Goal: Task Accomplishment & Management: Manage account settings

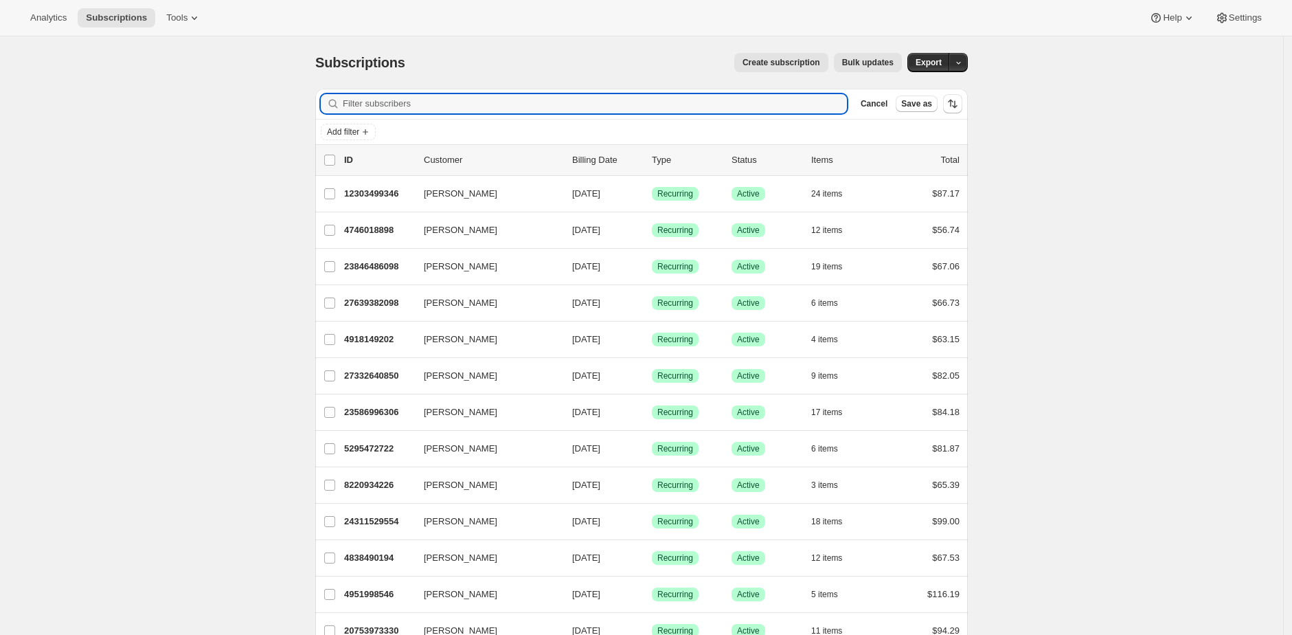
drag, startPoint x: 513, startPoint y: 98, endPoint x: 426, endPoint y: 128, distance: 92.3
click at [512, 98] on input "Filter subscribers" at bounding box center [595, 103] width 504 height 19
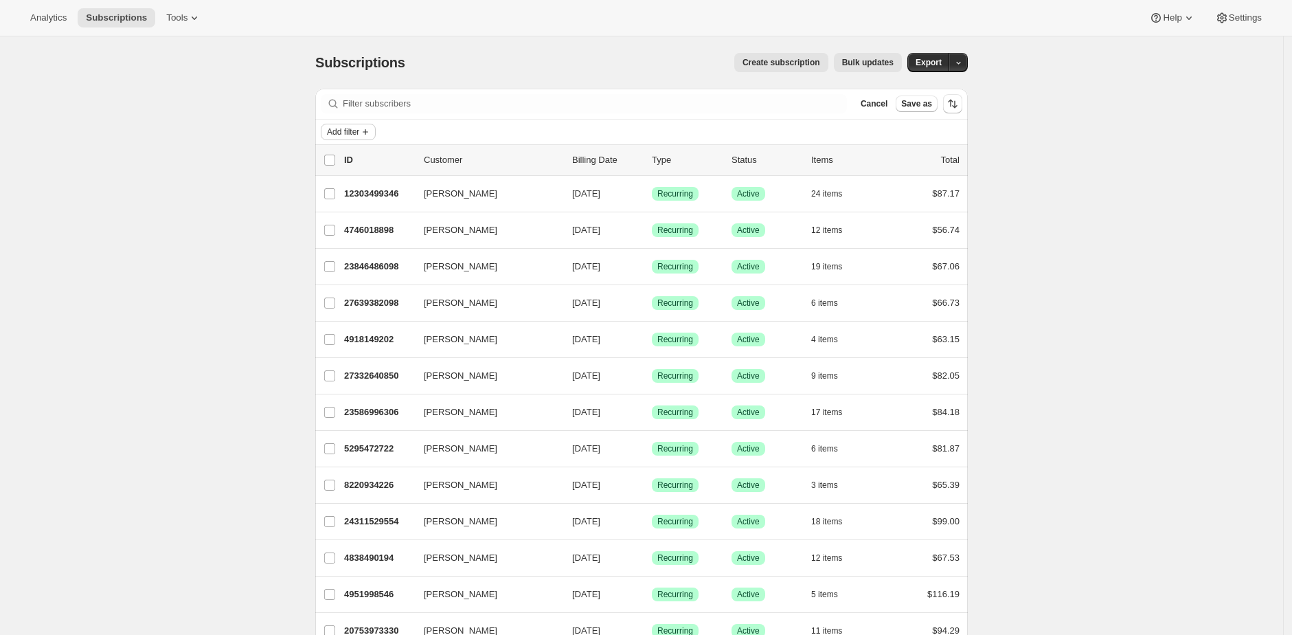
click at [359, 131] on span "Add filter" at bounding box center [343, 131] width 32 height 11
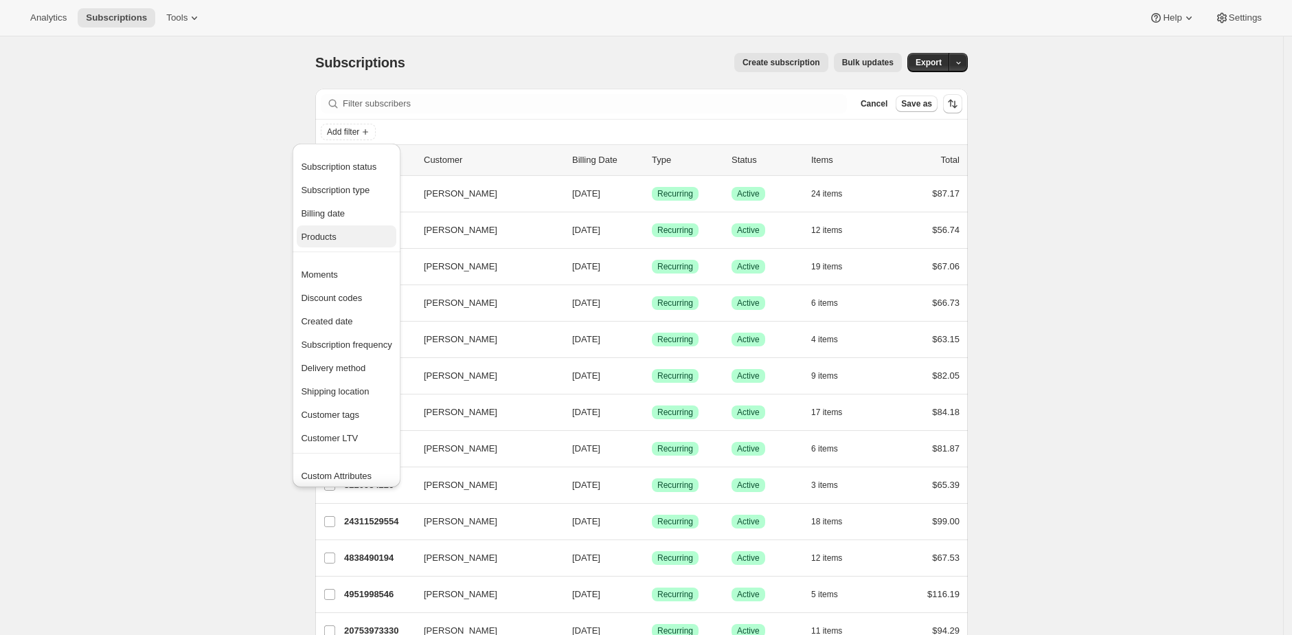
click at [361, 234] on span "Products" at bounding box center [346, 237] width 91 height 14
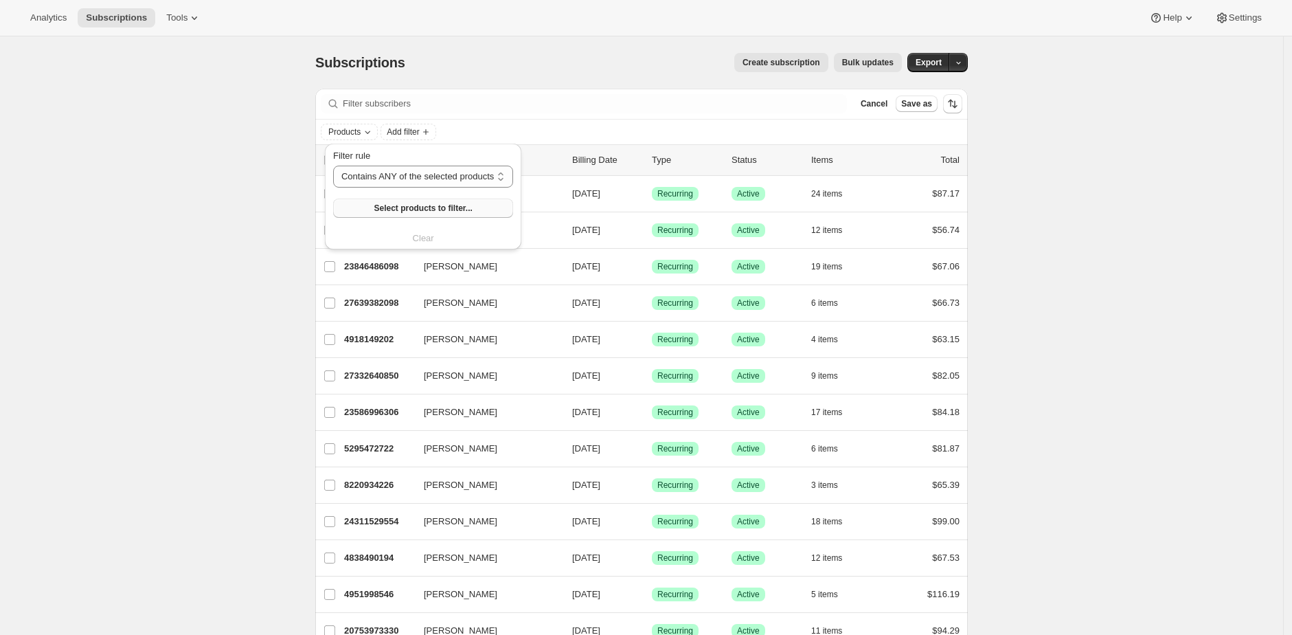
click at [422, 216] on button "Select products to filter..." at bounding box center [423, 208] width 180 height 19
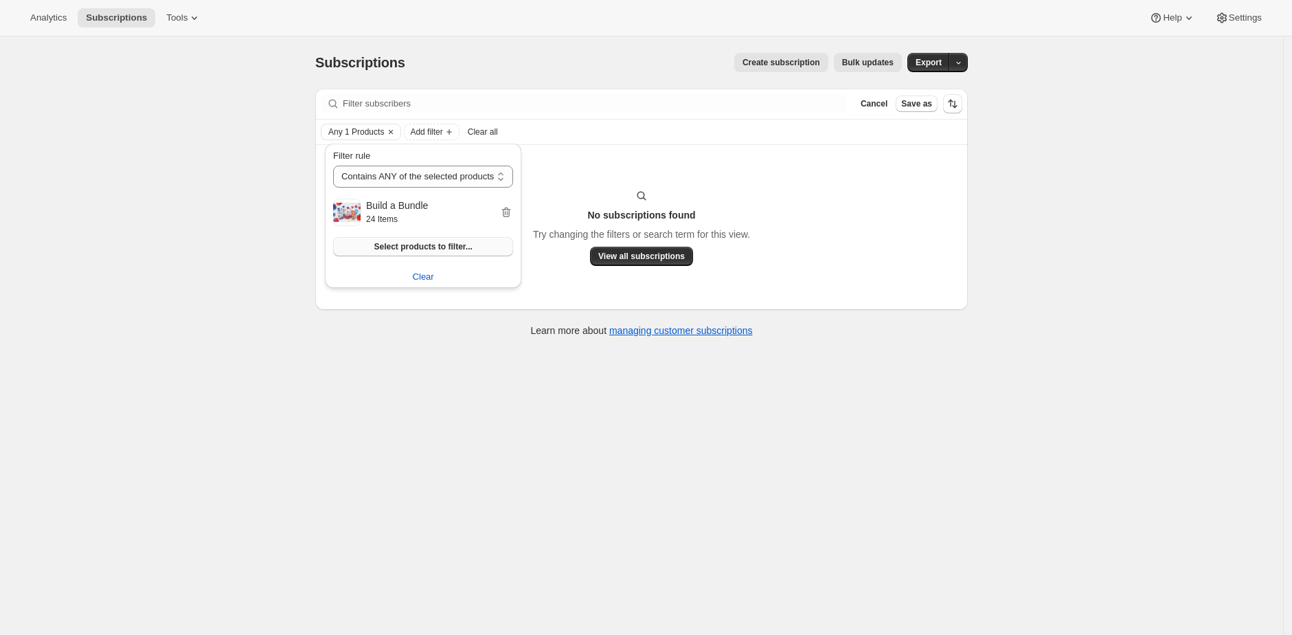
click at [423, 248] on span "Select products to filter..." at bounding box center [423, 246] width 98 height 11
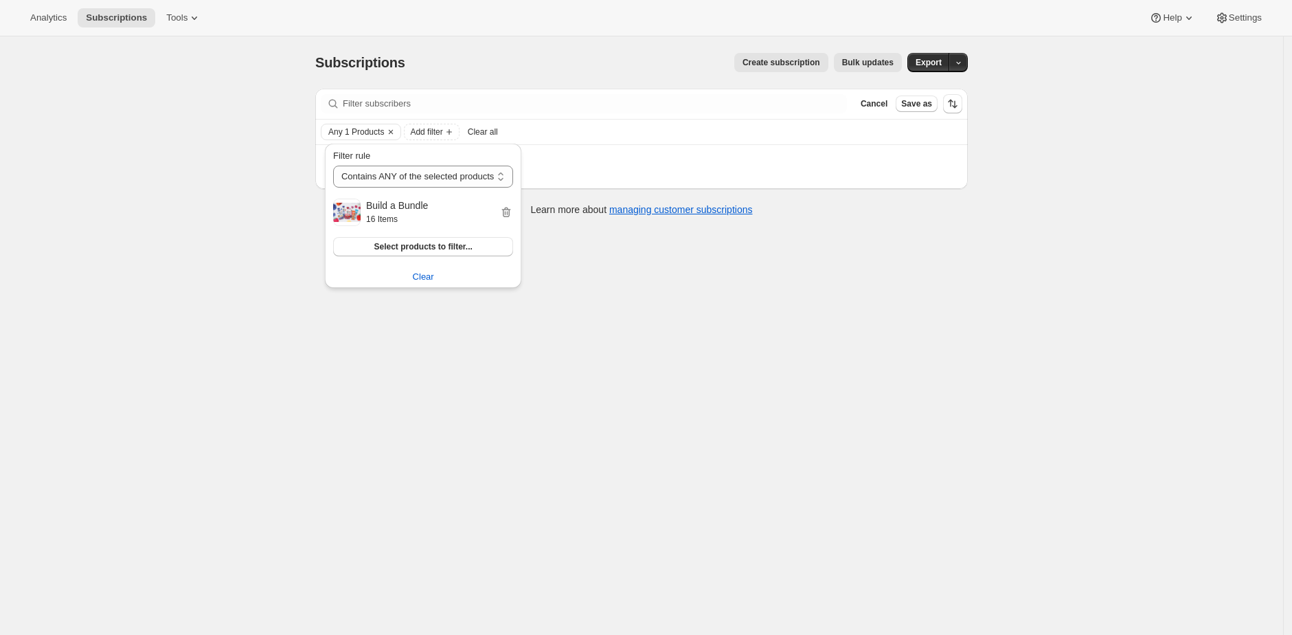
click at [141, 404] on div "Subscriptions. This page is ready Subscriptions Create subscription Bulk update…" at bounding box center [641, 353] width 1283 height 635
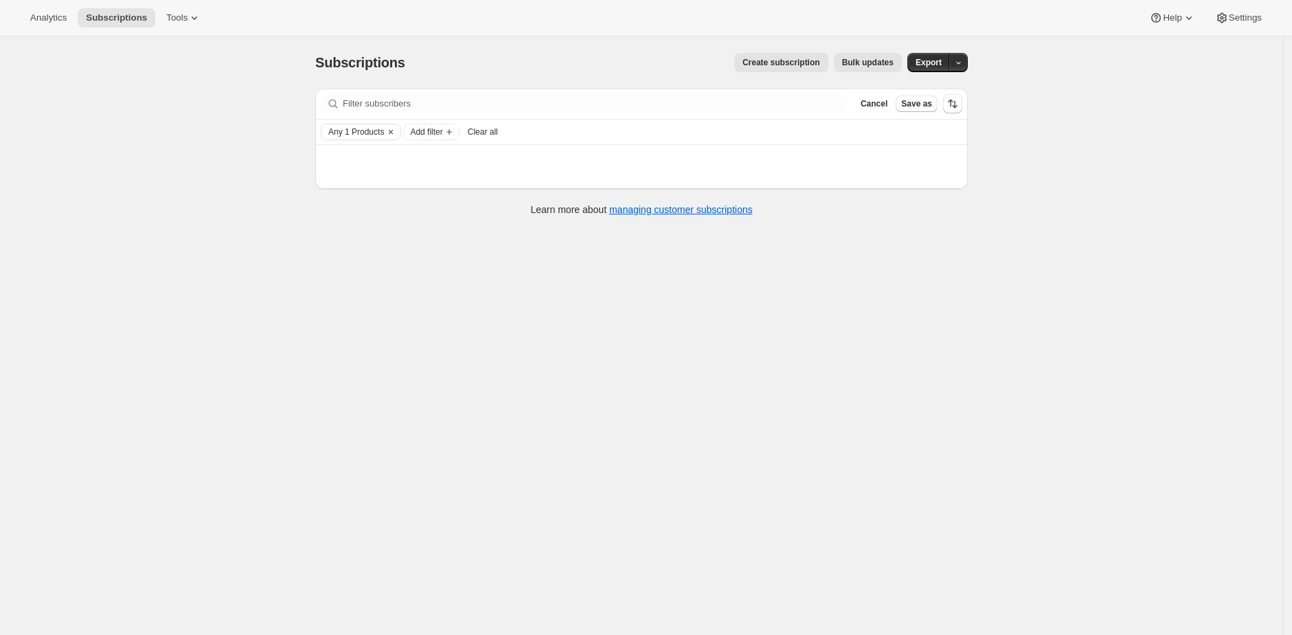
click at [221, 148] on div "Subscriptions. This page is ready Subscriptions Create subscription Bulk update…" at bounding box center [641, 353] width 1283 height 635
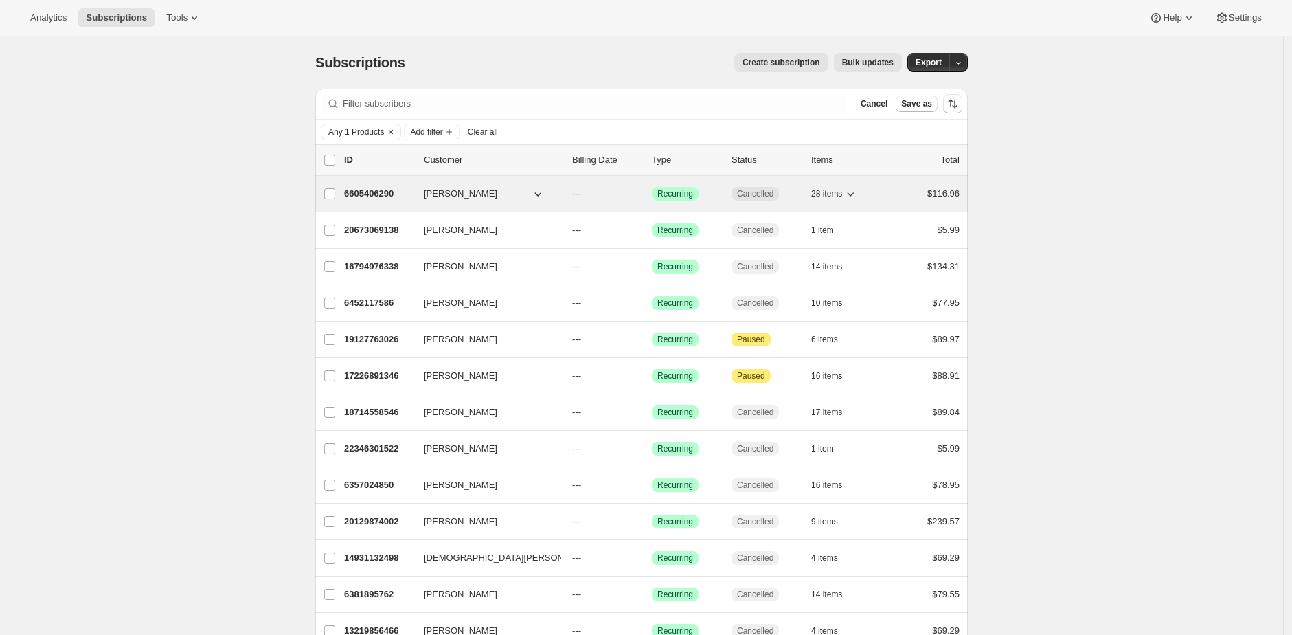
click at [378, 192] on p "6605406290" at bounding box center [378, 194] width 69 height 14
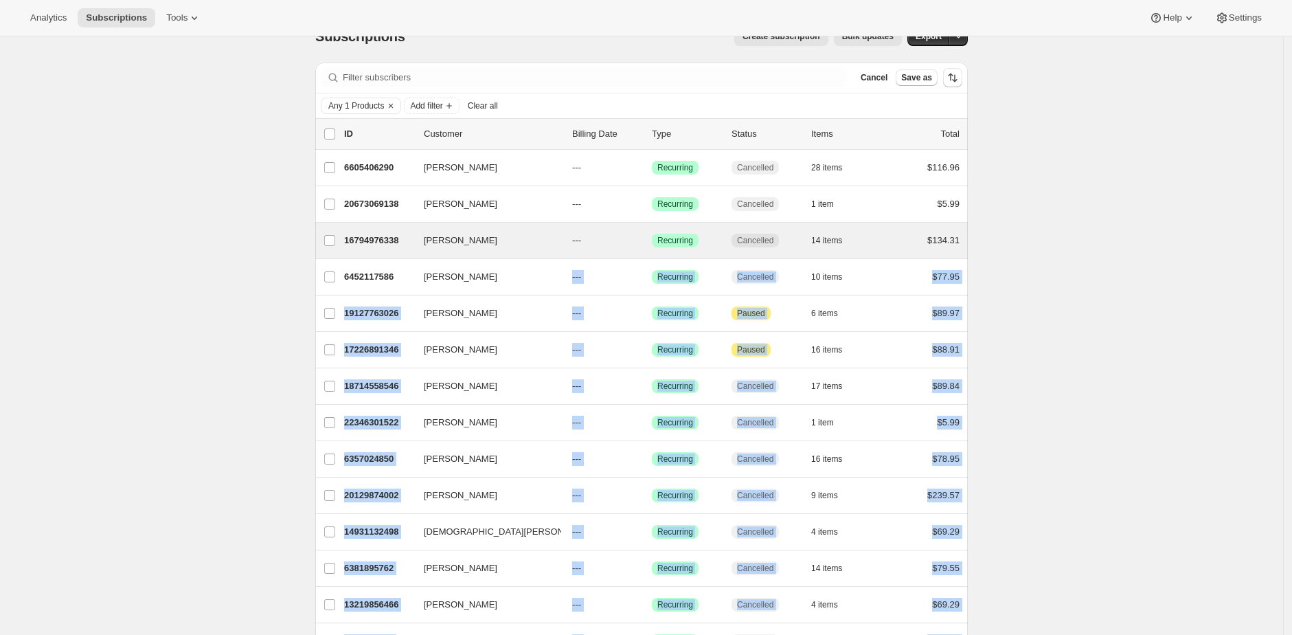
scroll to position [25, 0]
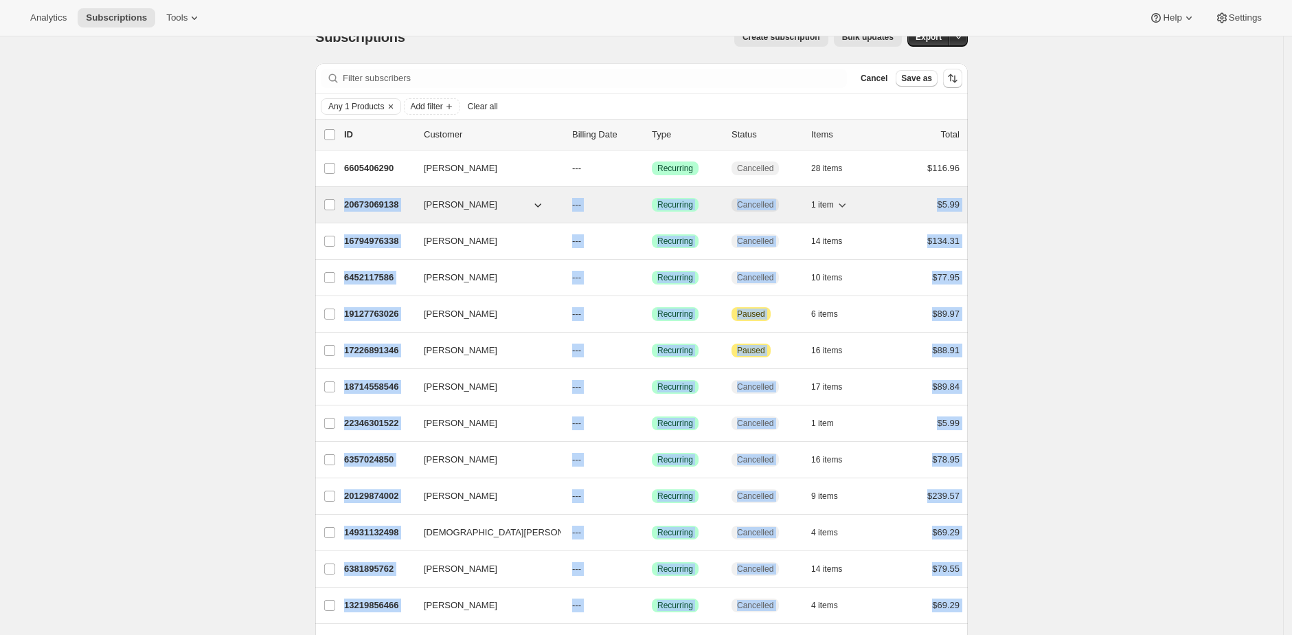
drag, startPoint x: 968, startPoint y: 534, endPoint x: 350, endPoint y: 210, distance: 697.1
click at [350, 211] on ul "list header ID Customer Billing Date Type Status Items Total Patti Whitaker 660…" at bounding box center [641, 444] width 653 height 650
copy ul "20673069138 Jacquelyne Berry --- Success Recurring Cancelled 1 item $5.99 Kaitl…"
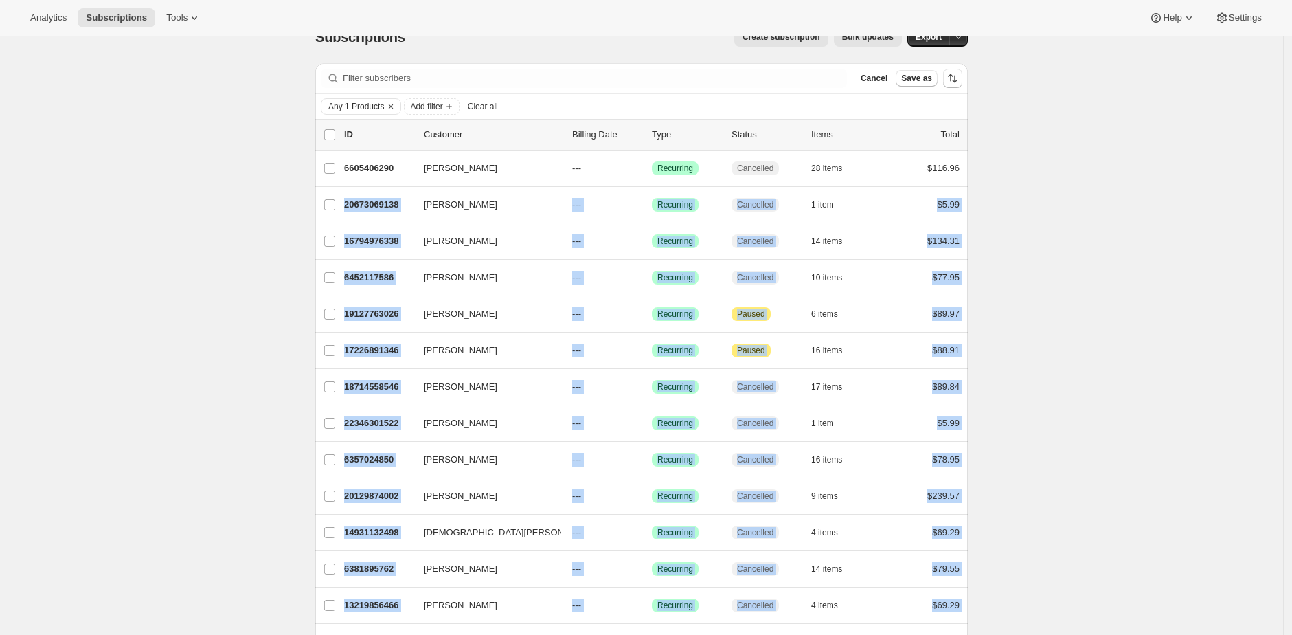
copy ul "20673069138 Jacquelyne Berry --- Success Recurring Cancelled 1 item $5.99 Kaitl…"
click at [440, 111] on button "Add filter" at bounding box center [431, 106] width 55 height 16
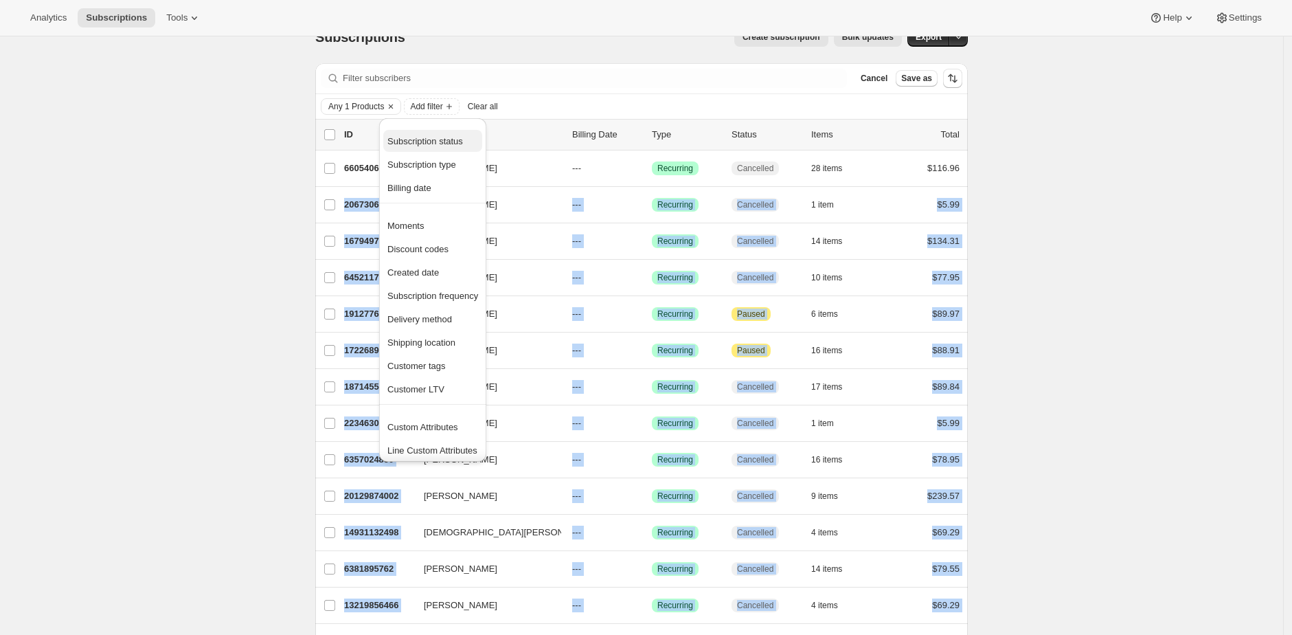
click at [450, 145] on span "Subscription status" at bounding box center [425, 141] width 76 height 10
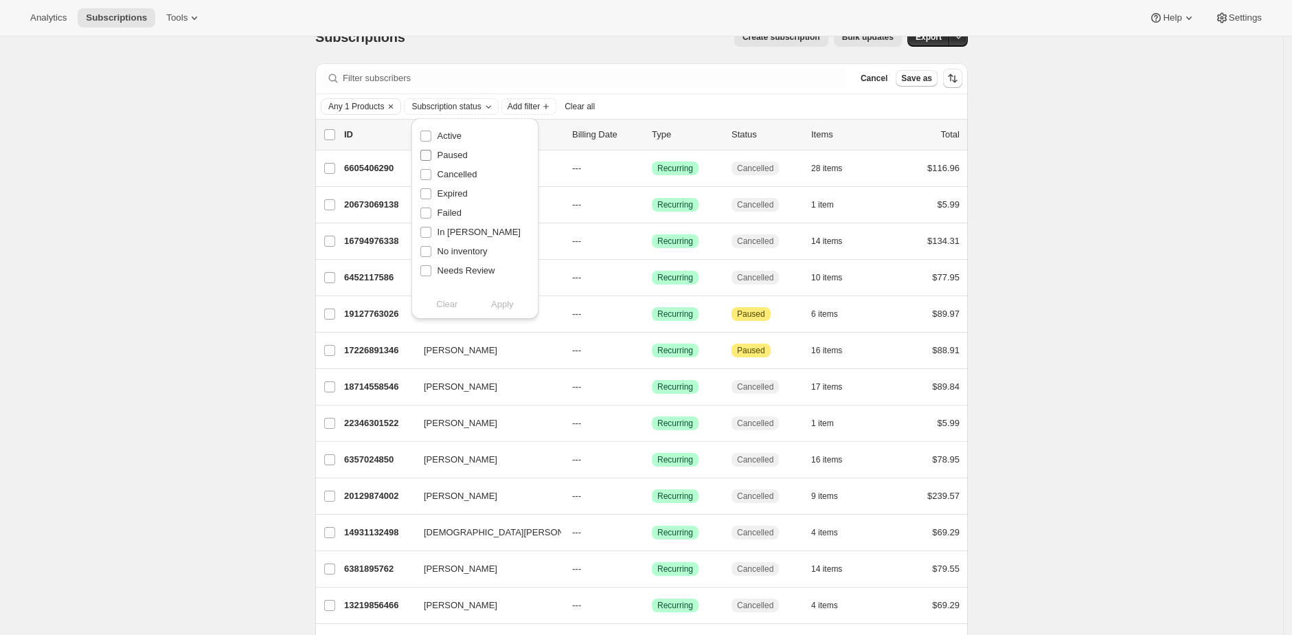
click at [456, 159] on span "Paused" at bounding box center [453, 155] width 30 height 10
click at [431, 159] on input "Paused" at bounding box center [425, 155] width 11 height 11
checkbox input "true"
click at [456, 172] on span "Cancelled" at bounding box center [458, 174] width 40 height 10
click at [455, 189] on span "Expired" at bounding box center [453, 193] width 30 height 10
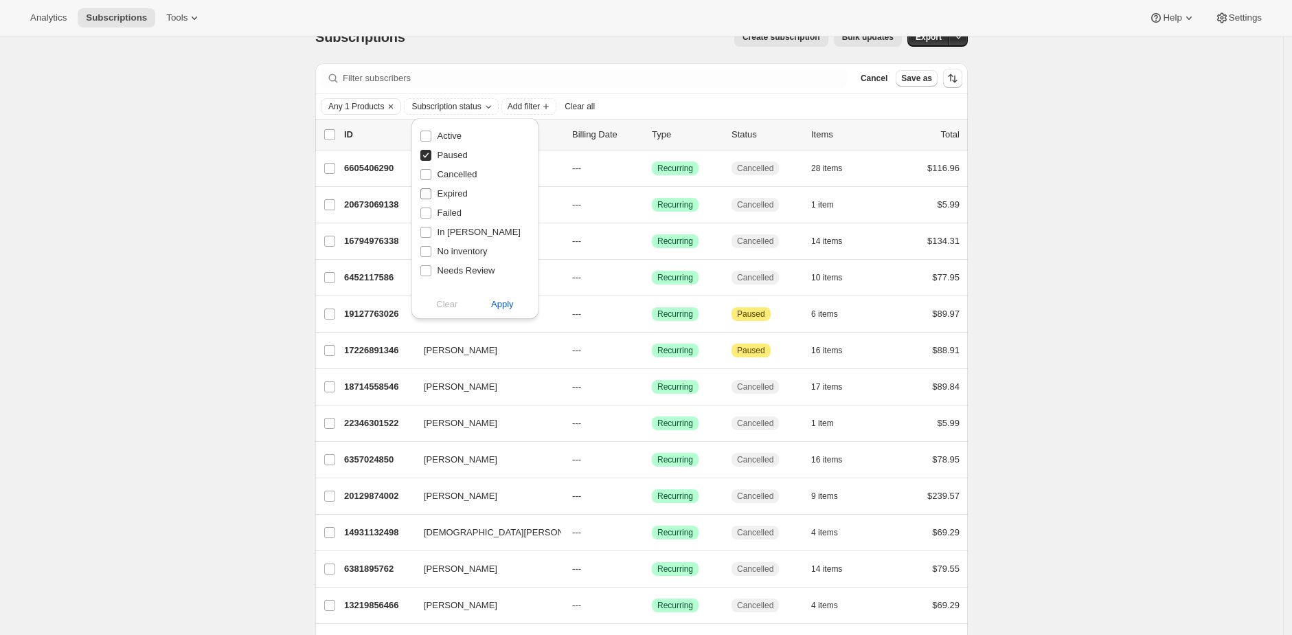
click at [431, 189] on input "Expired" at bounding box center [425, 193] width 11 height 11
checkbox input "true"
click at [453, 207] on span "Failed" at bounding box center [450, 212] width 24 height 10
click at [431, 207] on input "Failed" at bounding box center [425, 212] width 11 height 11
checkbox input "true"
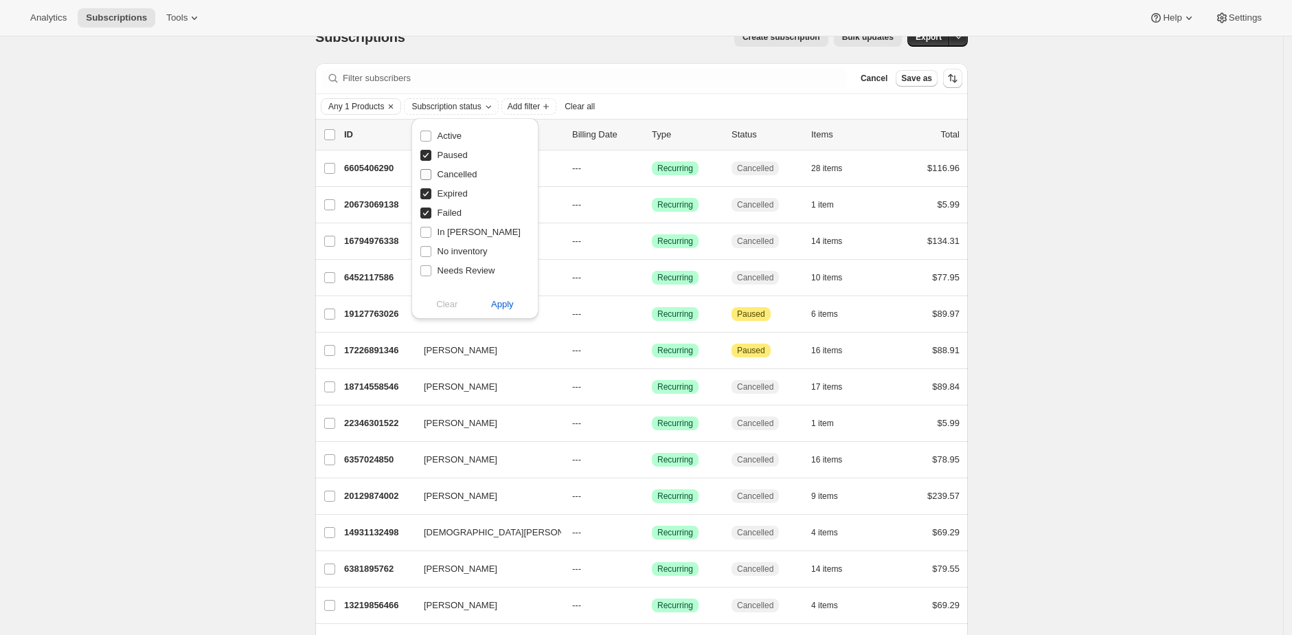
click at [460, 177] on span "Cancelled" at bounding box center [458, 174] width 40 height 10
click at [431, 177] on input "Cancelled" at bounding box center [425, 174] width 11 height 11
checkbox input "true"
click at [507, 305] on span "Apply" at bounding box center [502, 304] width 23 height 14
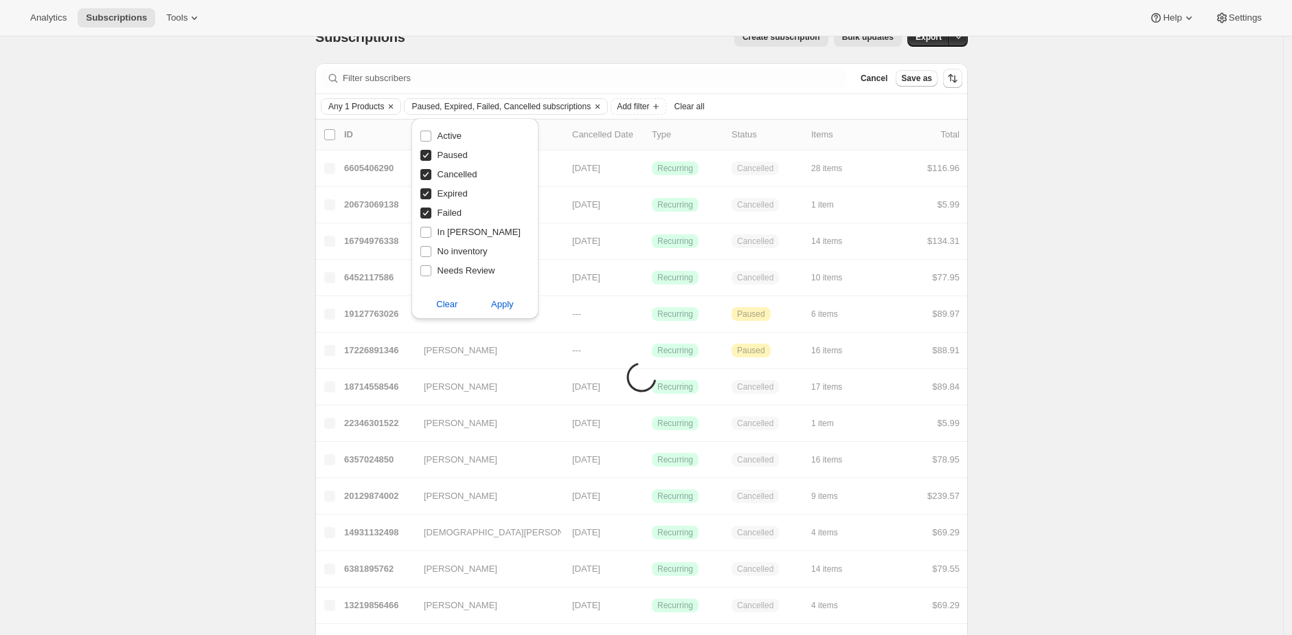
drag, startPoint x: 1092, startPoint y: 324, endPoint x: 1098, endPoint y: 315, distance: 10.3
click at [1094, 321] on div "Subscriptions. This page is ready Subscriptions Create subscription Bulk update…" at bounding box center [641, 428] width 1283 height 835
click at [1135, 285] on div "Subscriptions. This page is ready Subscriptions Create subscription Bulk update…" at bounding box center [641, 428] width 1283 height 835
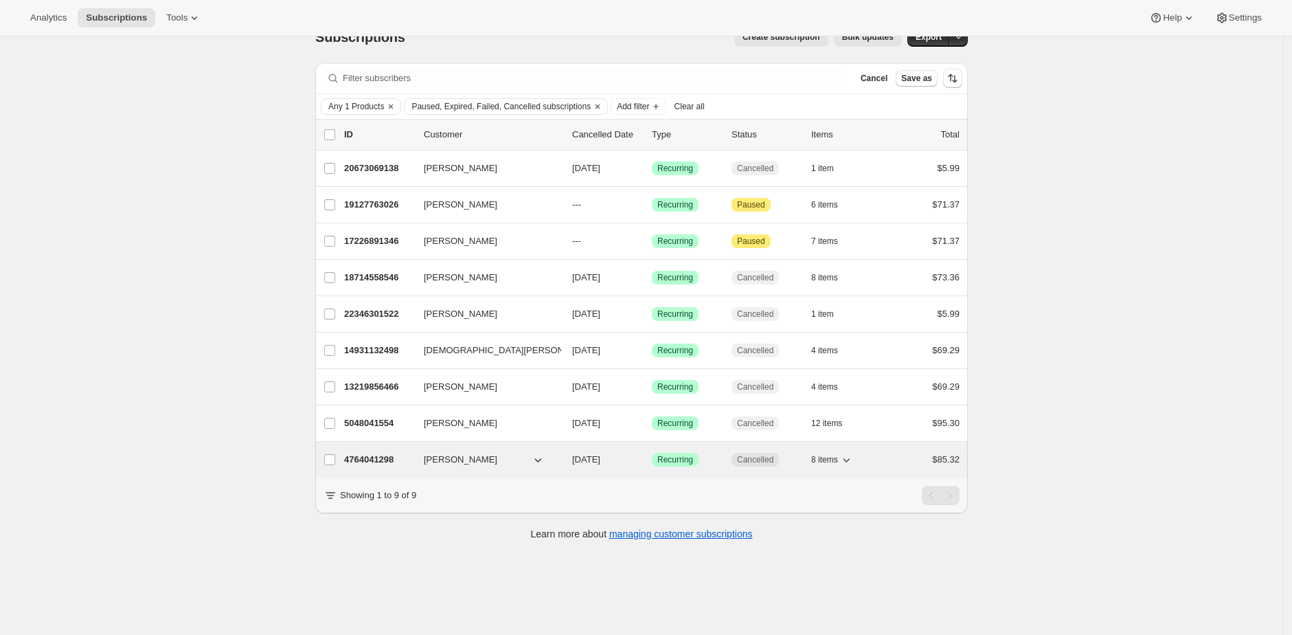
click at [389, 461] on p "4764041298" at bounding box center [378, 460] width 69 height 14
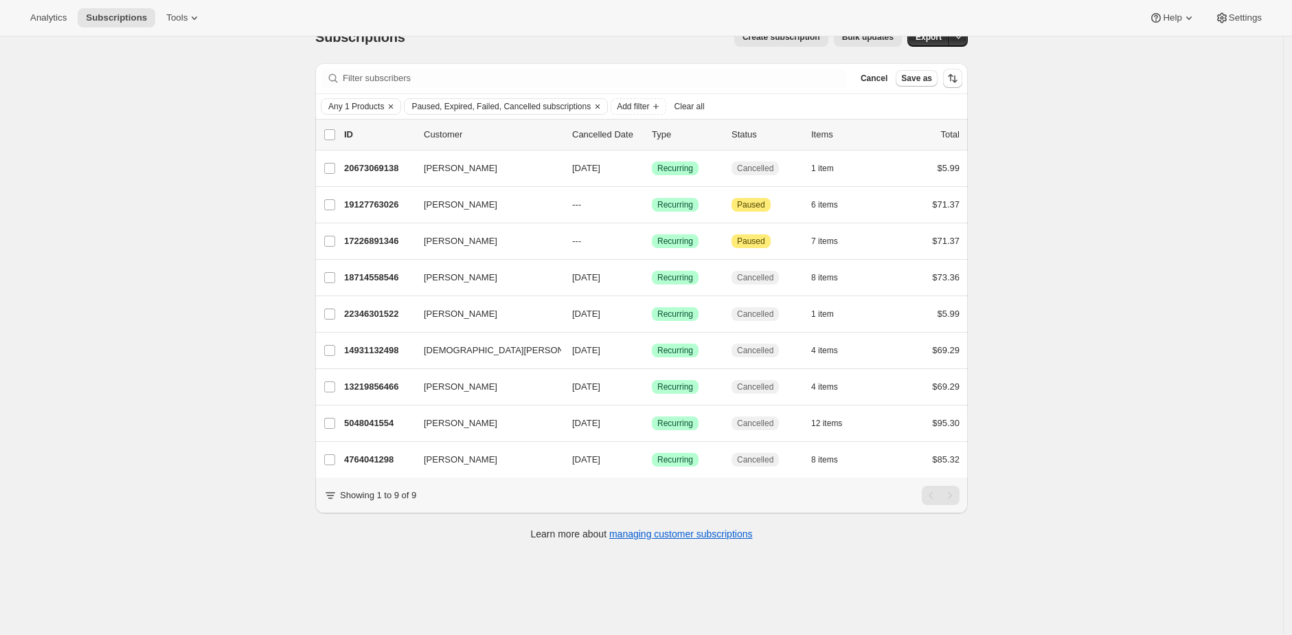
click at [238, 190] on div "Subscriptions. This page is ready Subscriptions Create subscription Bulk update…" at bounding box center [641, 328] width 1283 height 635
click at [1007, 130] on div "Subscriptions. This page is ready Subscriptions Create subscription Bulk update…" at bounding box center [641, 328] width 1283 height 635
click at [1109, 162] on div "Subscriptions. This page is ready Subscriptions Create subscription Bulk update…" at bounding box center [641, 328] width 1283 height 635
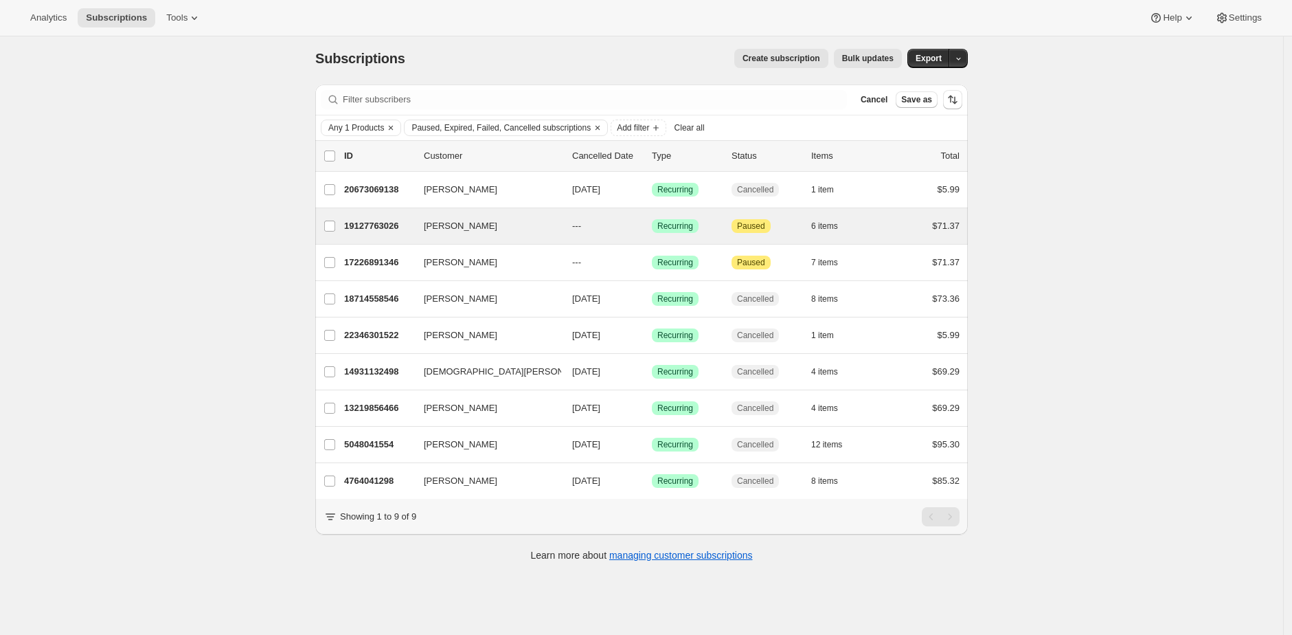
scroll to position [3, 0]
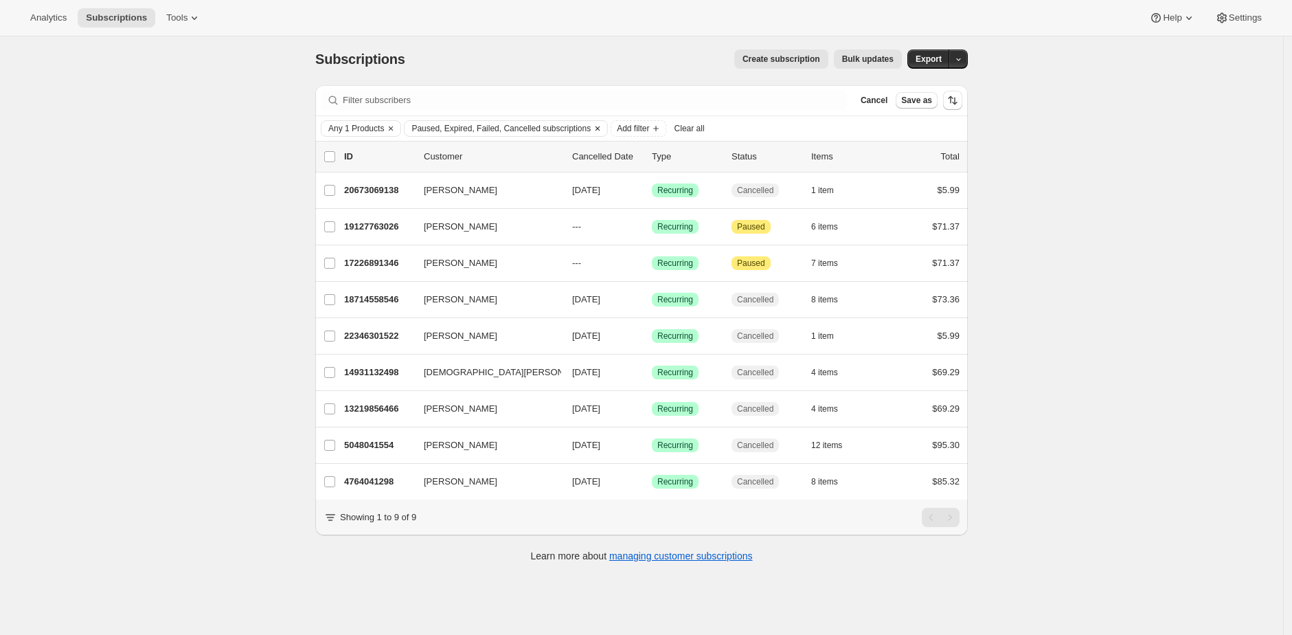
click at [600, 128] on icon "Clear" at bounding box center [598, 128] width 4 height 4
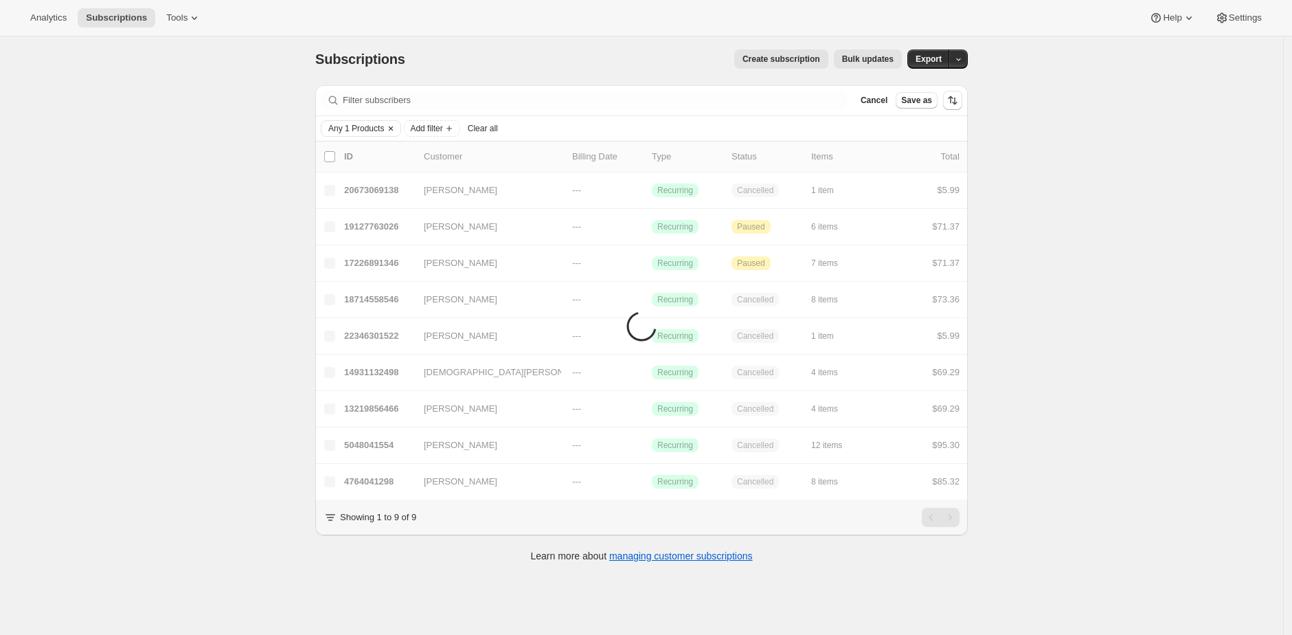
click at [370, 126] on span "Any 1 Products" at bounding box center [356, 128] width 56 height 11
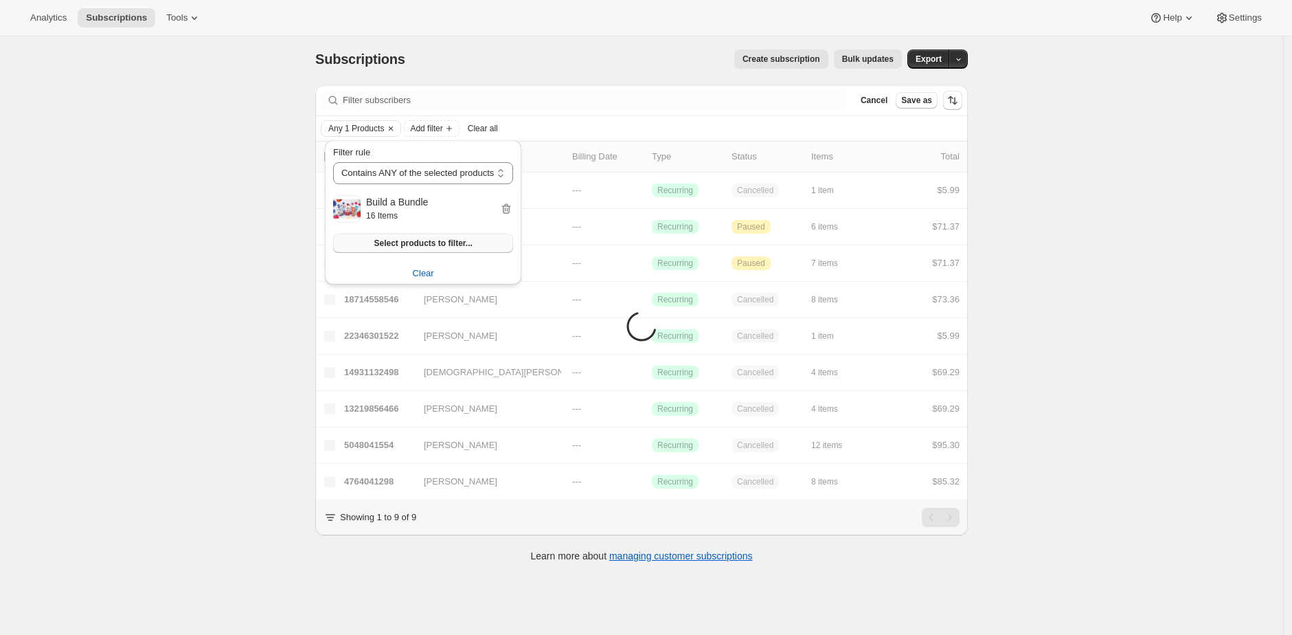
click at [442, 236] on button "Select products to filter..." at bounding box center [423, 243] width 180 height 19
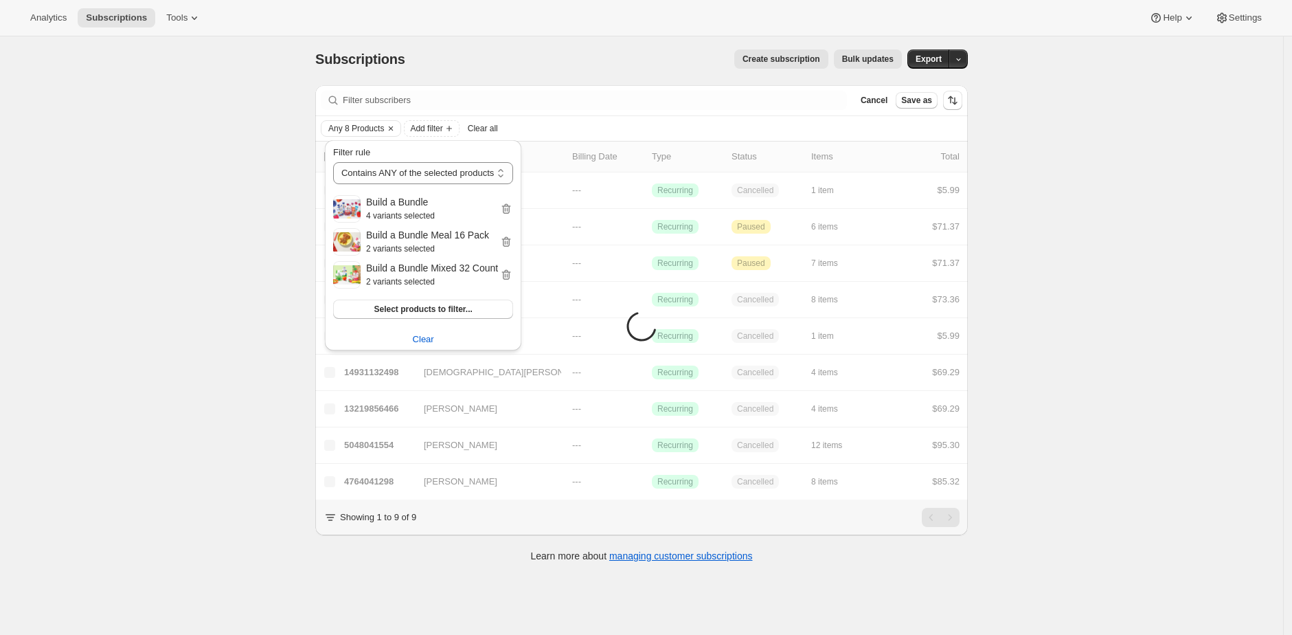
click at [275, 425] on div "Subscriptions. This page is ready Subscriptions Create subscription Bulk update…" at bounding box center [641, 350] width 1283 height 635
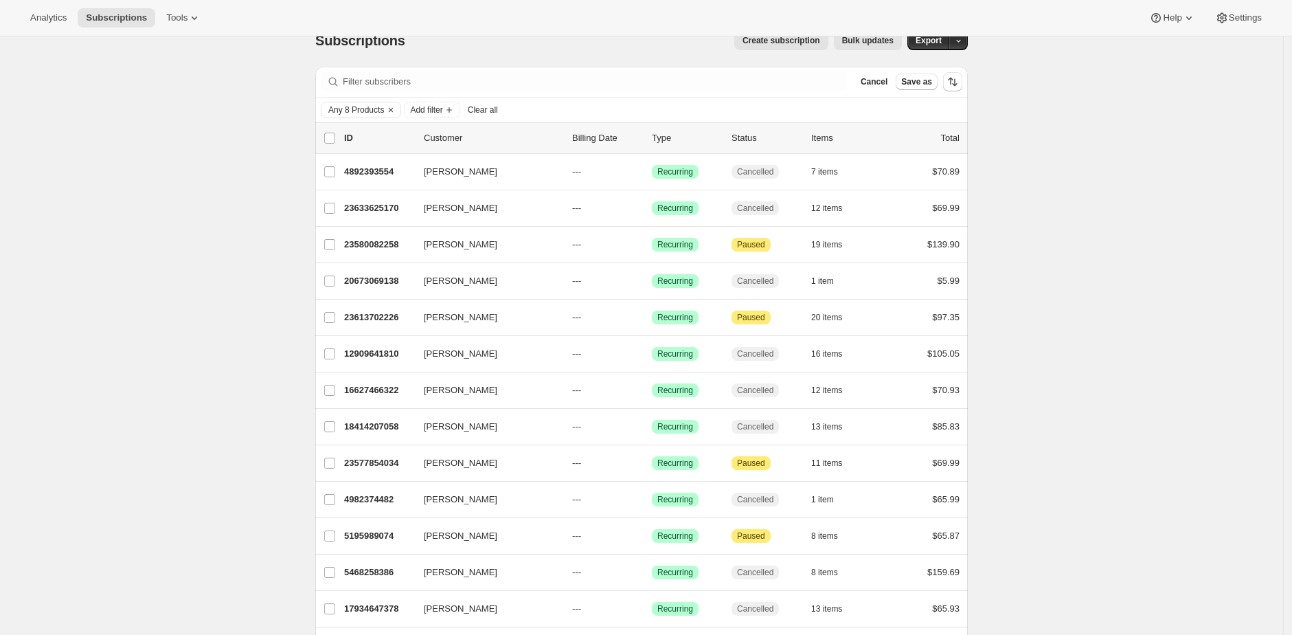
scroll to position [0, 0]
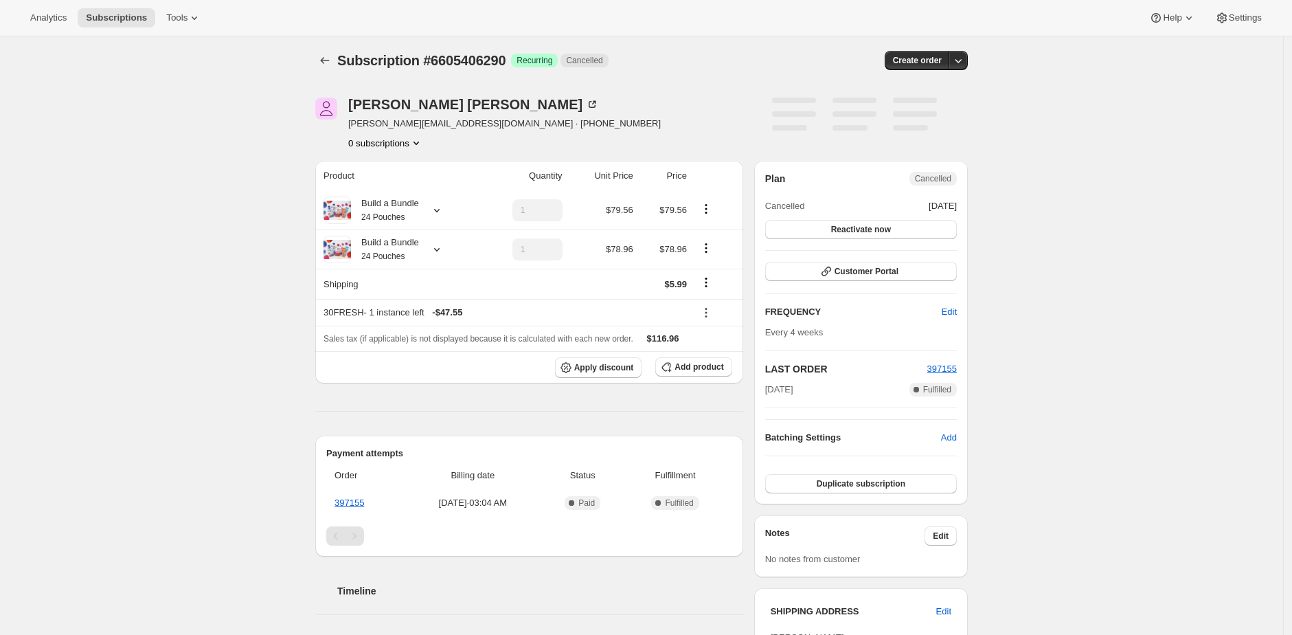
scroll to position [3, 0]
click at [408, 248] on div "Build a Bundle 24 Pouches" at bounding box center [385, 248] width 68 height 27
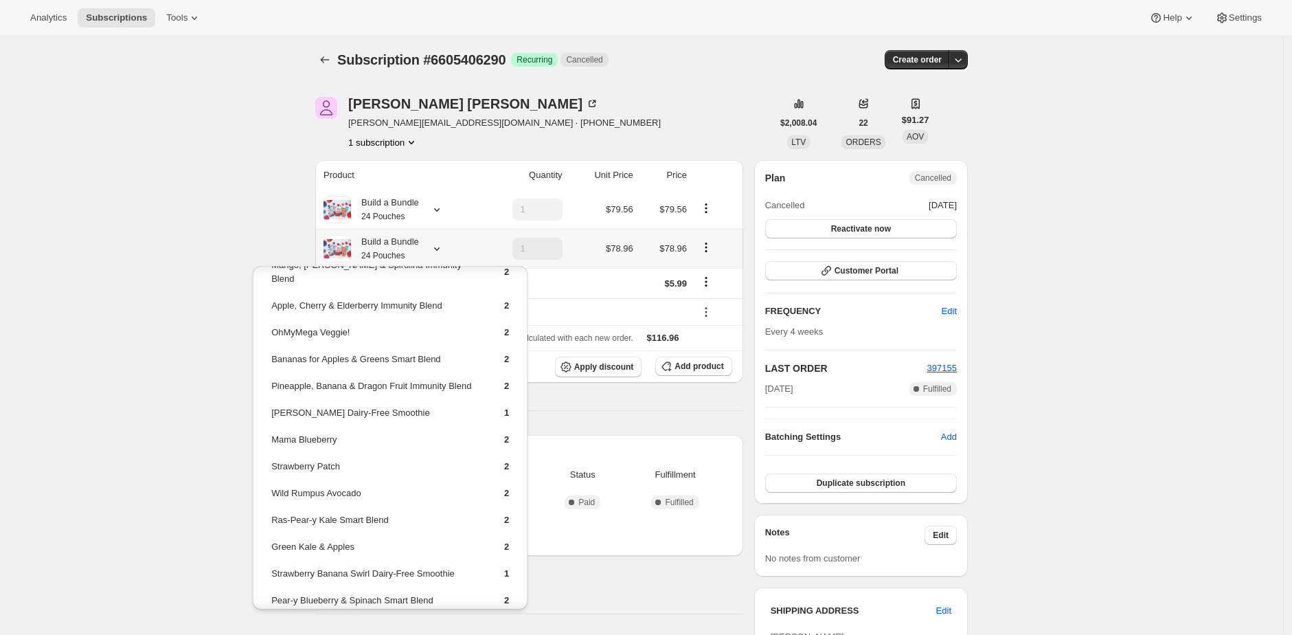
scroll to position [71, 0]
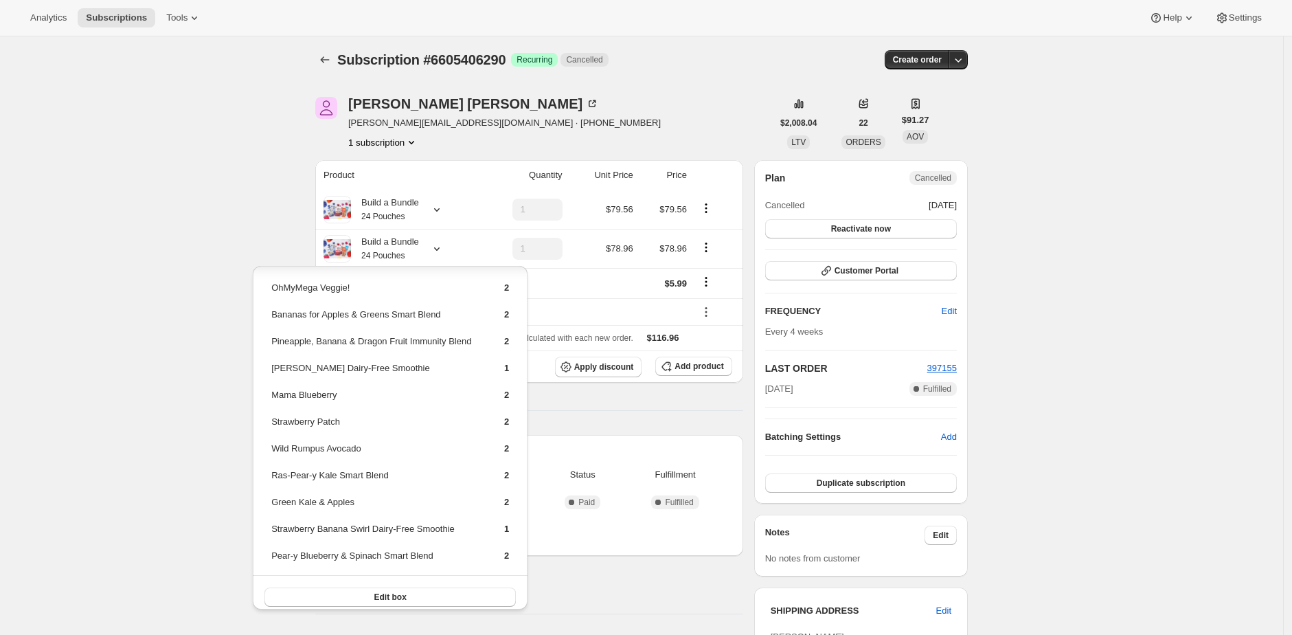
click at [284, 248] on div "Subscription #6605406290. This page is ready Subscription #6605406290 Success R…" at bounding box center [641, 536] width 1283 height 1004
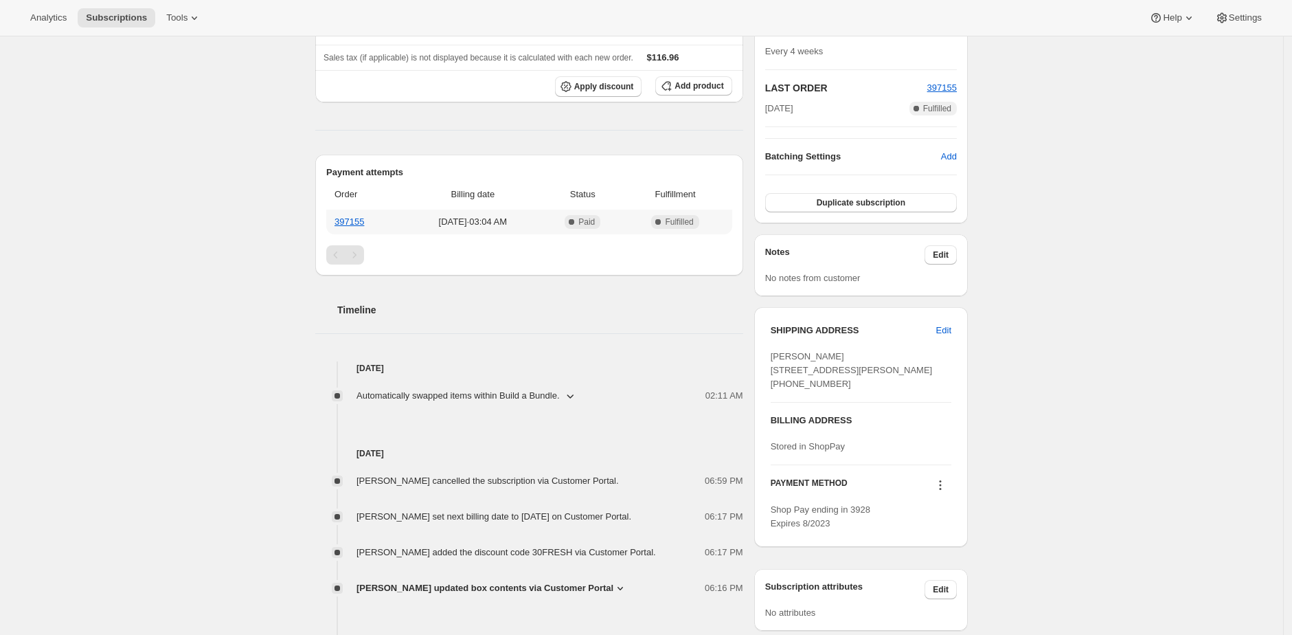
scroll to position [0, 0]
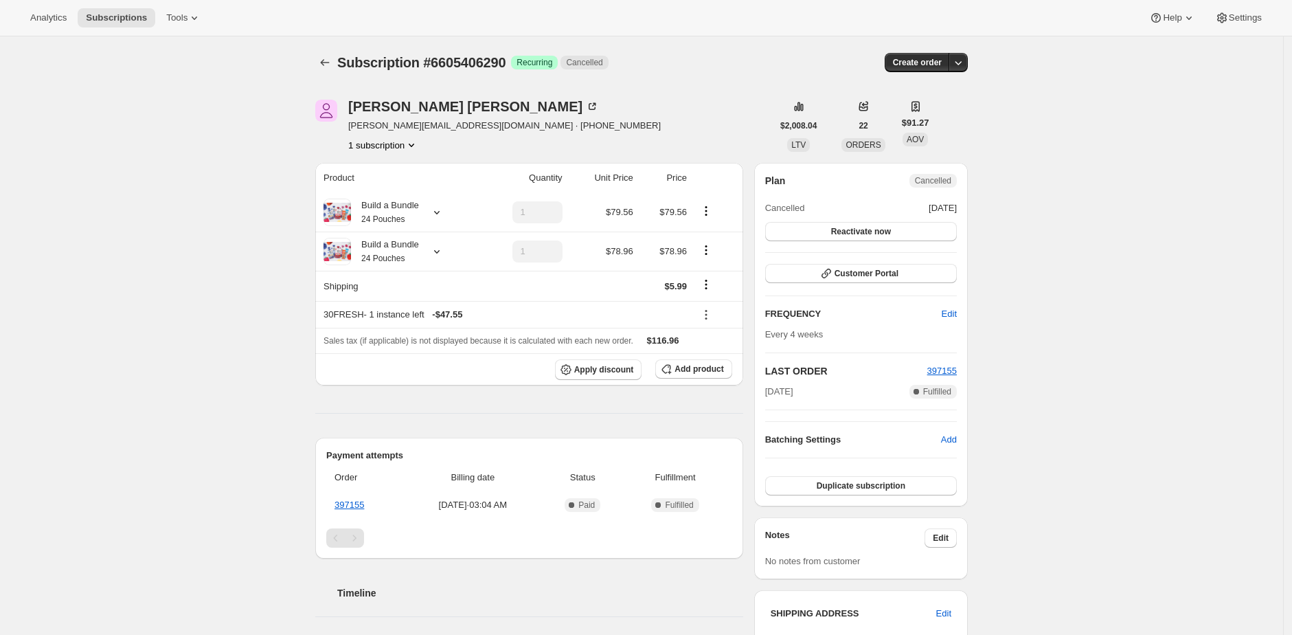
click at [494, 63] on span "Subscription #6605406290" at bounding box center [421, 62] width 168 height 15
copy span "6605406290"
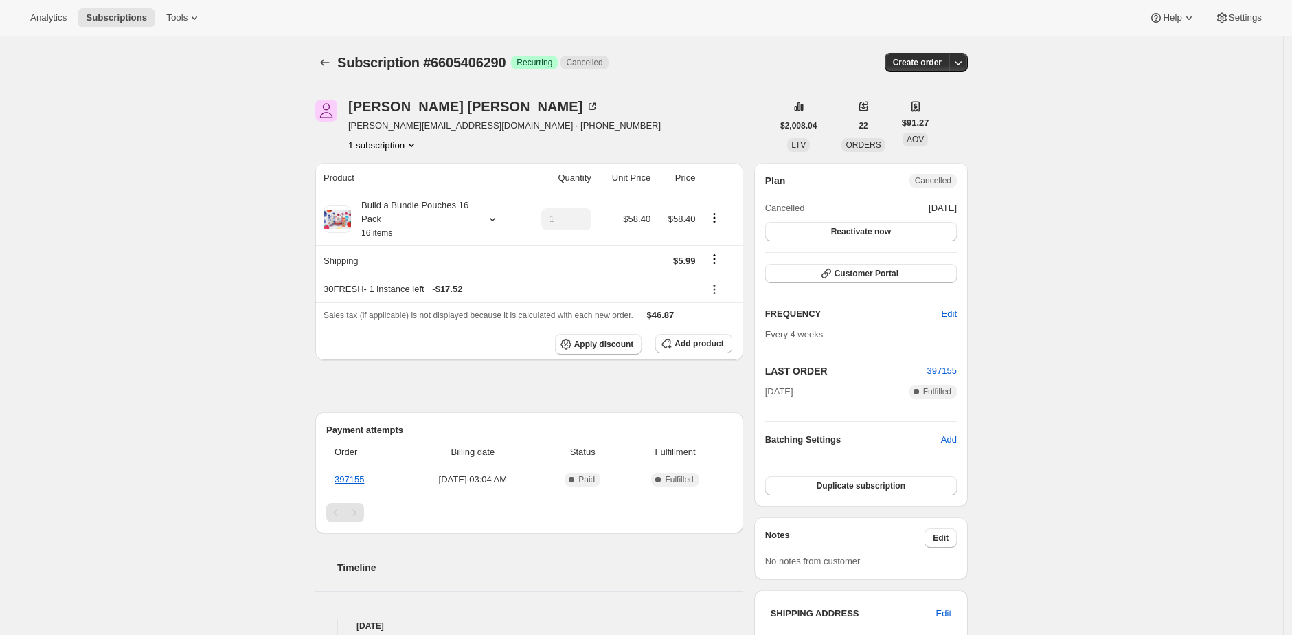
drag, startPoint x: 690, startPoint y: 85, endPoint x: 694, endPoint y: 50, distance: 35.3
click at [690, 86] on div "Subscription #6605406290. This page is ready Subscription #6605406290 Success R…" at bounding box center [641, 62] width 653 height 52
click at [461, 223] on div "Build a Bundle Pouches 16 Pack 16 items" at bounding box center [413, 219] width 124 height 41
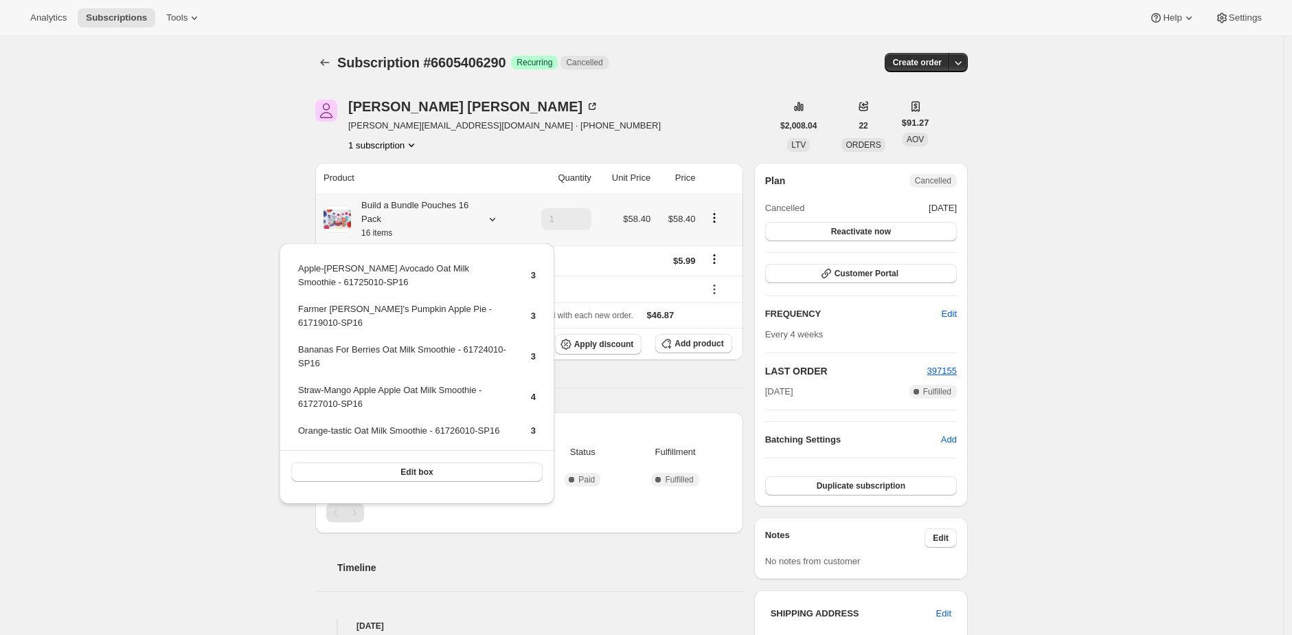
click at [477, 493] on div "Edit box" at bounding box center [417, 471] width 275 height 43
click at [482, 482] on button "Edit box" at bounding box center [416, 471] width 251 height 19
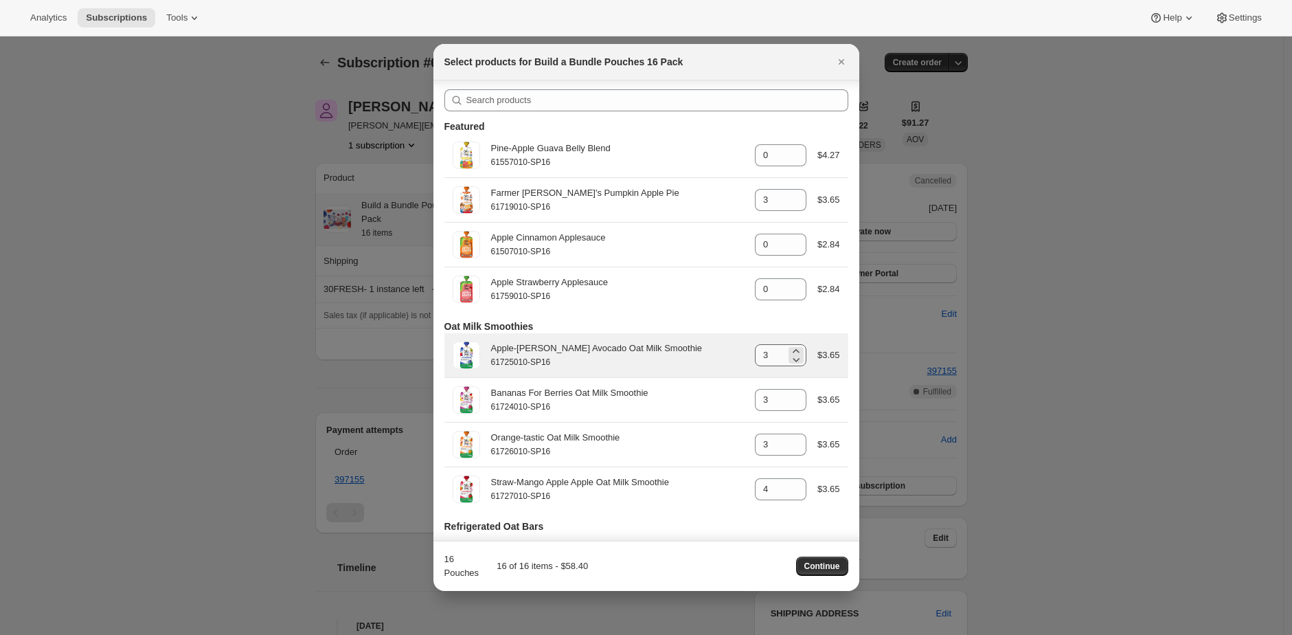
scroll to position [3, 0]
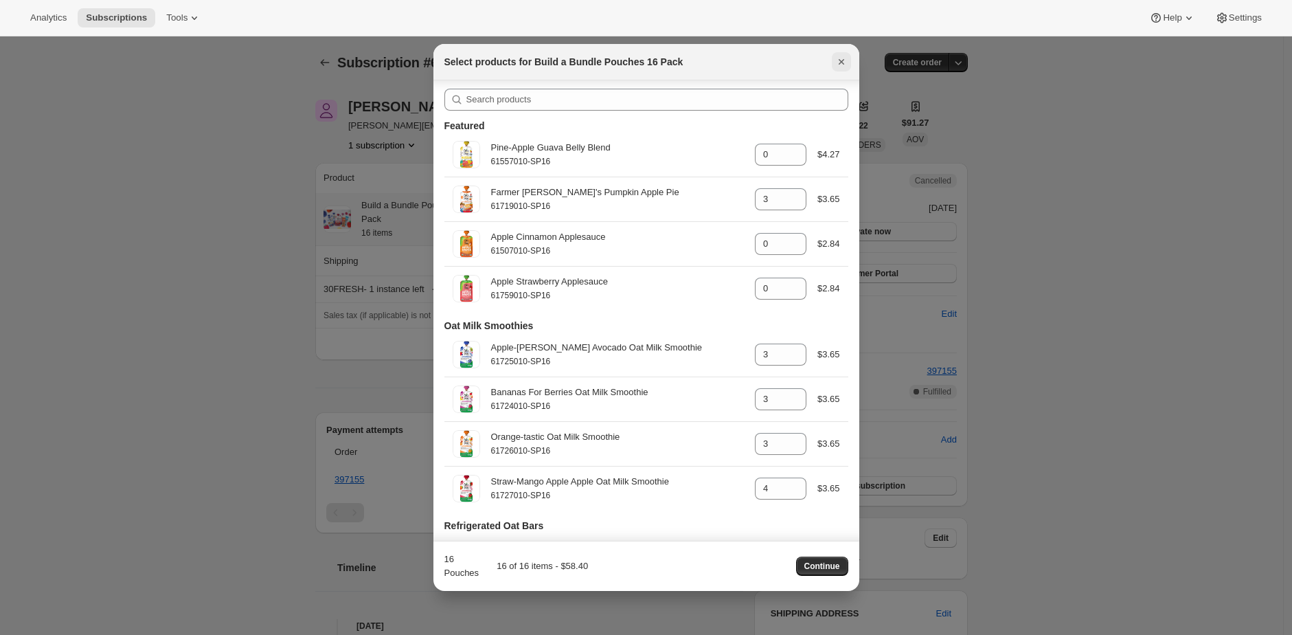
click at [843, 65] on icon "Close" at bounding box center [842, 62] width 14 height 14
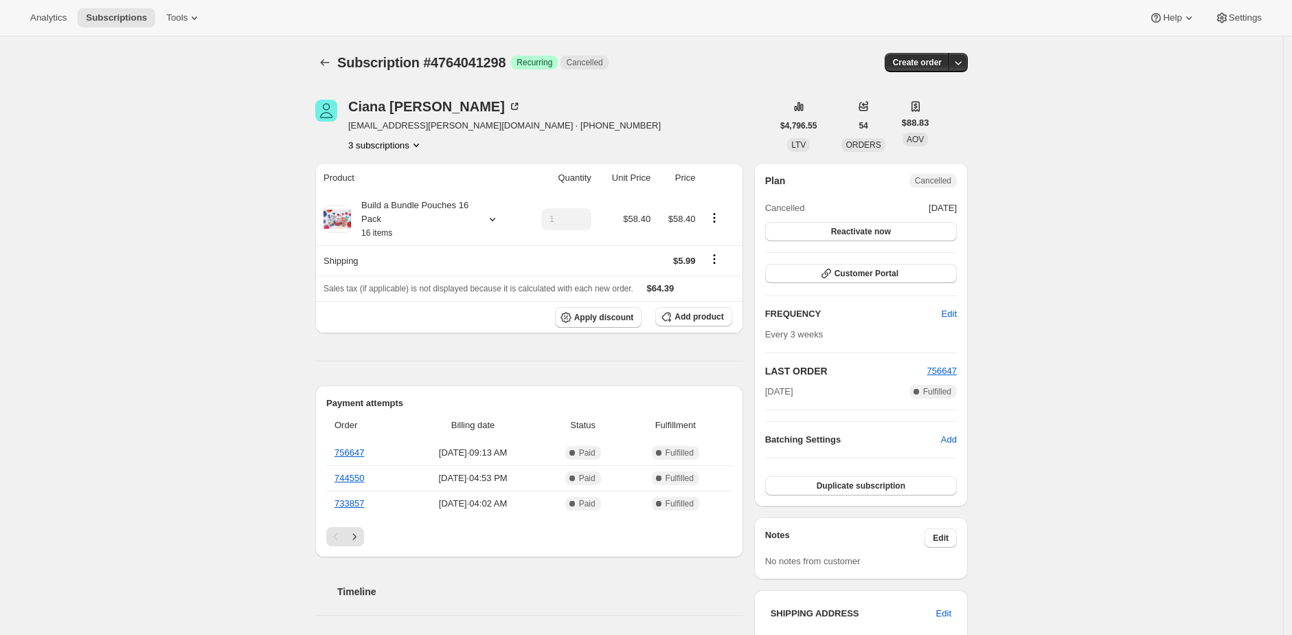
click at [490, 66] on span "Subscription #4764041298" at bounding box center [421, 62] width 168 height 15
copy span "4764041298"
click at [327, 66] on icon "Subscriptions" at bounding box center [325, 63] width 14 height 14
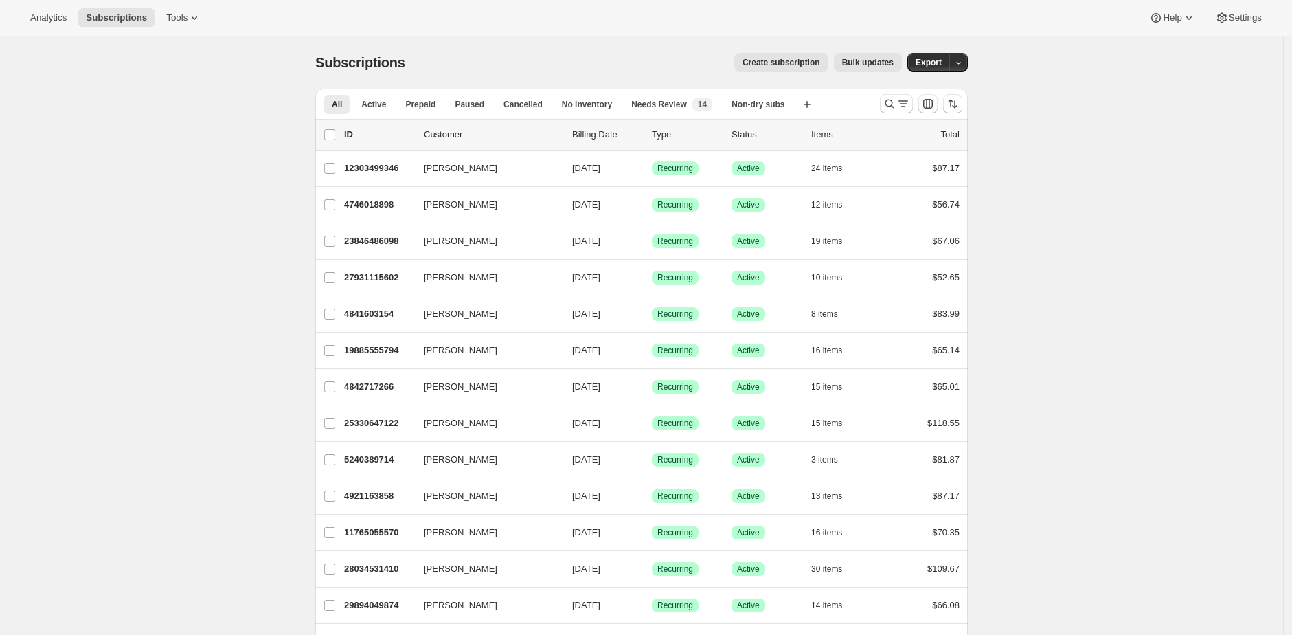
click at [488, 62] on div "Create subscription Bulk updates" at bounding box center [662, 62] width 480 height 19
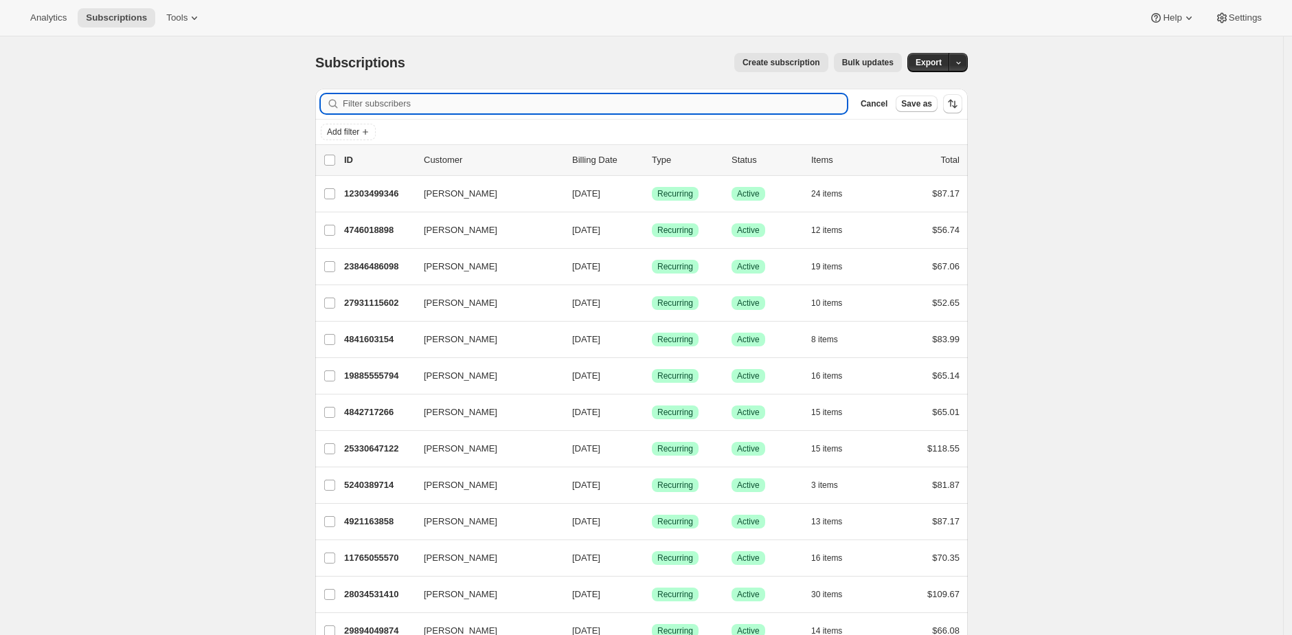
type input "4764041298"
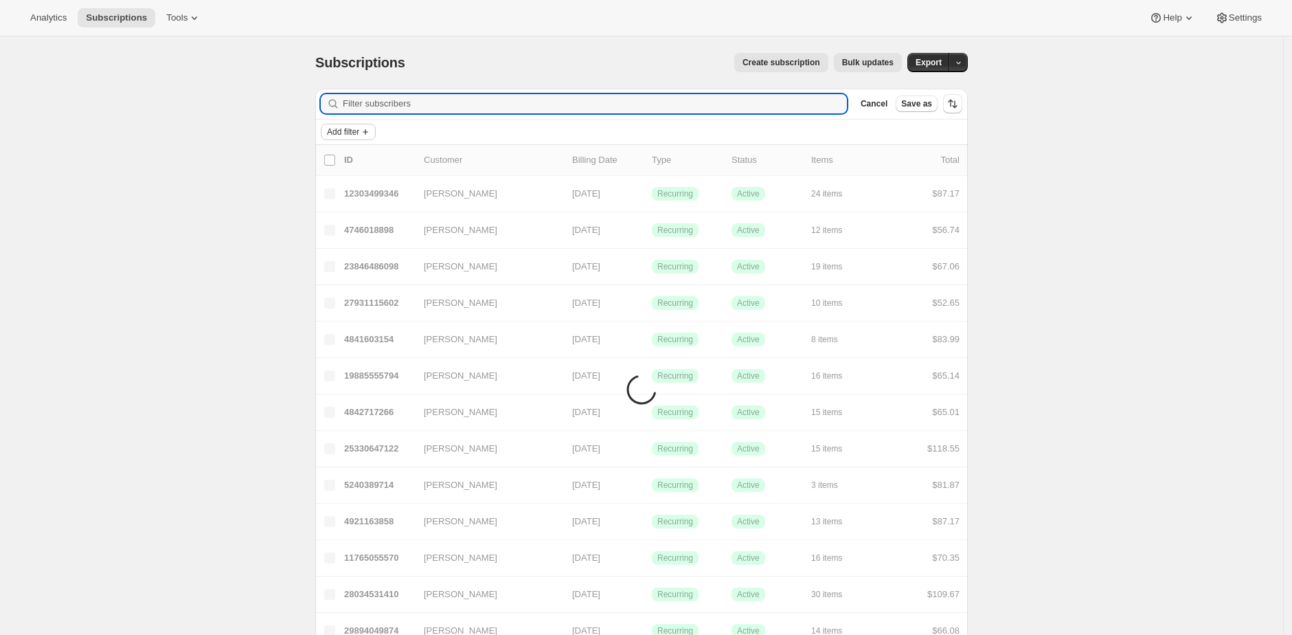
click at [359, 132] on span "Add filter" at bounding box center [343, 131] width 32 height 11
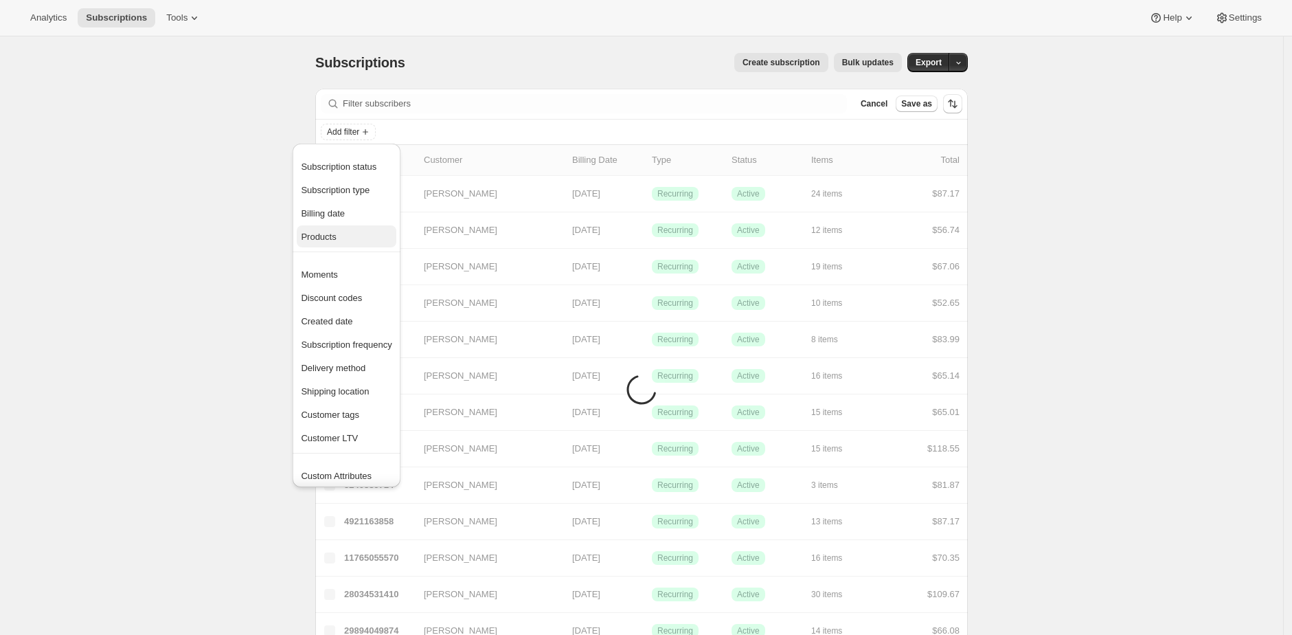
click at [360, 240] on span "Products" at bounding box center [346, 237] width 91 height 14
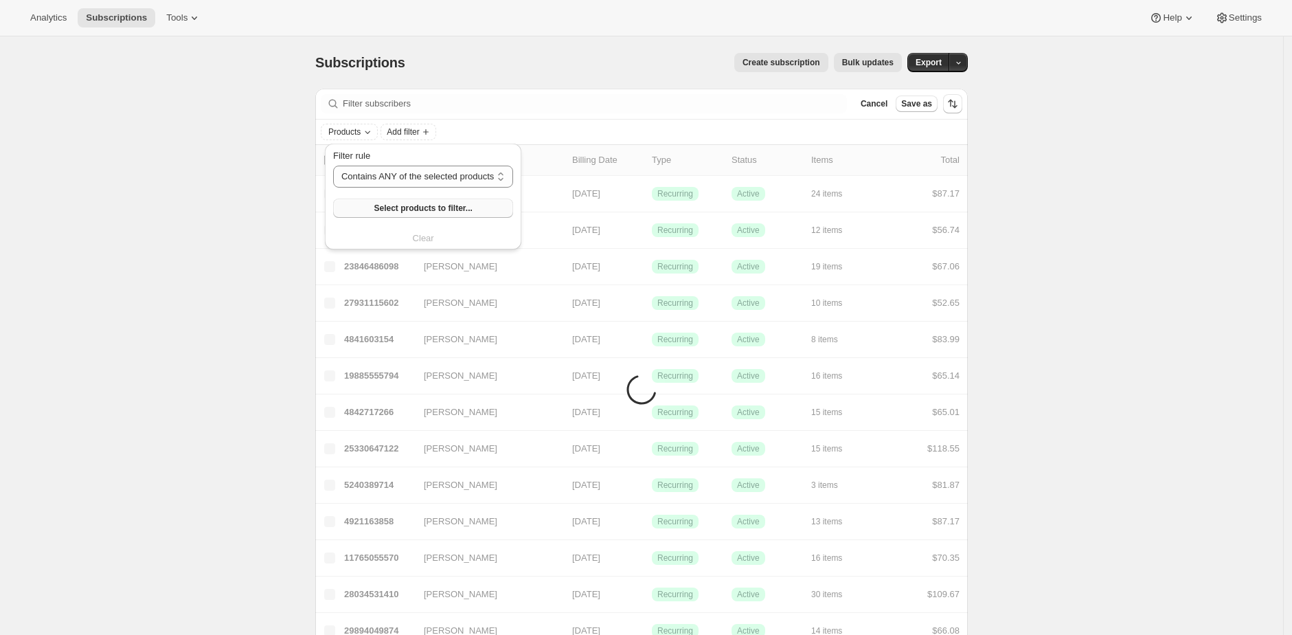
click at [387, 214] on button "Select products to filter..." at bounding box center [423, 208] width 180 height 19
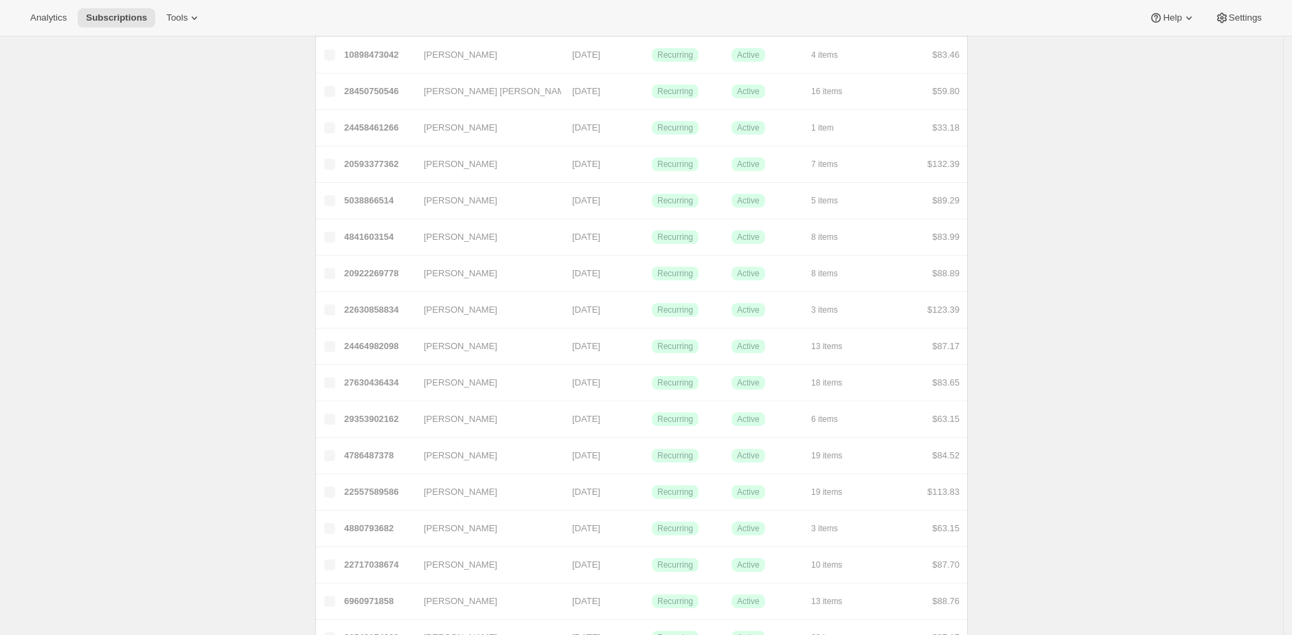
scroll to position [36, 0]
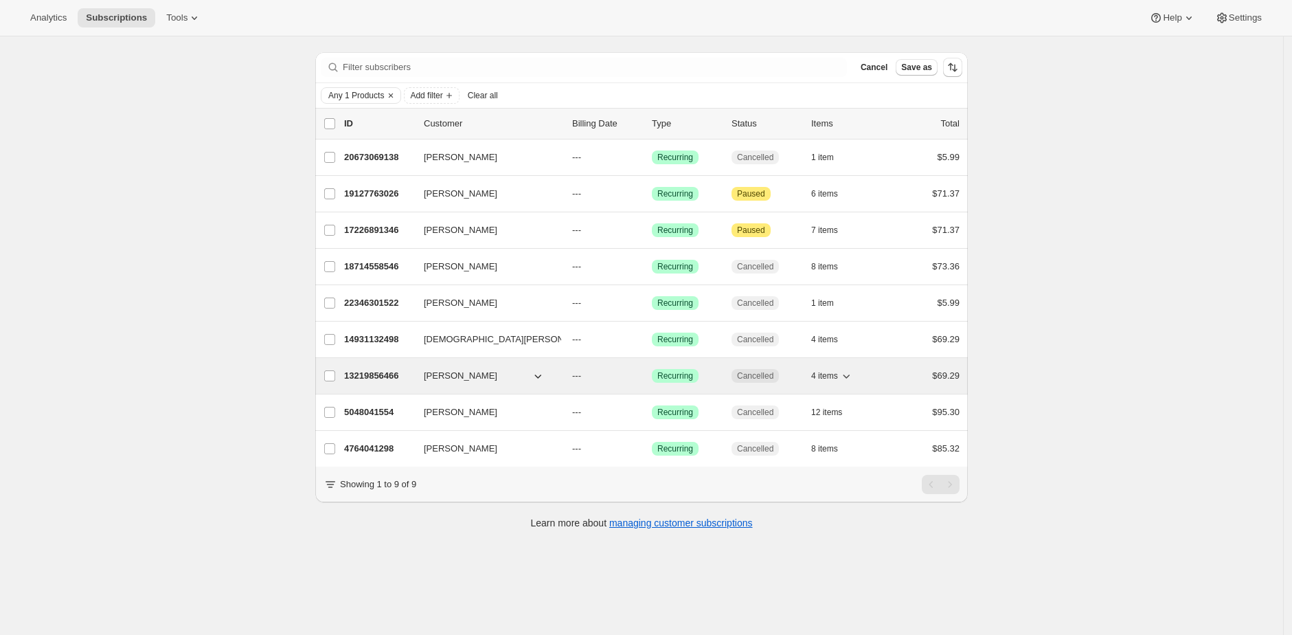
click at [392, 375] on p "13219856466" at bounding box center [378, 376] width 69 height 14
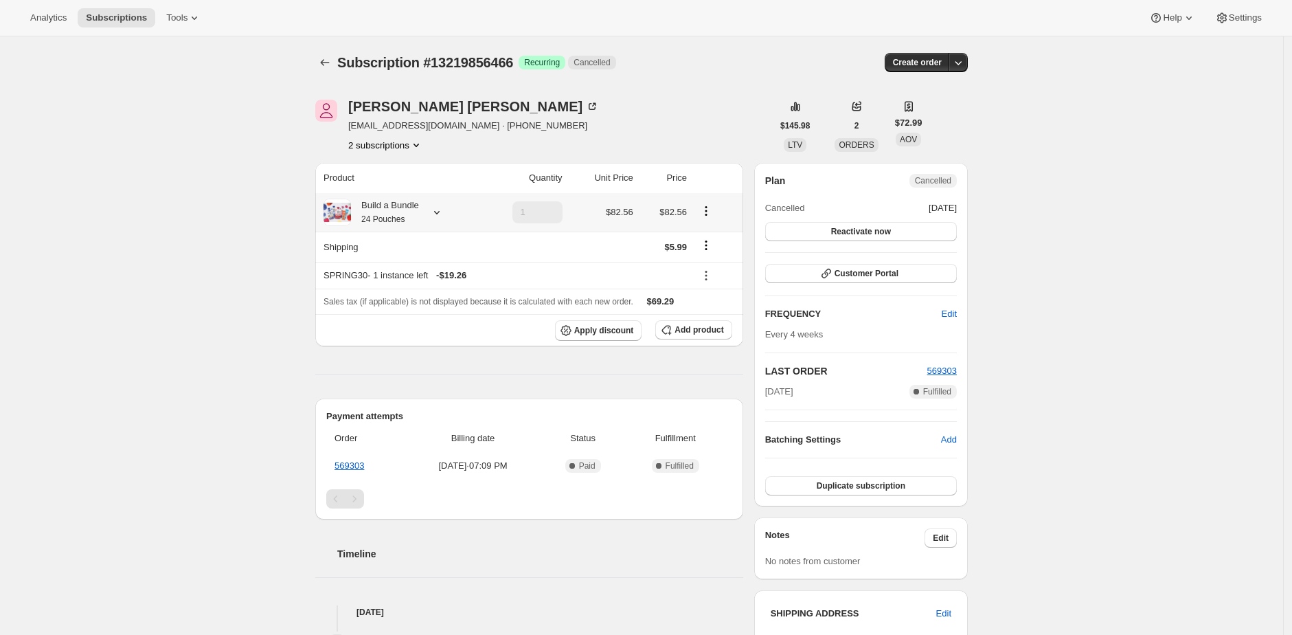
click at [418, 210] on div "Build a Bundle 24 Pouches" at bounding box center [385, 212] width 68 height 27
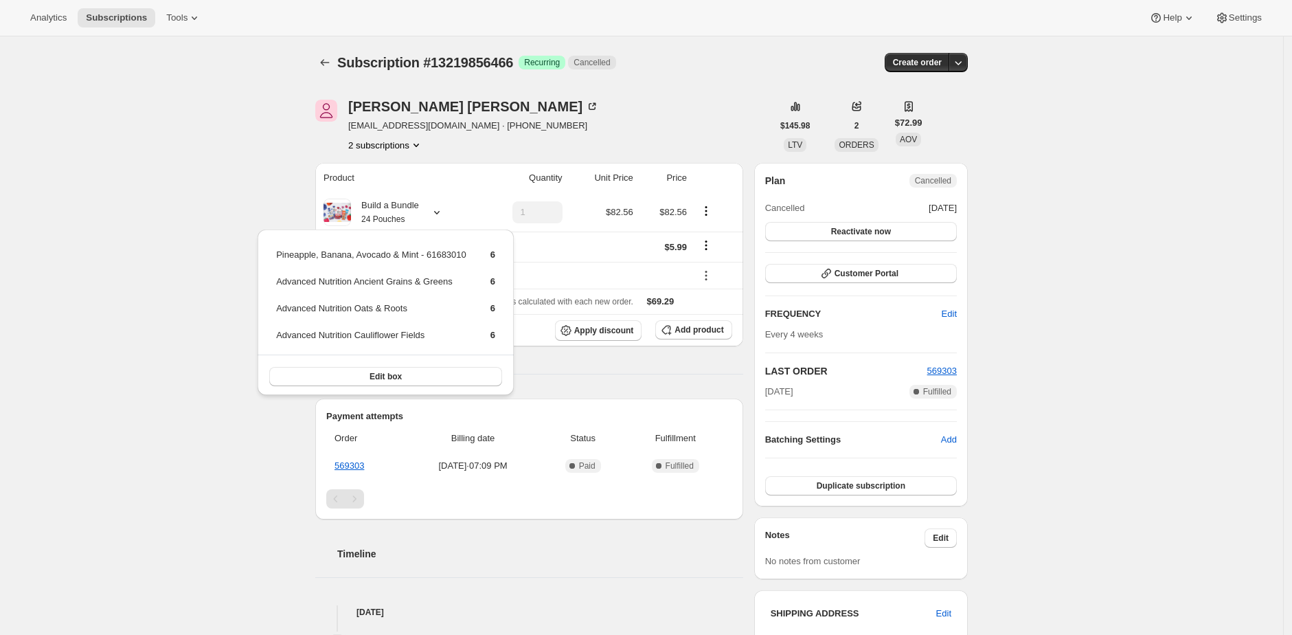
click at [260, 178] on div "Subscription #13219856466. This page is ready Subscription #13219856466 Success…" at bounding box center [641, 573] width 1283 height 1075
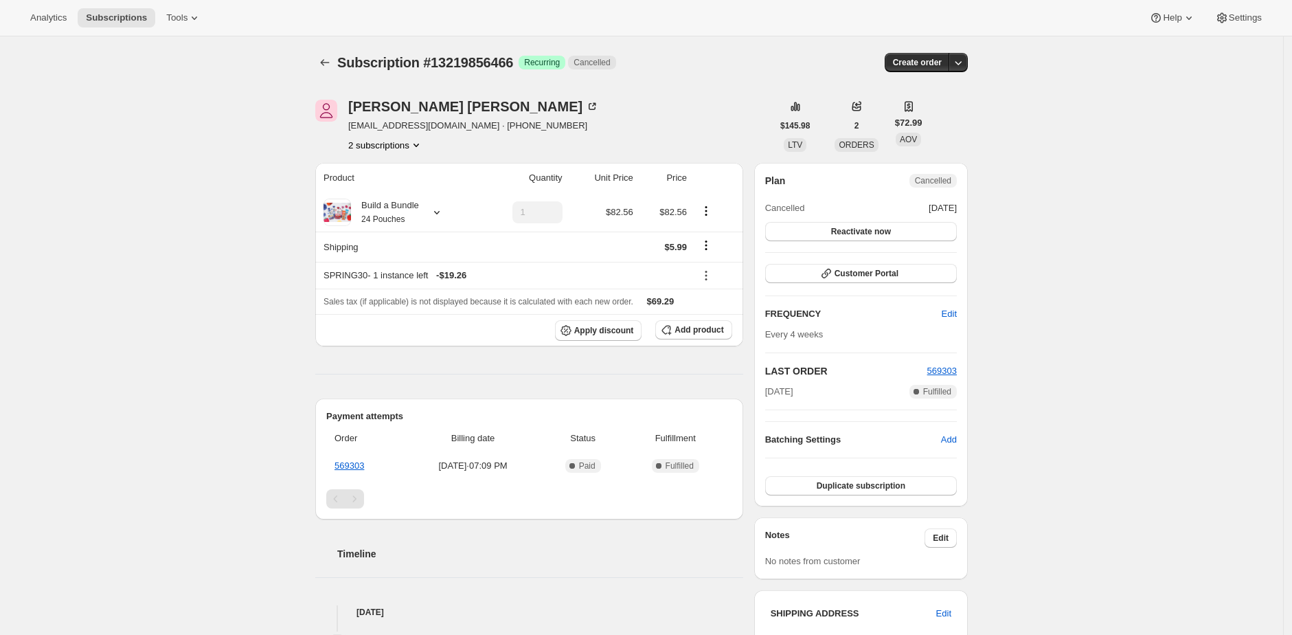
click at [269, 239] on div "Subscription #13219856466. This page is ready Subscription #13219856466 Success…" at bounding box center [641, 573] width 1283 height 1075
click at [189, 204] on div "Subscription #13219856466. This page is ready Subscription #13219856466 Success…" at bounding box center [641, 573] width 1283 height 1075
click at [326, 68] on icon "Subscriptions" at bounding box center [325, 63] width 14 height 14
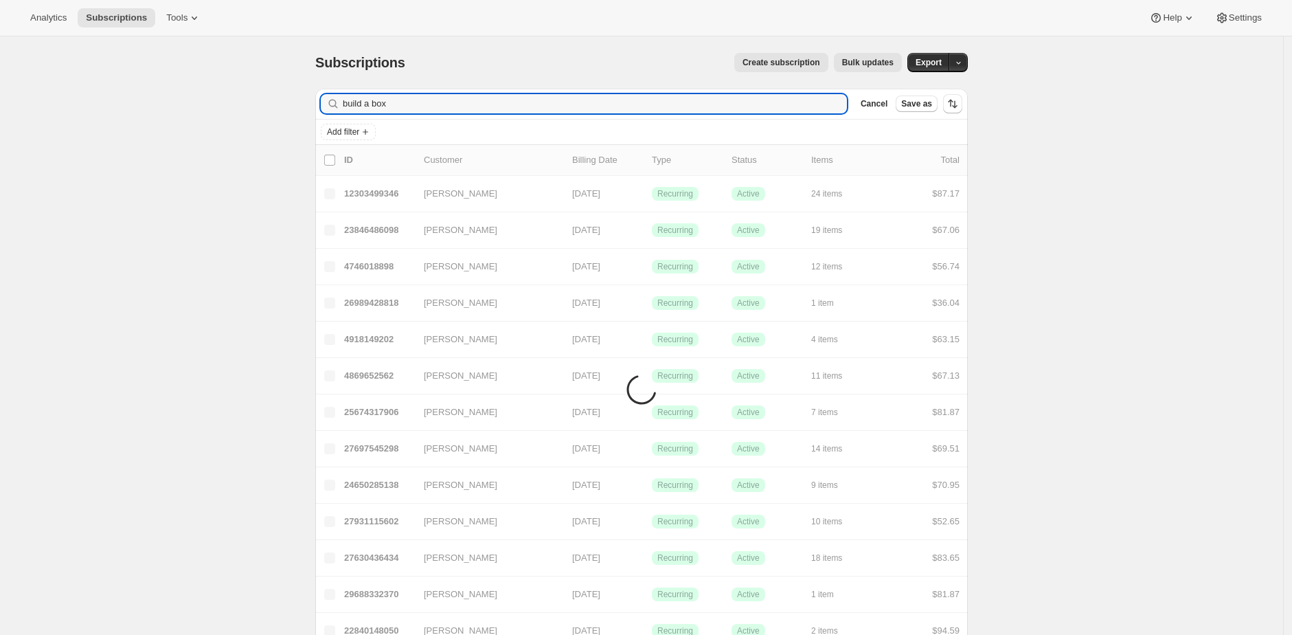
type input "build a box"
click at [420, 101] on input "build a box" at bounding box center [582, 103] width 479 height 19
click at [354, 138] on button "Add filter" at bounding box center [348, 132] width 55 height 16
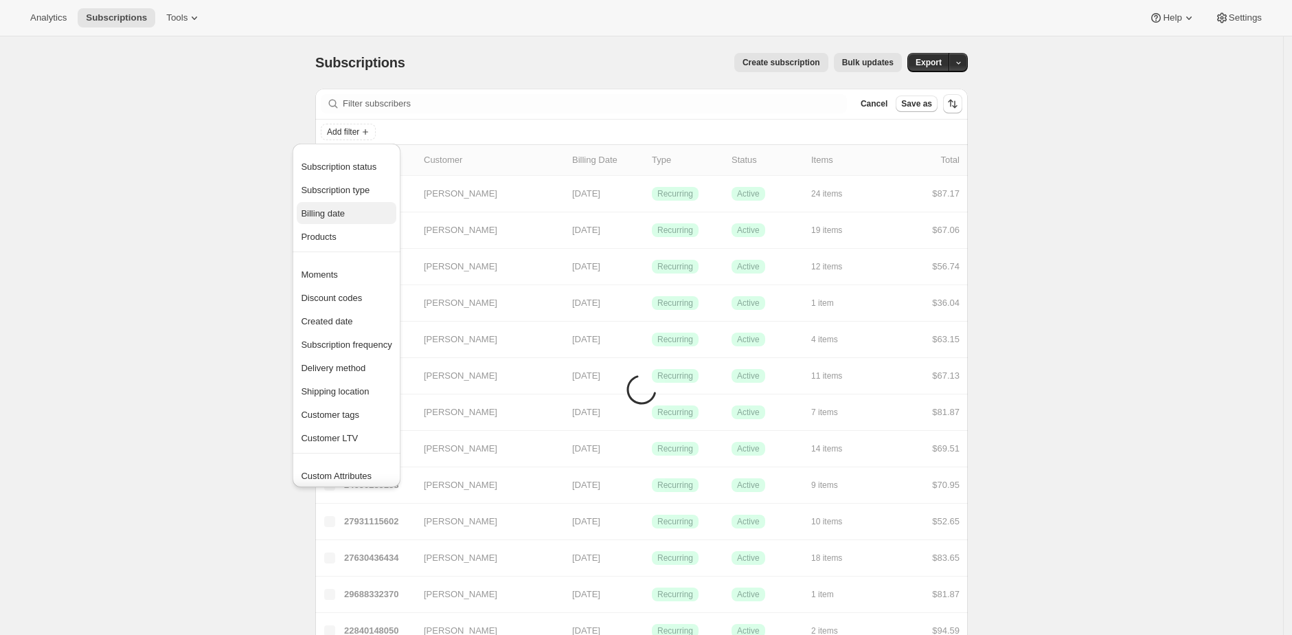
click at [356, 220] on button "Billing date" at bounding box center [346, 213] width 99 height 22
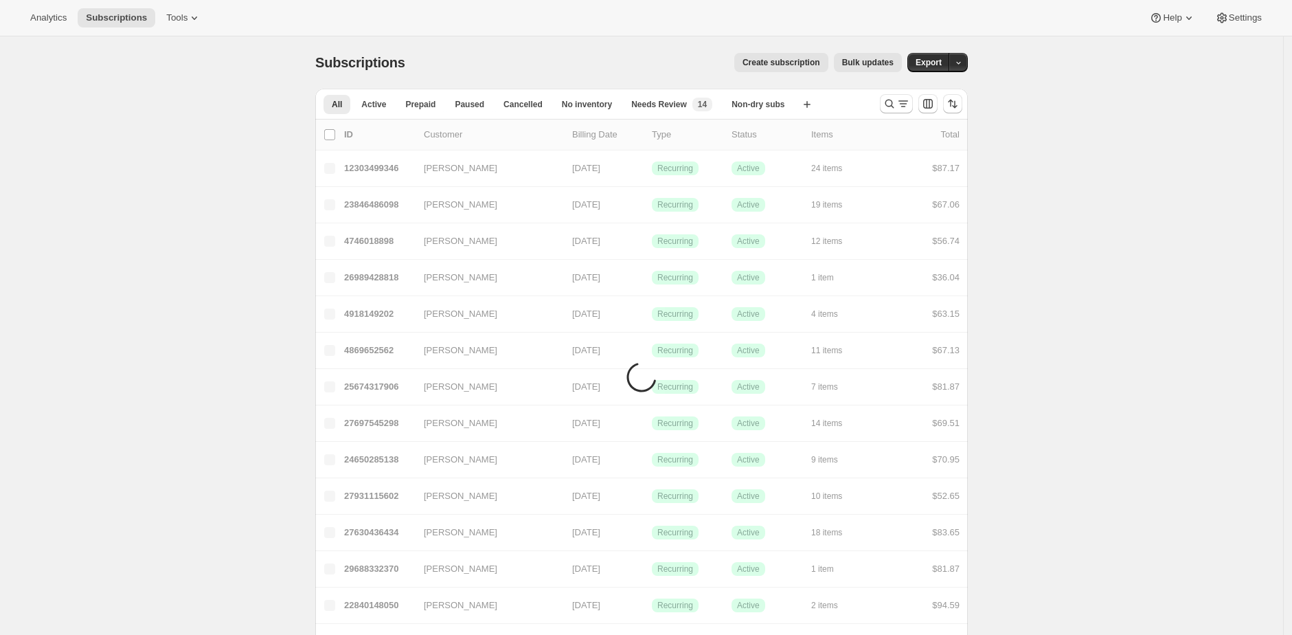
click at [444, 71] on div "Subscriptions. This page is ready Subscriptions Create subscription Bulk update…" at bounding box center [641, 62] width 653 height 52
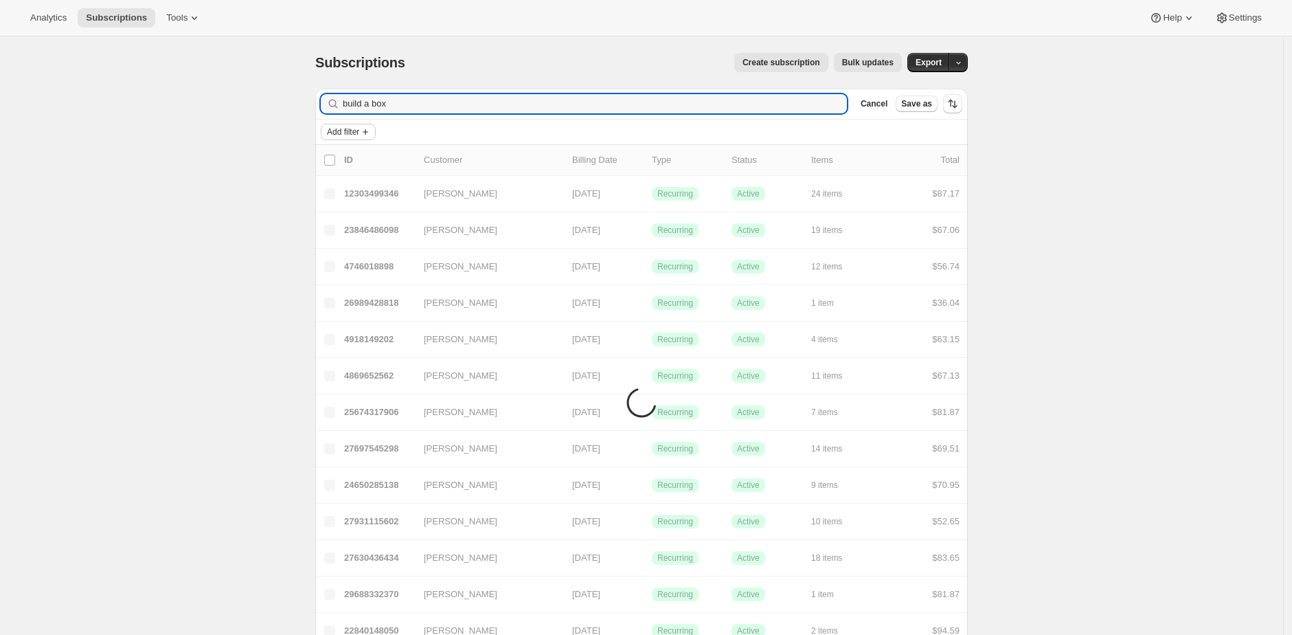
type input "build a box"
click at [356, 131] on span "Add filter" at bounding box center [343, 131] width 32 height 11
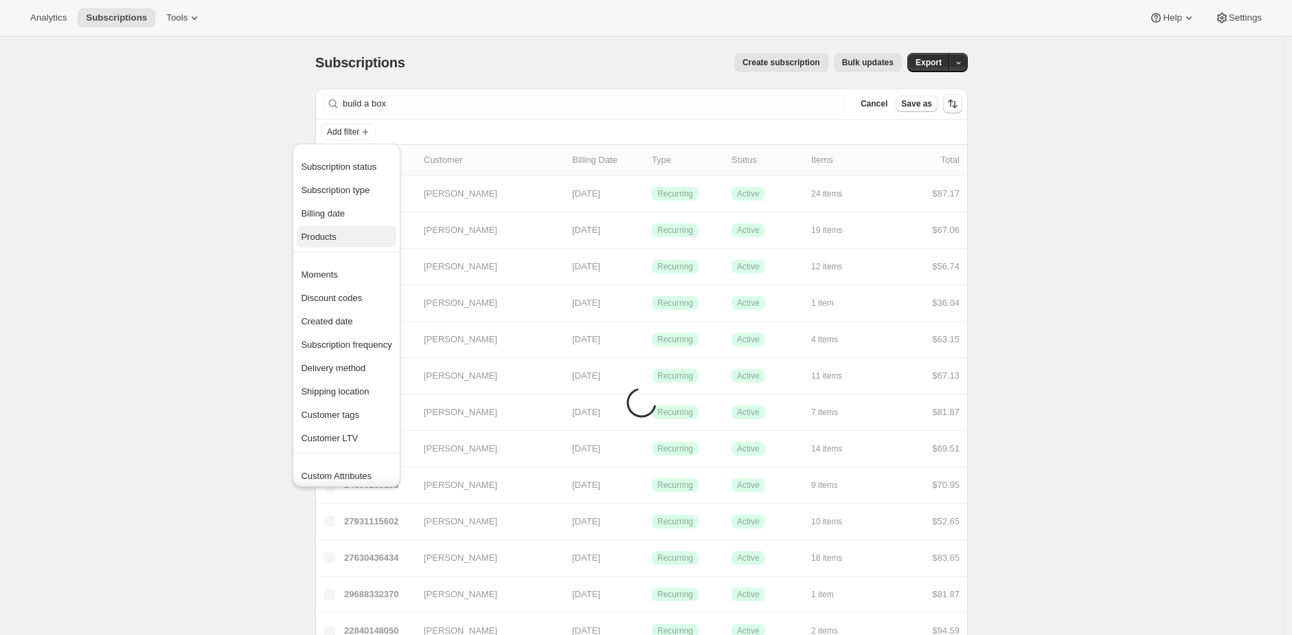
click at [367, 232] on span "Products" at bounding box center [346, 237] width 91 height 14
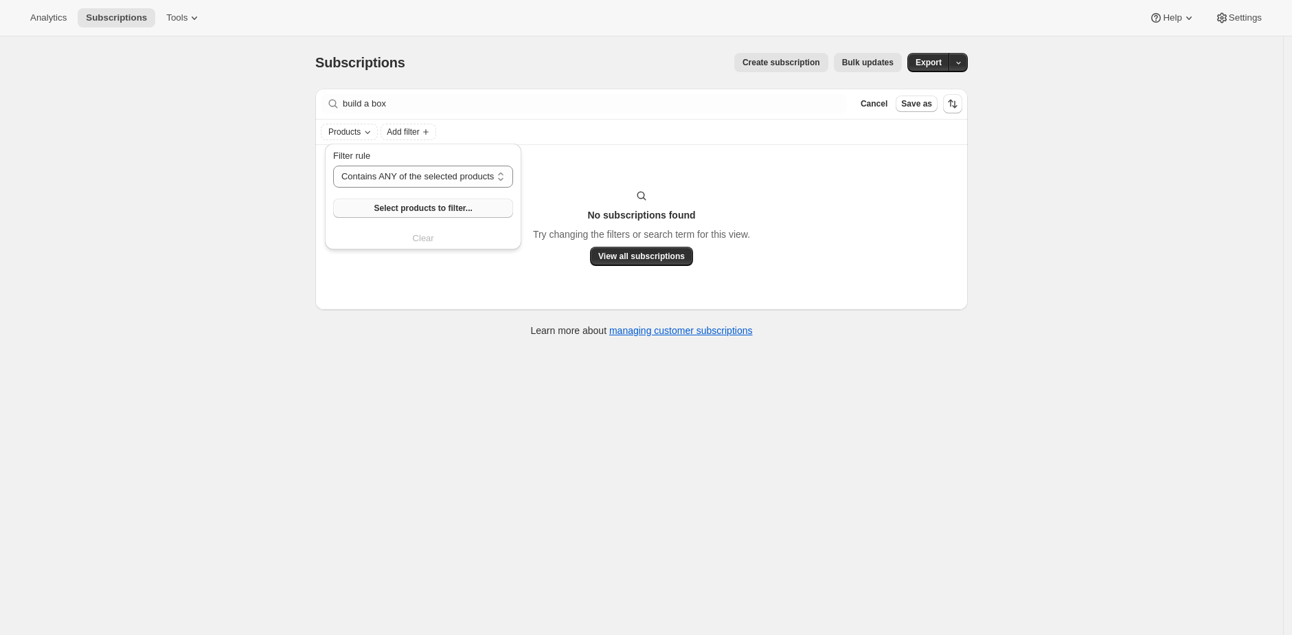
click at [405, 208] on span "Select products to filter..." at bounding box center [423, 208] width 98 height 11
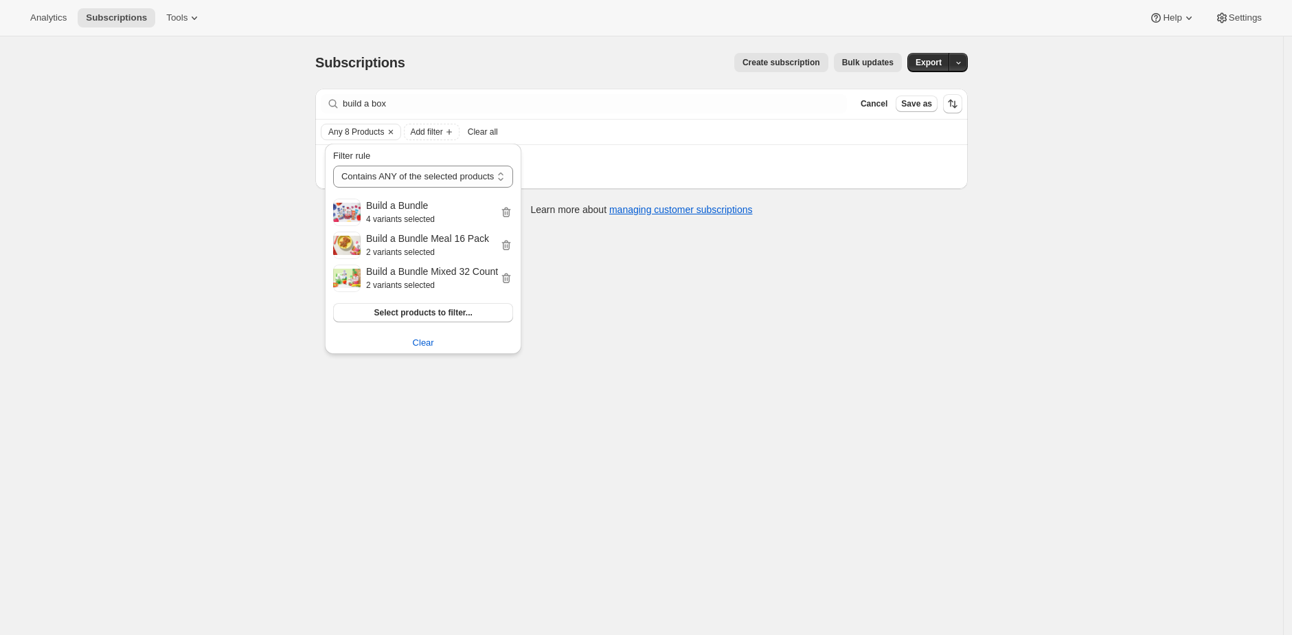
click at [585, 73] on div "Subscriptions. This page is ready Subscriptions Create subscription Bulk update…" at bounding box center [641, 62] width 653 height 52
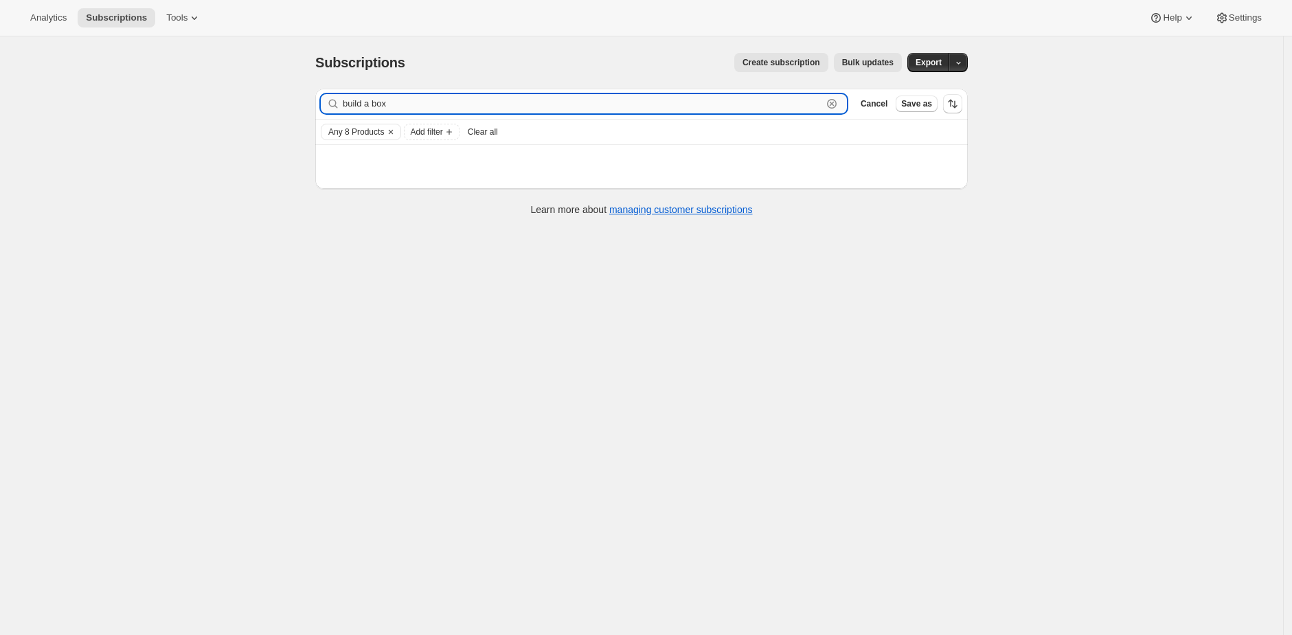
click at [415, 100] on input "build a box" at bounding box center [582, 103] width 479 height 19
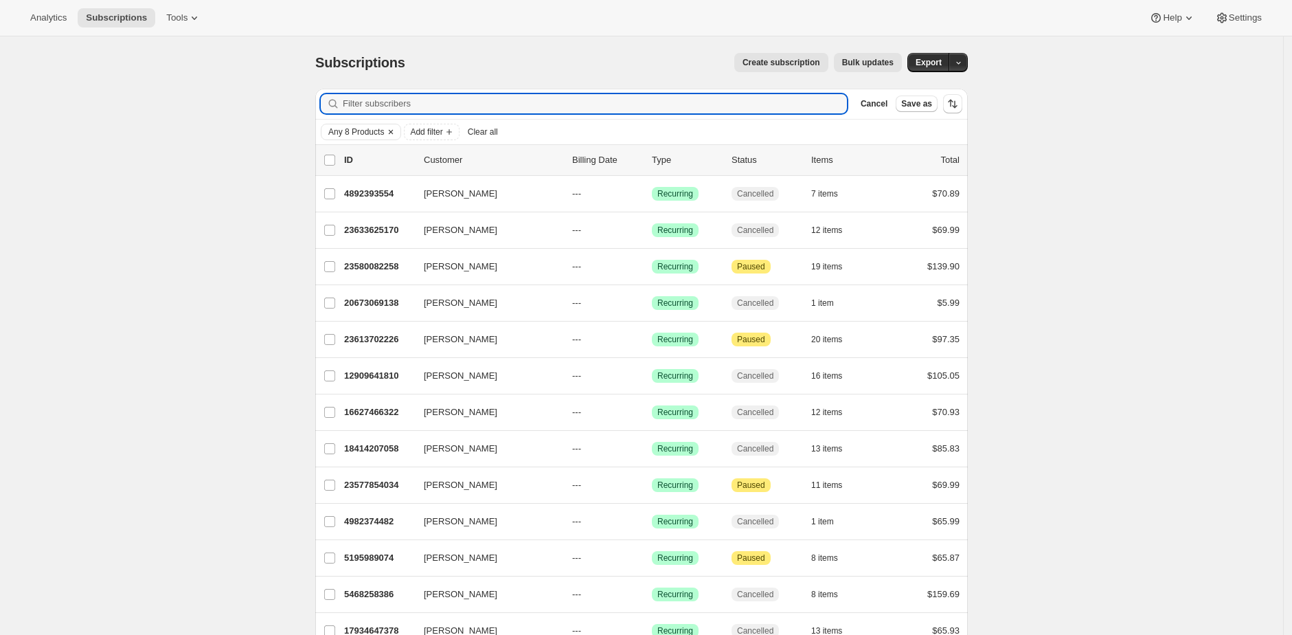
click at [384, 136] on span "Any 8 Products" at bounding box center [356, 131] width 56 height 11
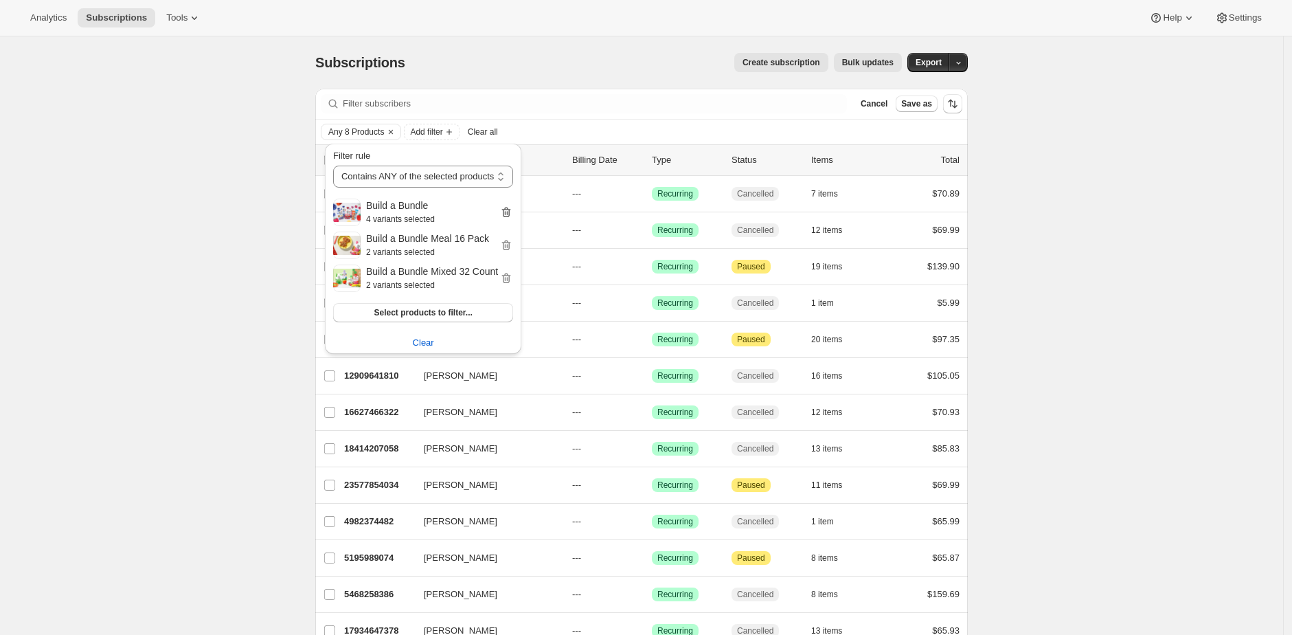
click at [508, 212] on icon "button" at bounding box center [507, 214] width 1 height 4
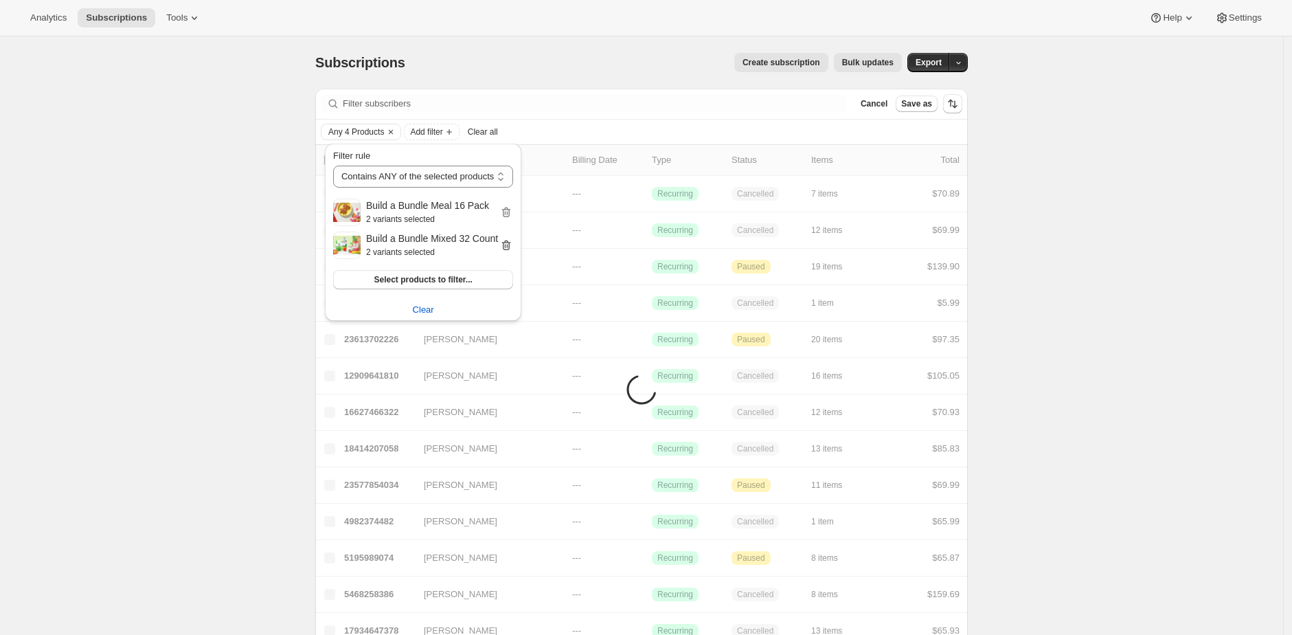
click at [513, 243] on icon "button" at bounding box center [506, 245] width 14 height 14
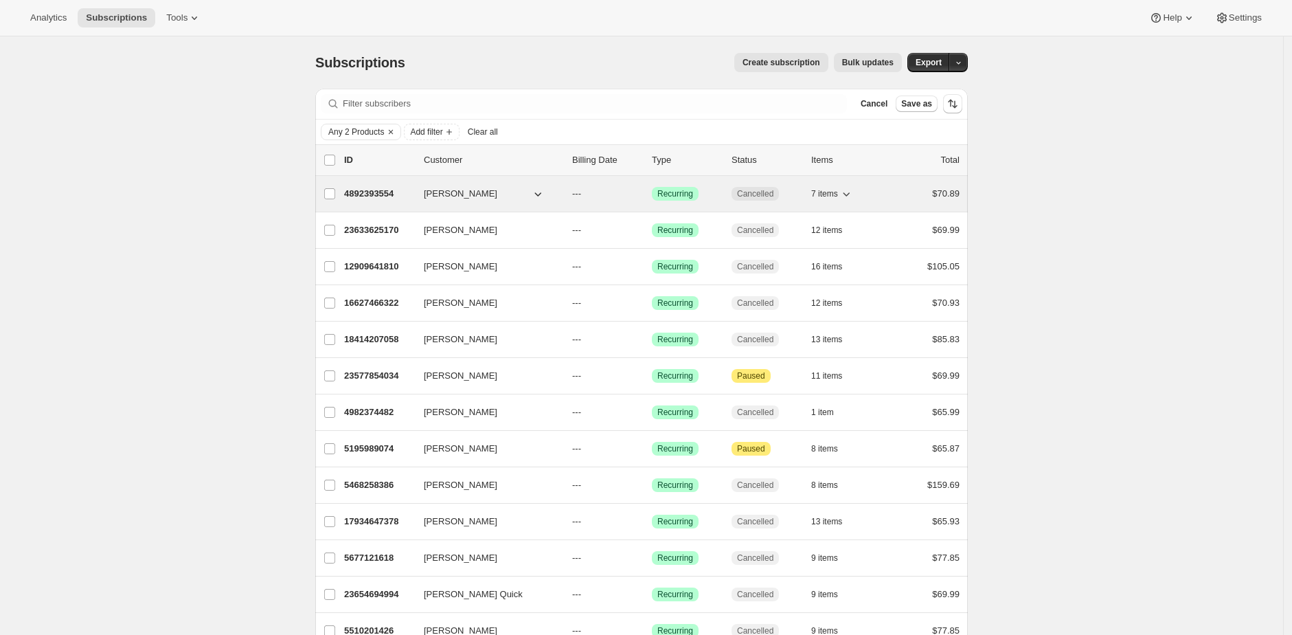
click at [380, 191] on p "4892393554" at bounding box center [378, 194] width 69 height 14
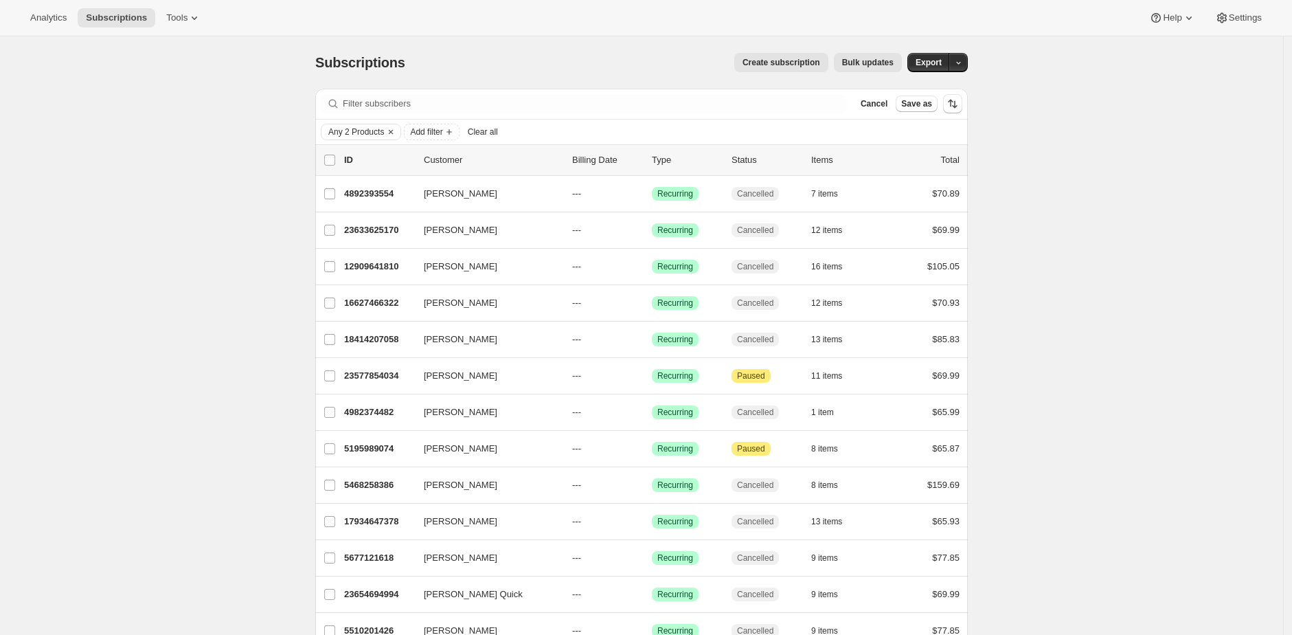
click at [607, 35] on div "Analytics Subscriptions Tools Help Settings" at bounding box center [646, 18] width 1292 height 36
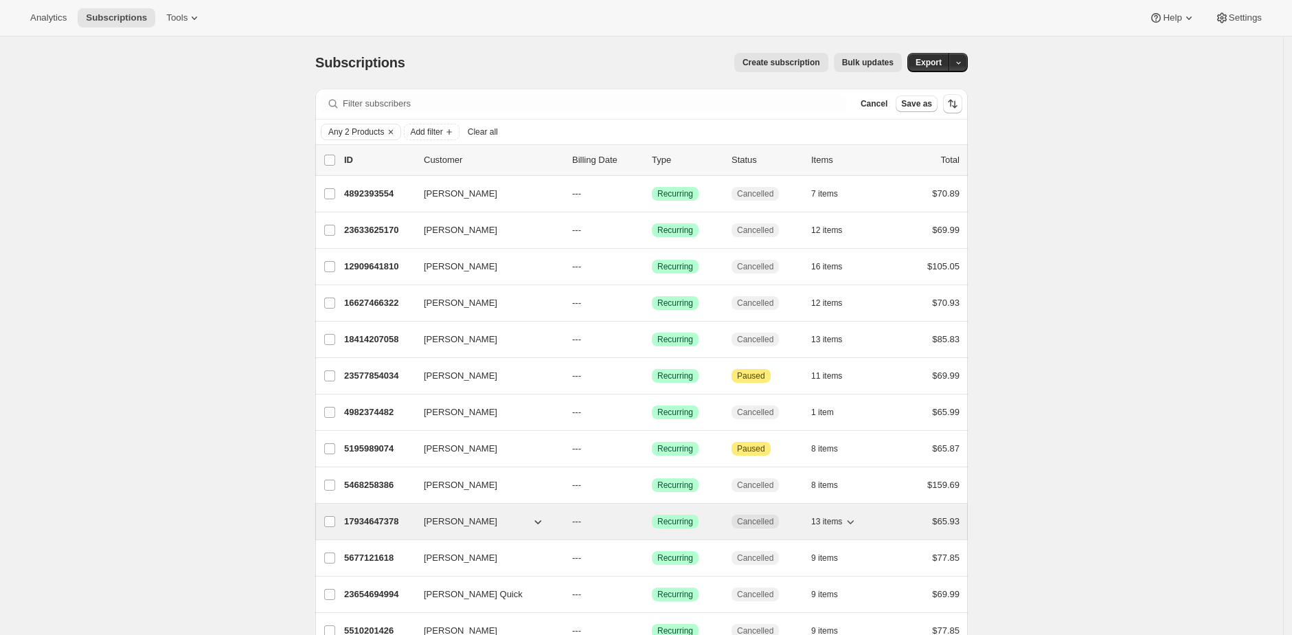
click at [377, 515] on p "17934647378" at bounding box center [378, 521] width 69 height 14
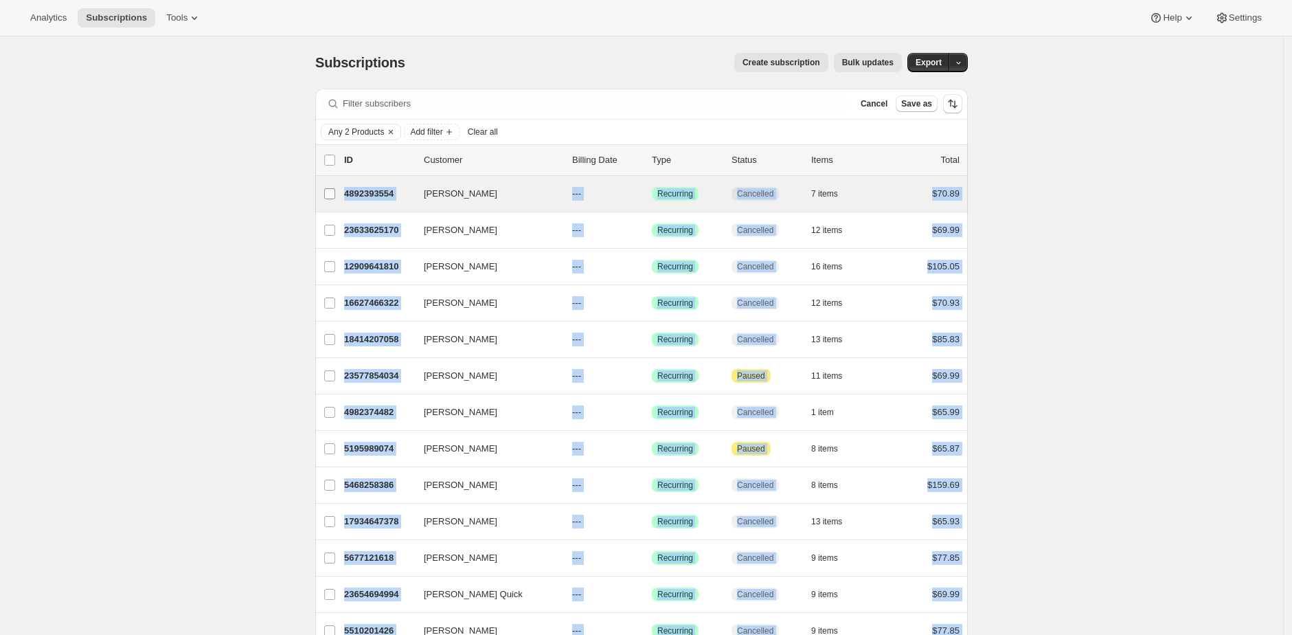
drag, startPoint x: 965, startPoint y: 525, endPoint x: 344, endPoint y: 196, distance: 703.1
copy ul "Kaleigh DeBias 4892393554 Kaleigh DeBias --- Success Recurring Cancelled 7 item…"
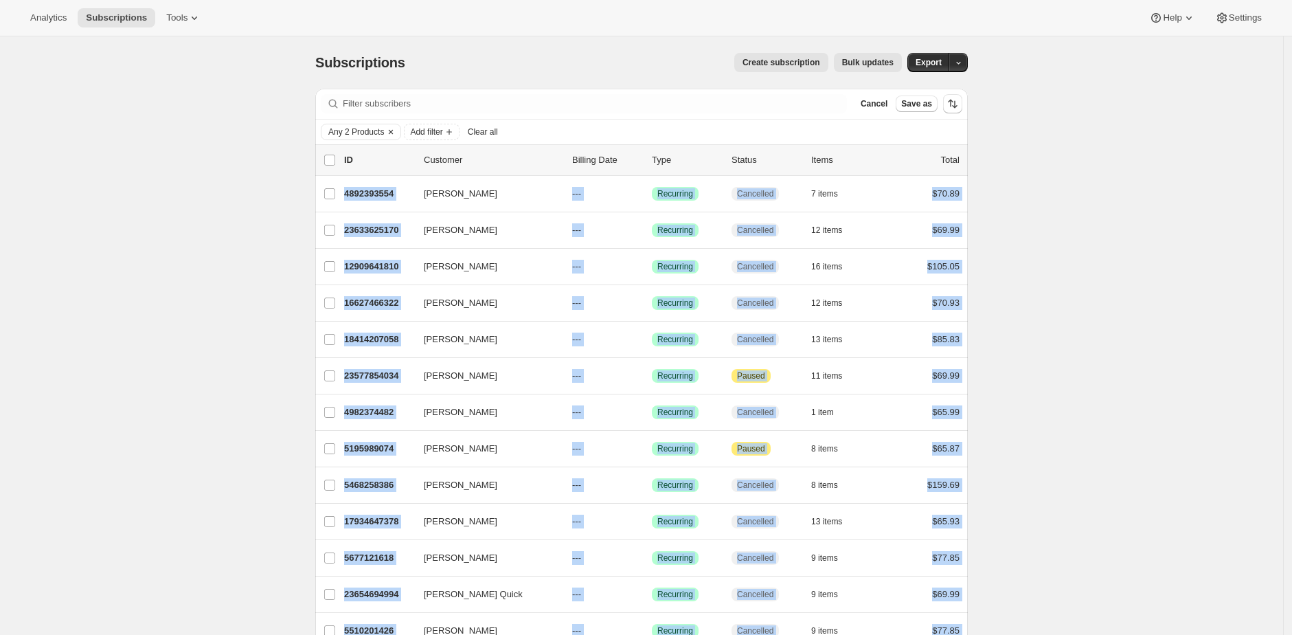
click at [376, 131] on span "Any 2 Products" at bounding box center [356, 131] width 56 height 11
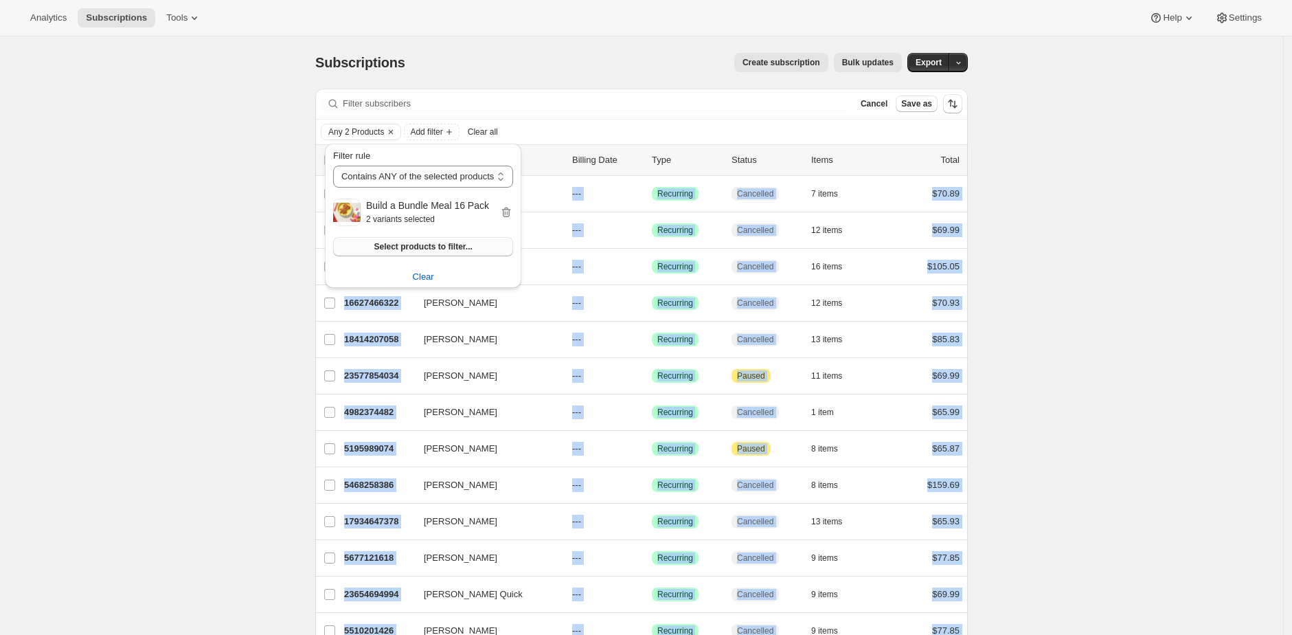
click at [433, 253] on button "Select products to filter..." at bounding box center [423, 246] width 180 height 19
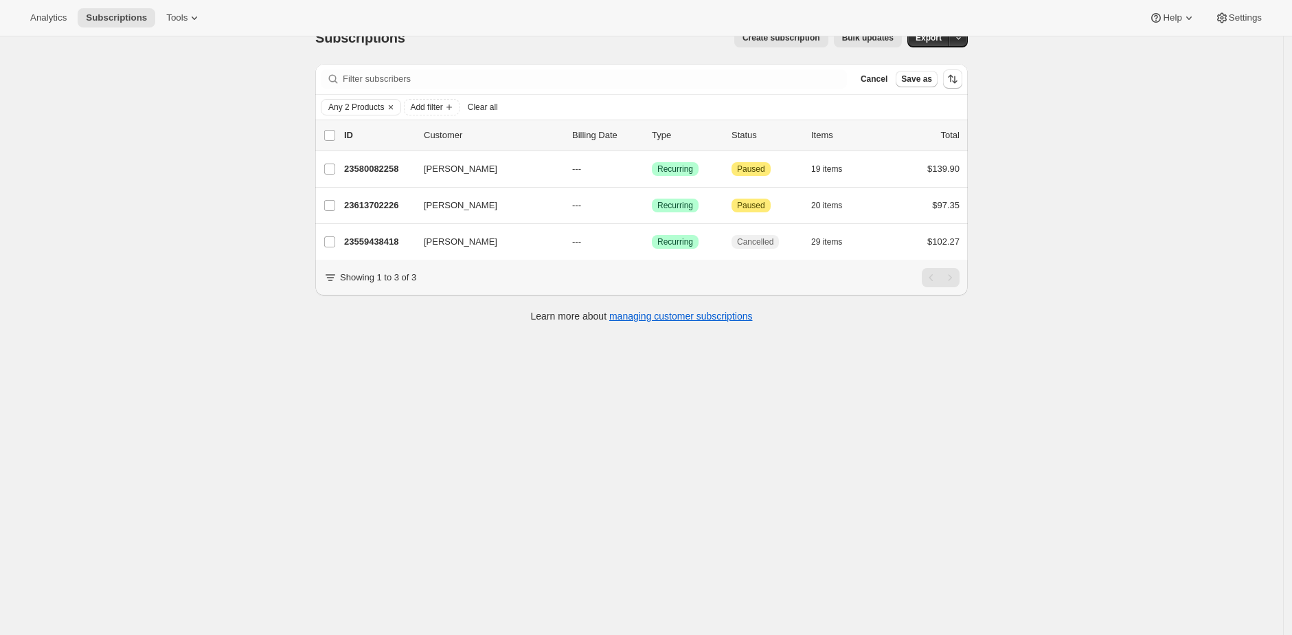
scroll to position [14, 0]
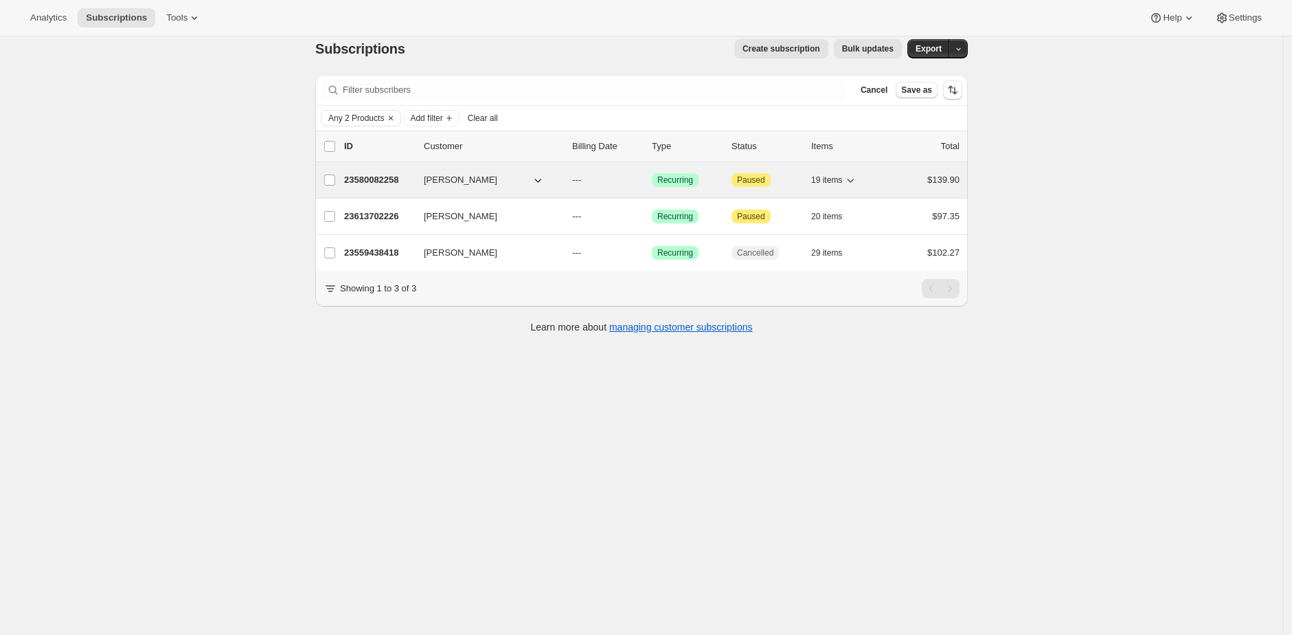
click at [360, 179] on p "23580082258" at bounding box center [378, 180] width 69 height 14
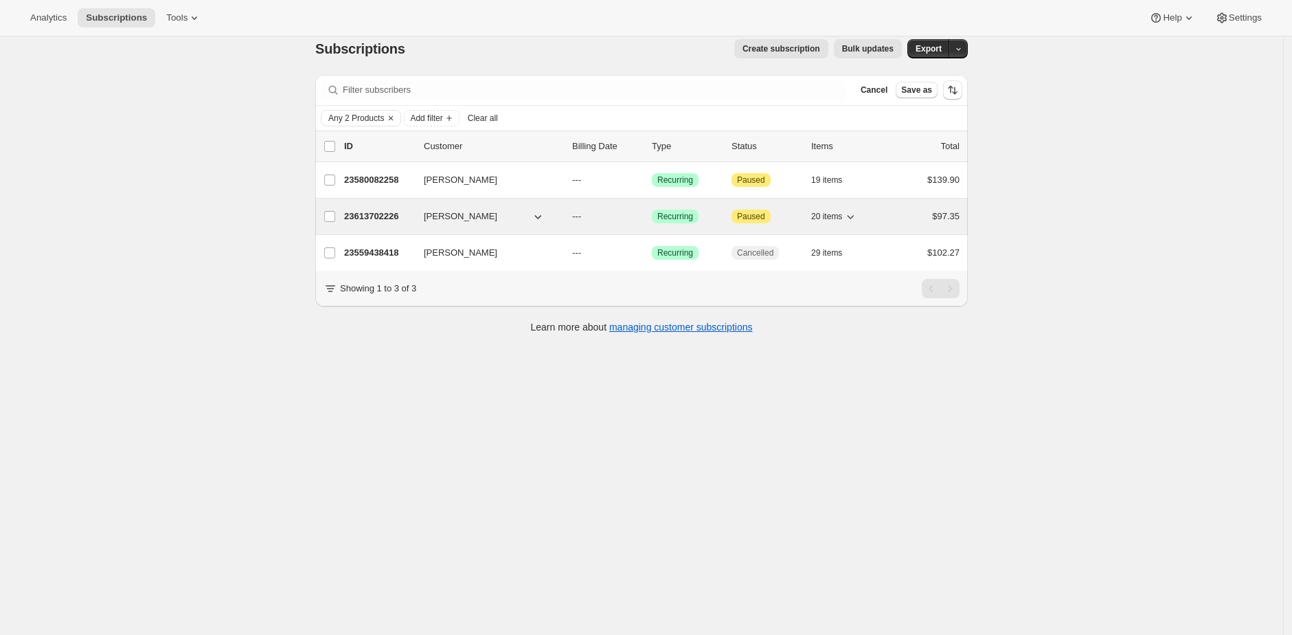
click at [381, 219] on p "23613702226" at bounding box center [378, 217] width 69 height 14
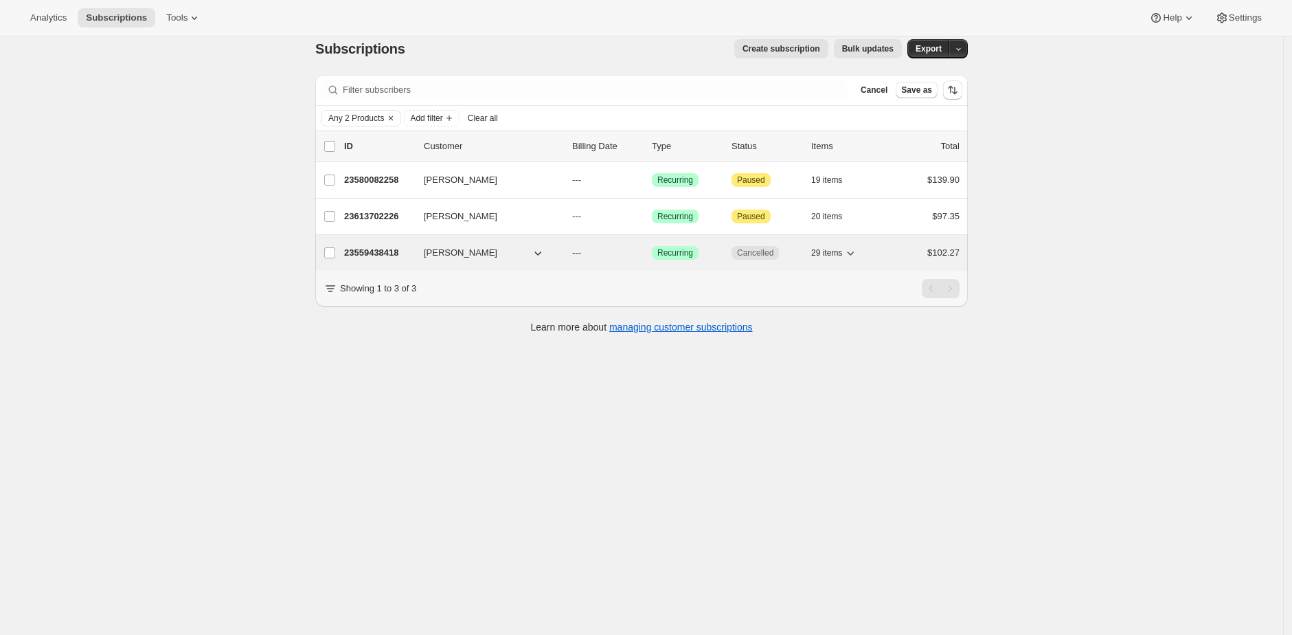
click at [378, 251] on p "23559438418" at bounding box center [378, 253] width 69 height 14
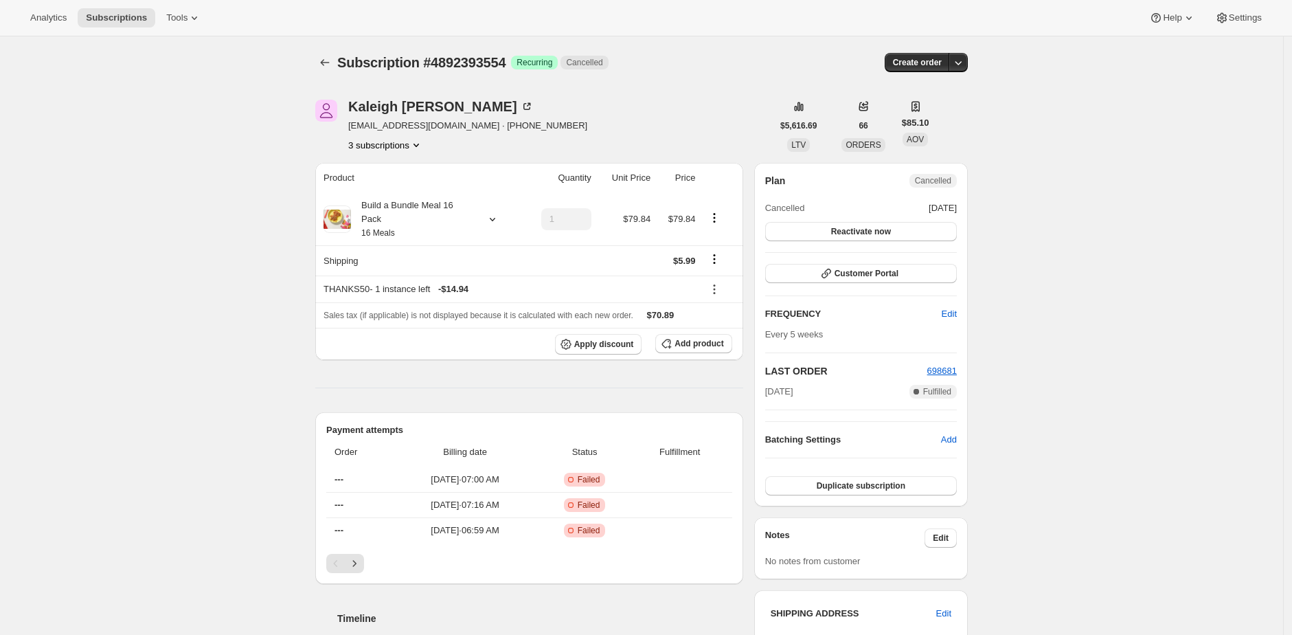
click at [768, 34] on div "Analytics Subscriptions Tools Help Settings" at bounding box center [646, 18] width 1292 height 36
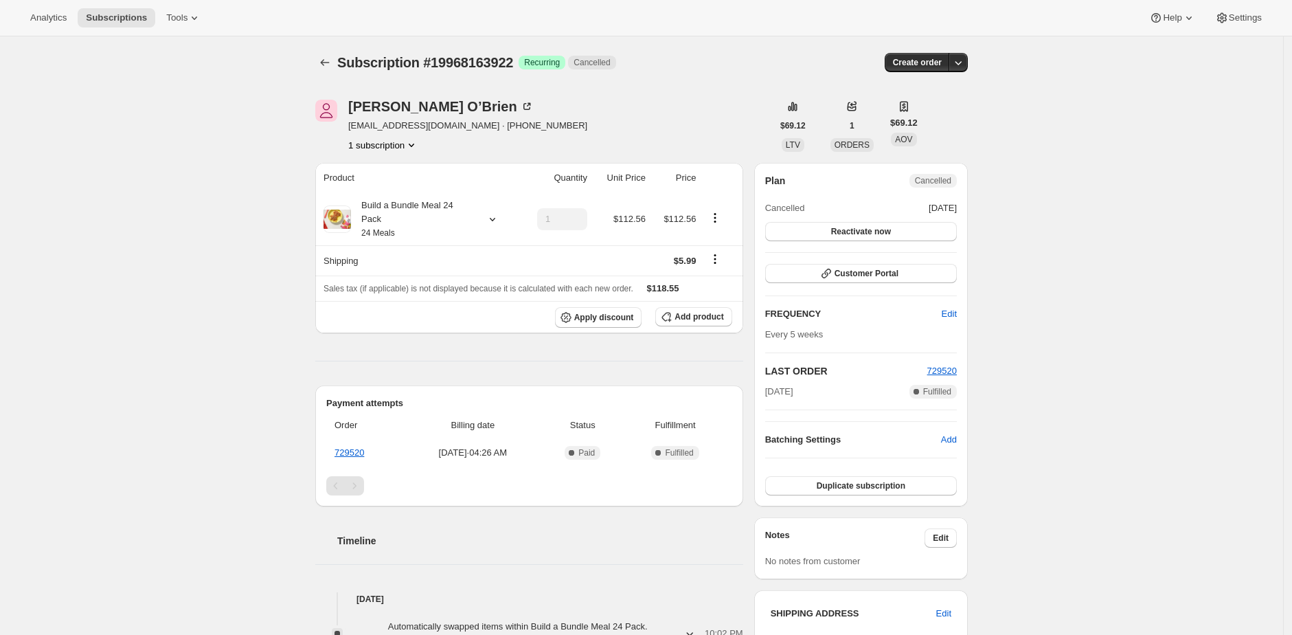
click at [1068, 215] on div "Subscription #19968163922. This page is ready Subscription #19968163922 Success…" at bounding box center [641, 617] width 1283 height 1162
click at [444, 201] on div "Build a Bundle Meal 24 Pack 24 Meals" at bounding box center [413, 219] width 124 height 41
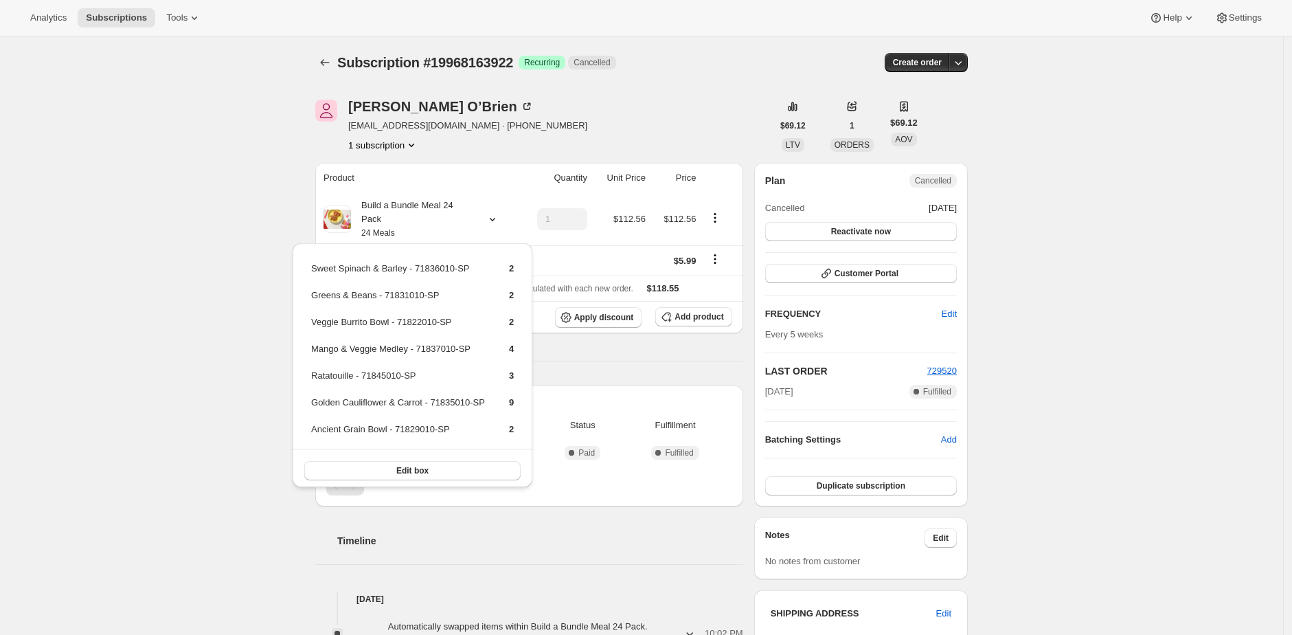
click at [273, 129] on div "Subscription #19968163922. This page is ready Subscription #19968163922 Success…" at bounding box center [641, 617] width 1283 height 1162
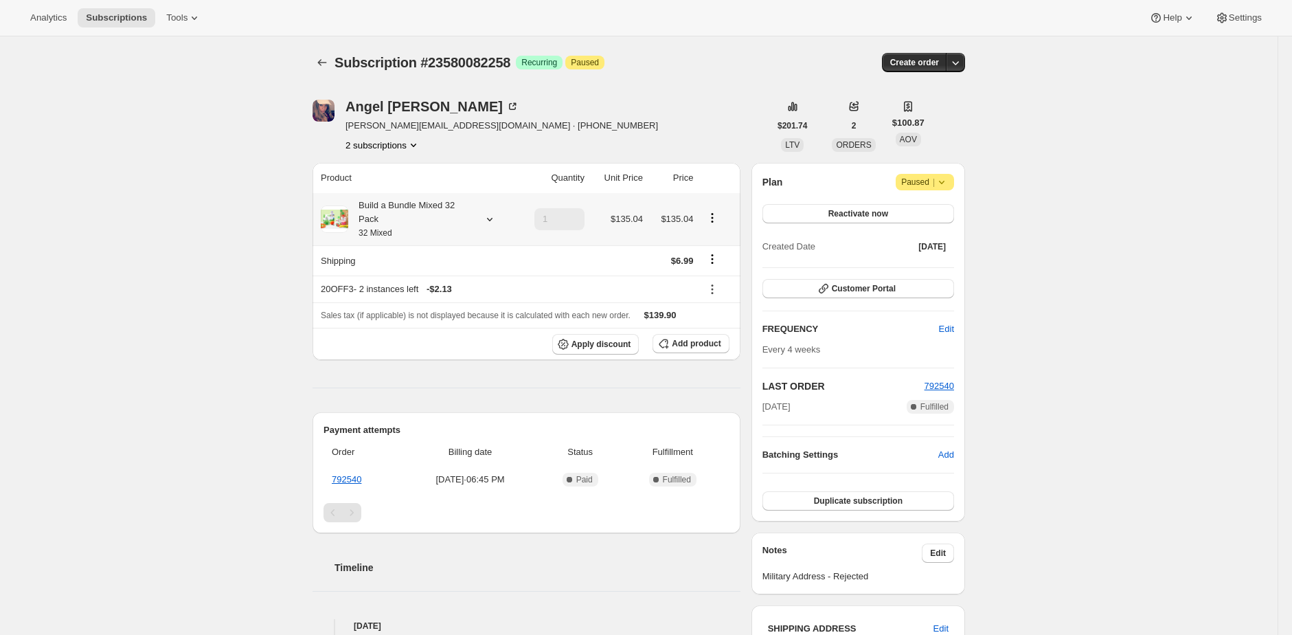
click at [433, 216] on div "Build a Bundle Mixed 32 Pack 32 Mixed" at bounding box center [410, 219] width 124 height 41
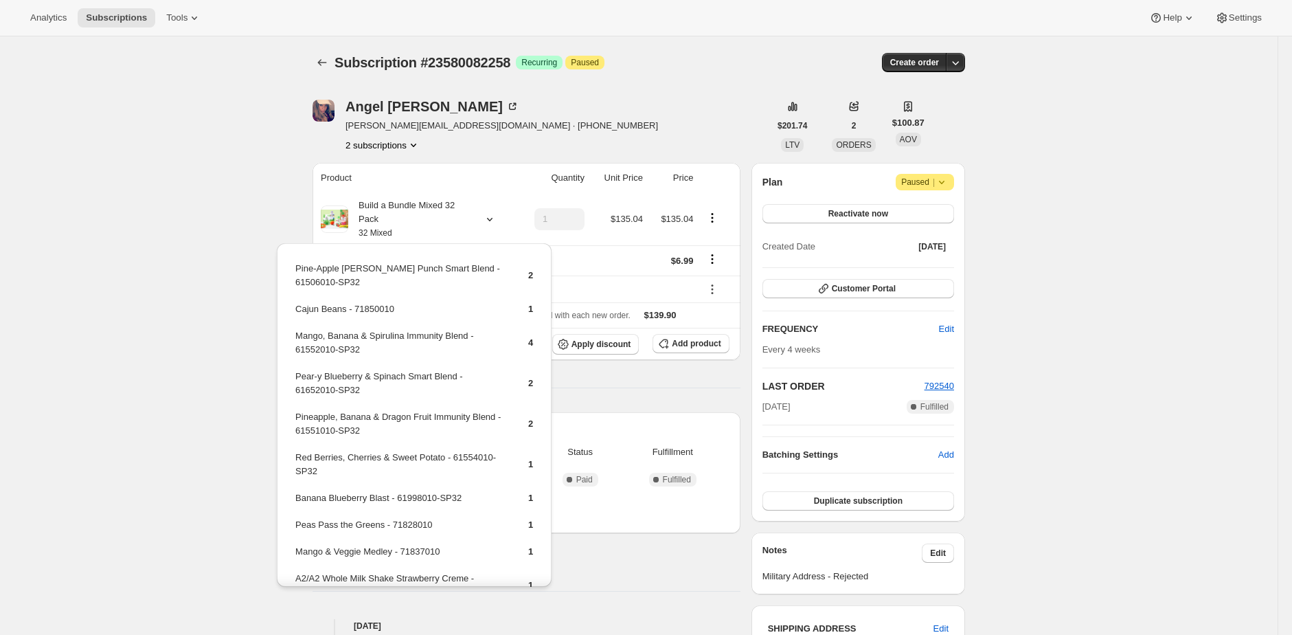
click at [259, 214] on div "Subscription #23580082258. This page is ready Subscription #23580082258 Success…" at bounding box center [639, 613] width 1278 height 1154
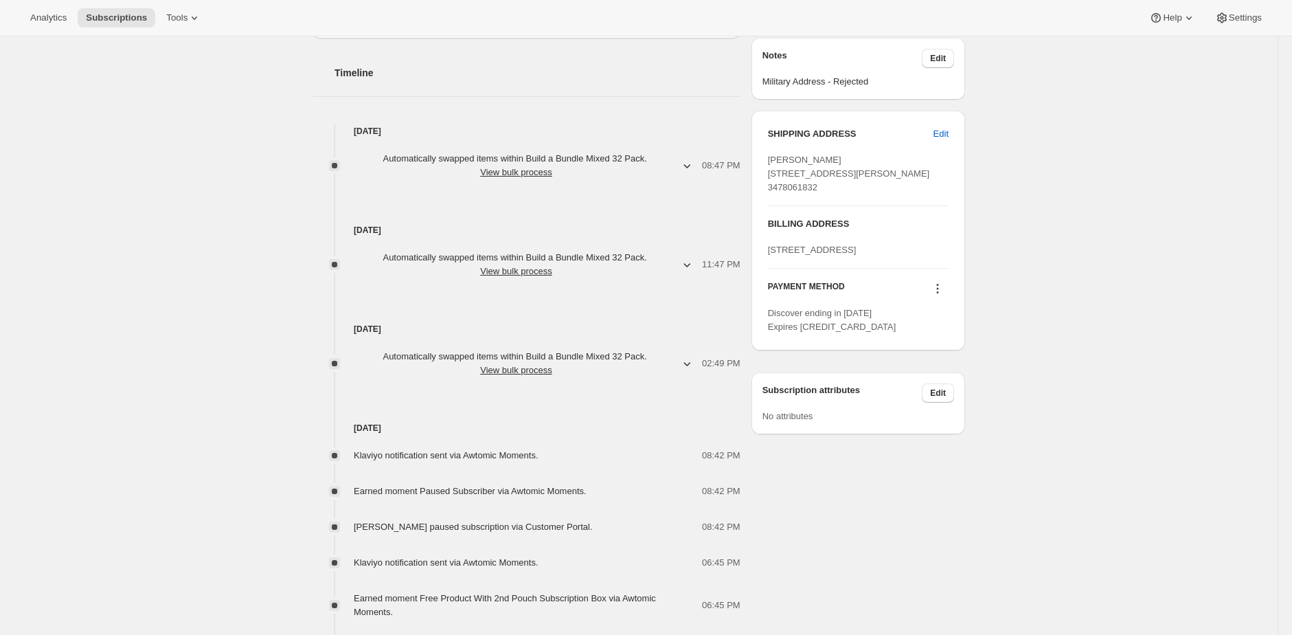
scroll to position [493, 0]
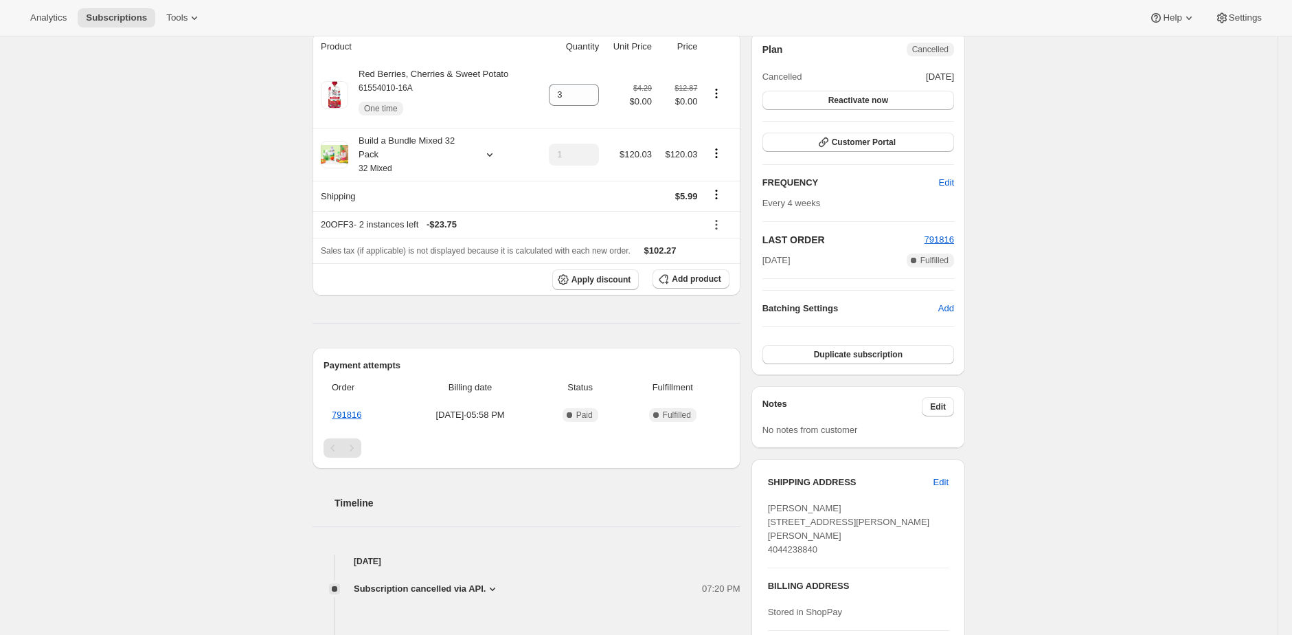
scroll to position [132, 0]
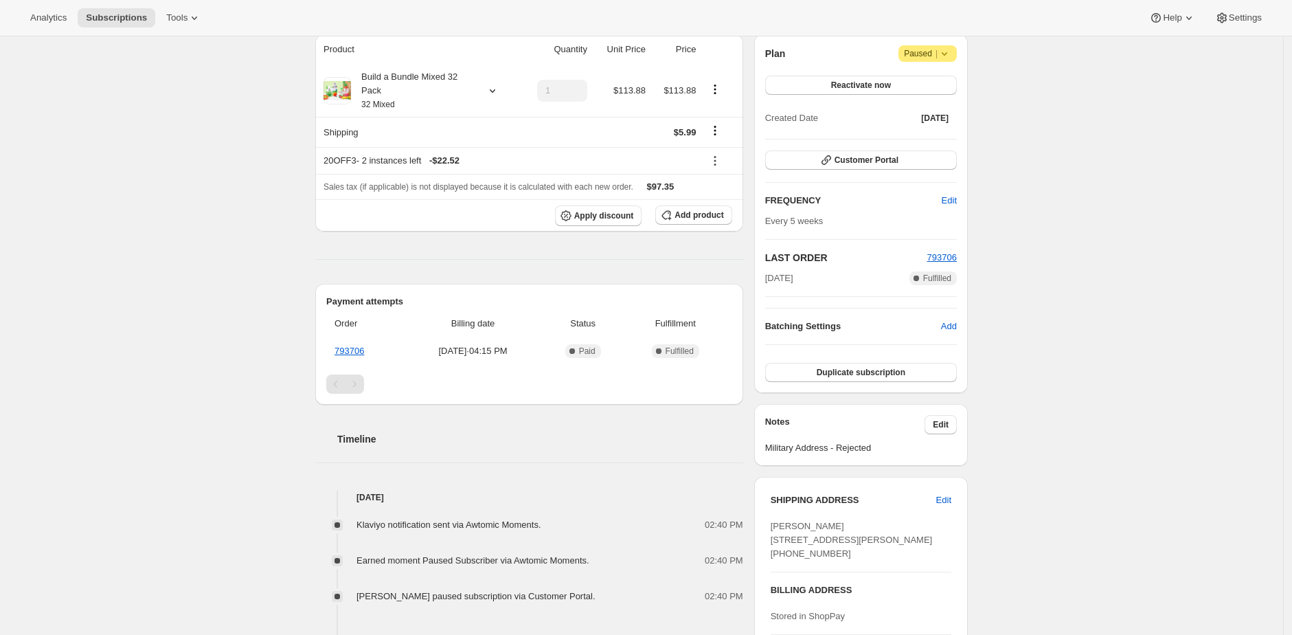
scroll to position [154, 0]
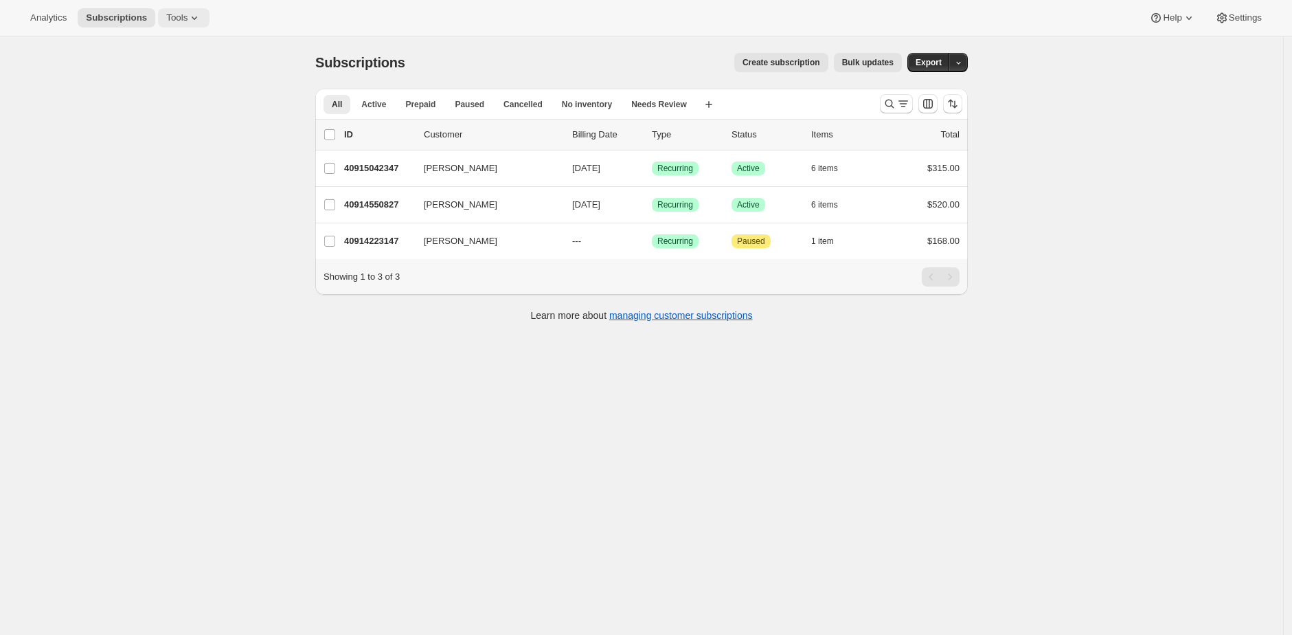
click at [186, 14] on span "Tools" at bounding box center [176, 17] width 21 height 11
click at [192, 91] on span "Bundles" at bounding box center [193, 93] width 122 height 14
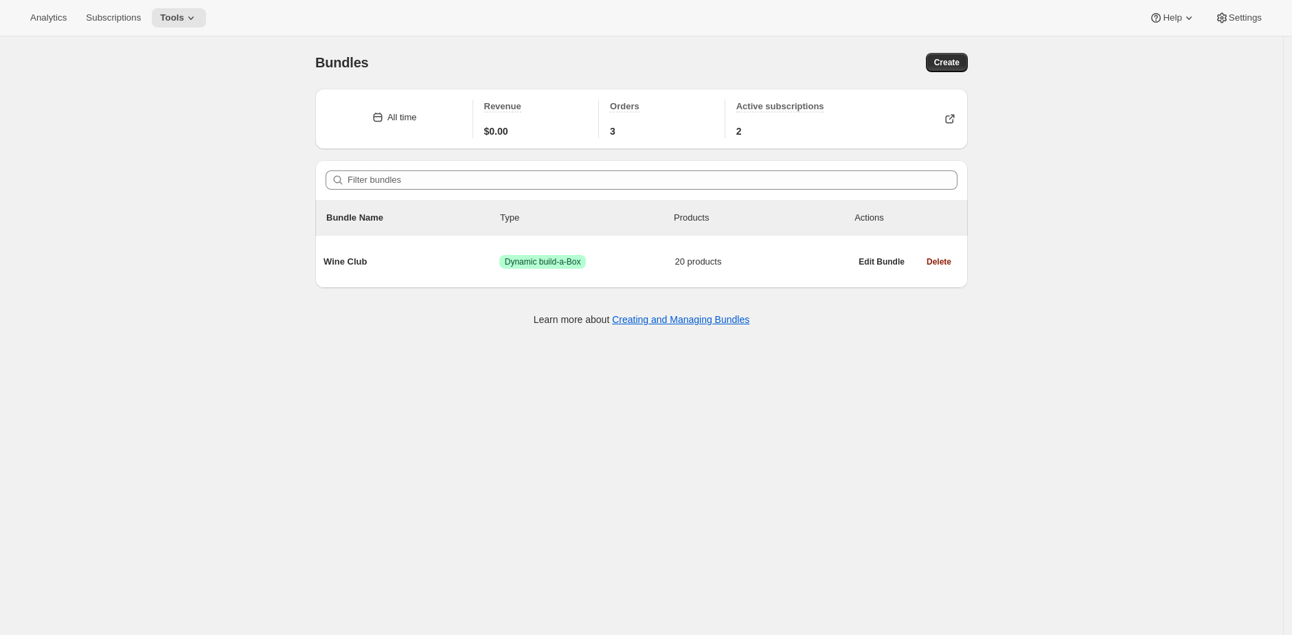
click at [249, 105] on div "Bundles. This page is ready Bundles Create All time Revenue $0.00 Orders 3 Acti…" at bounding box center [641, 353] width 1283 height 635
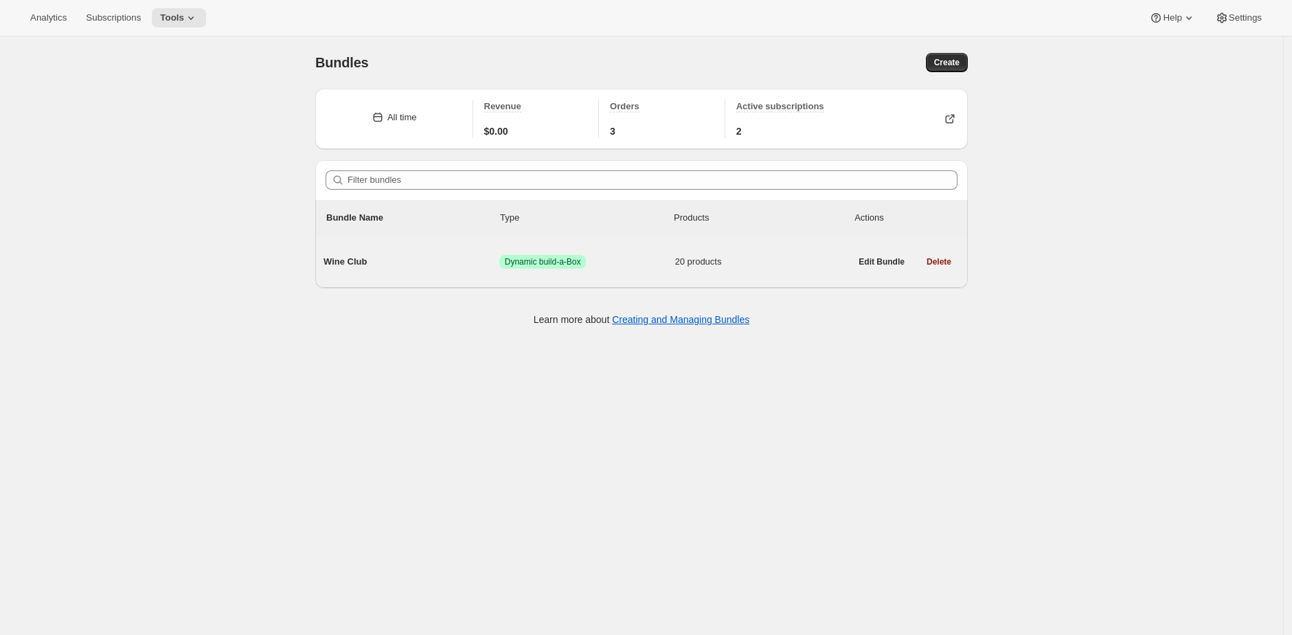
click at [447, 262] on span "Wine Club" at bounding box center [412, 262] width 176 height 14
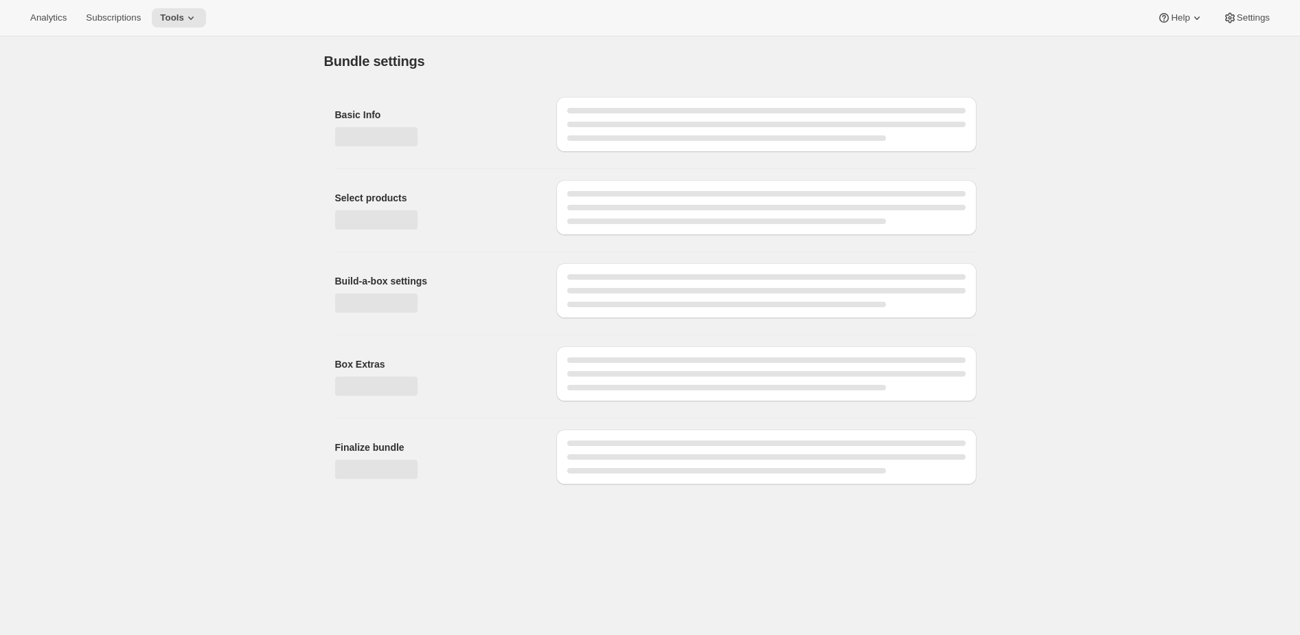
type input "Wine Club"
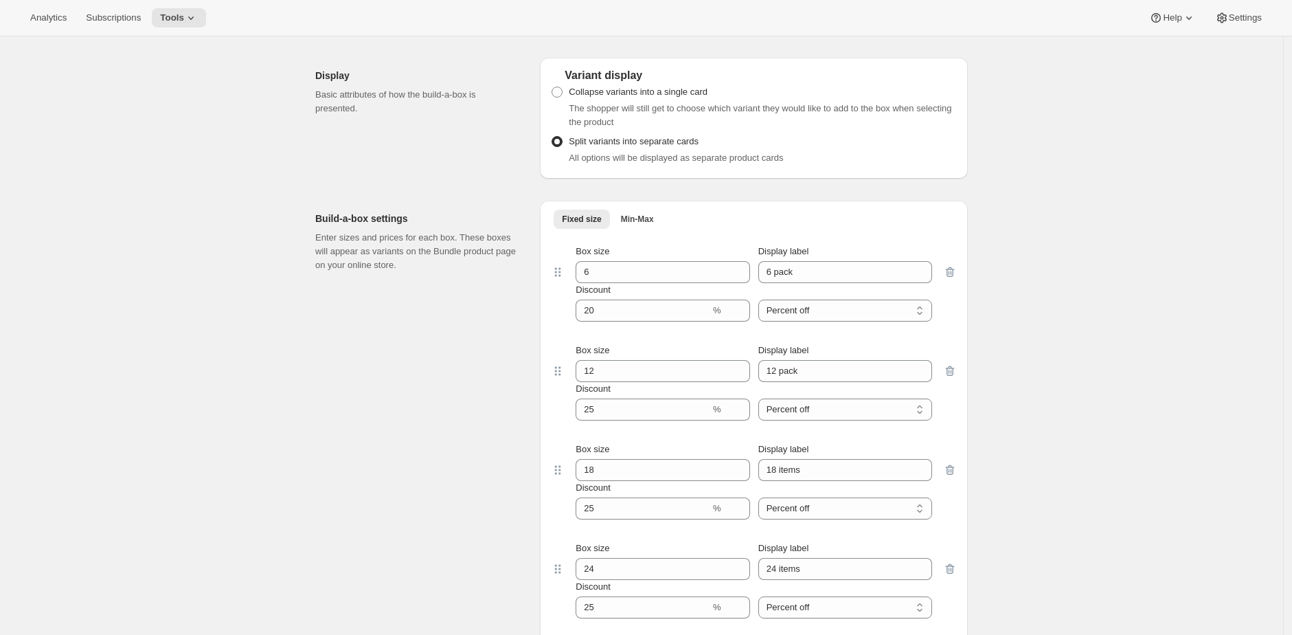
scroll to position [1447, 0]
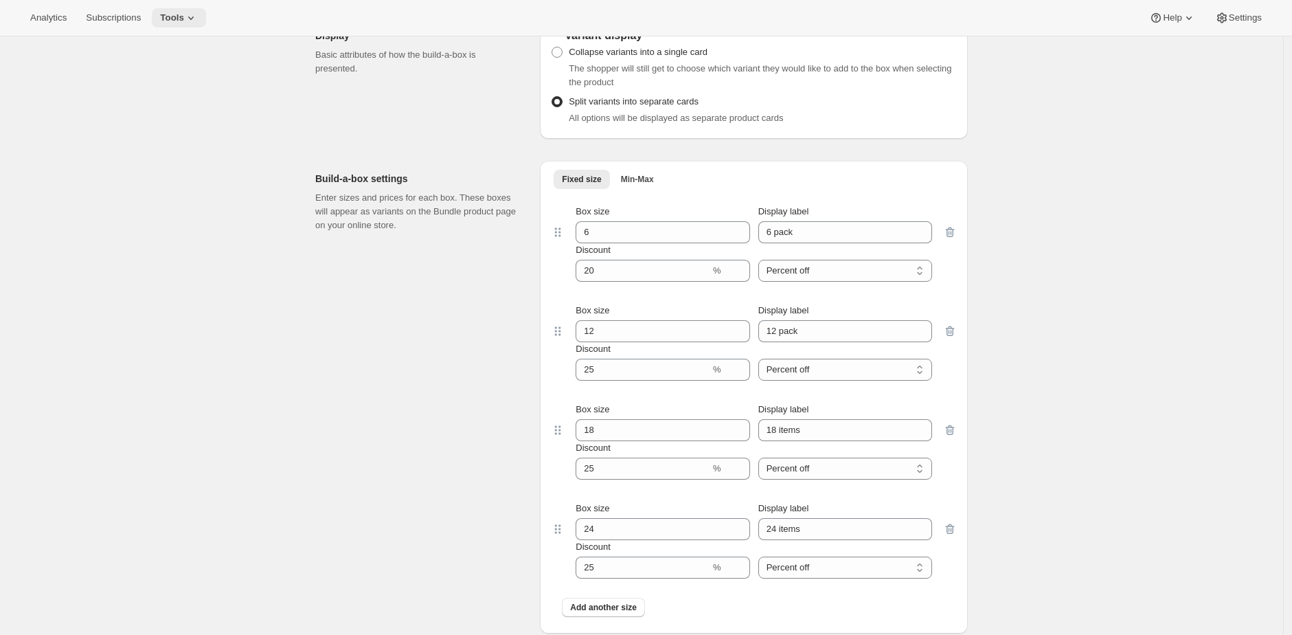
click at [191, 8] on button "Tools" at bounding box center [179, 17] width 54 height 19
click at [188, 56] on button "Subscription Plans" at bounding box center [183, 47] width 148 height 22
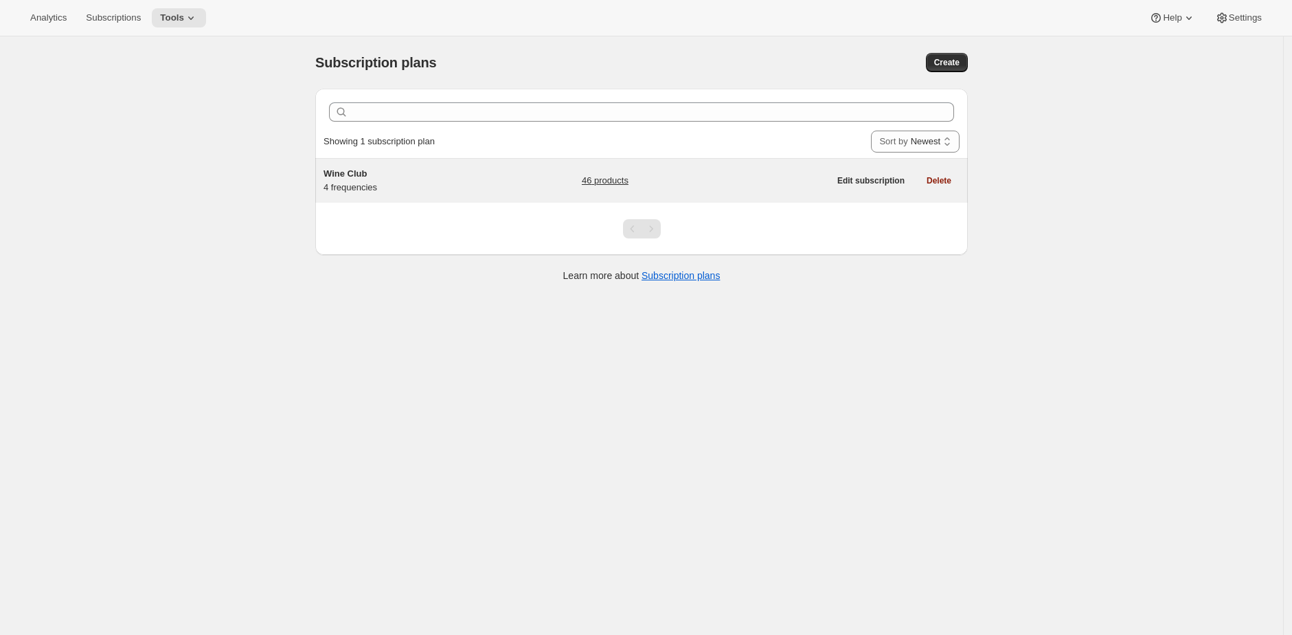
click at [717, 177] on div "46 products" at bounding box center [705, 180] width 247 height 27
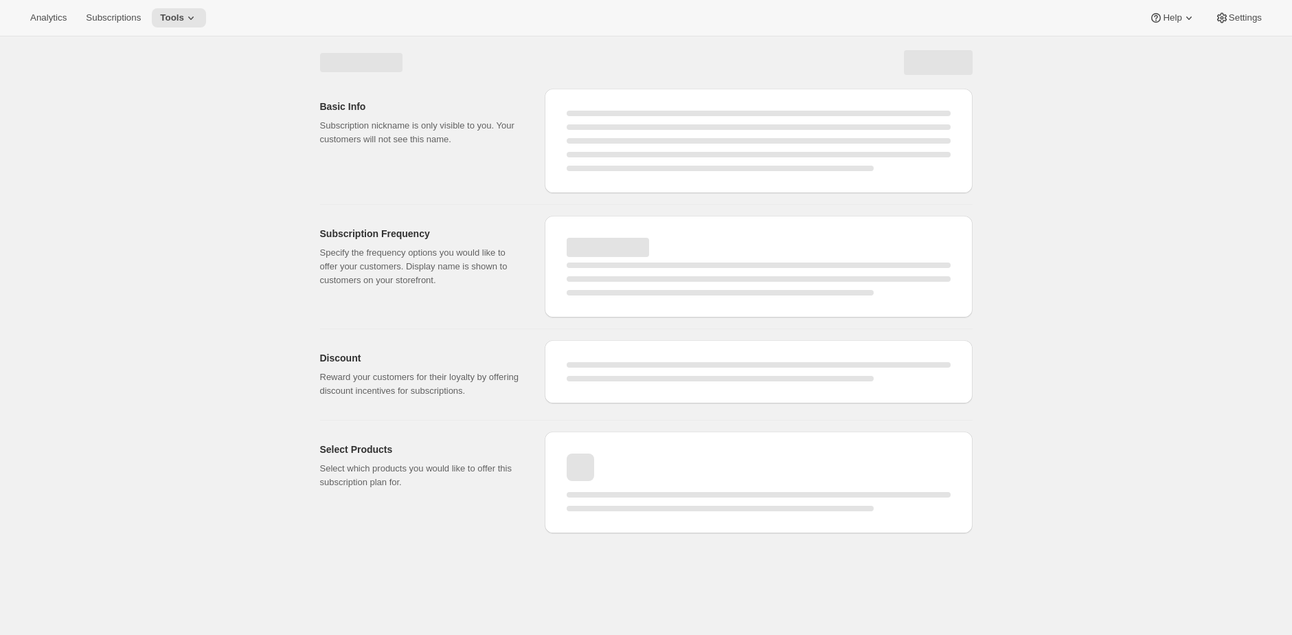
select select "WEEK"
select select "MONTH"
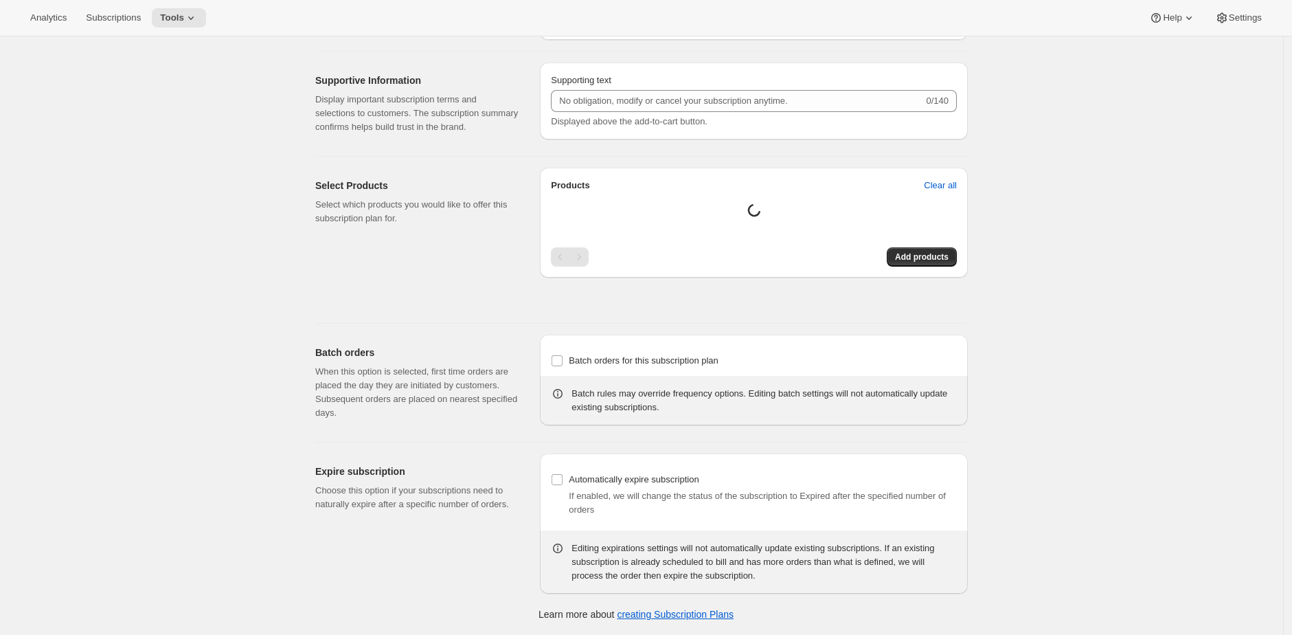
type input "Wine Club"
type input "3"
select select "MONTH"
type input "3 months"
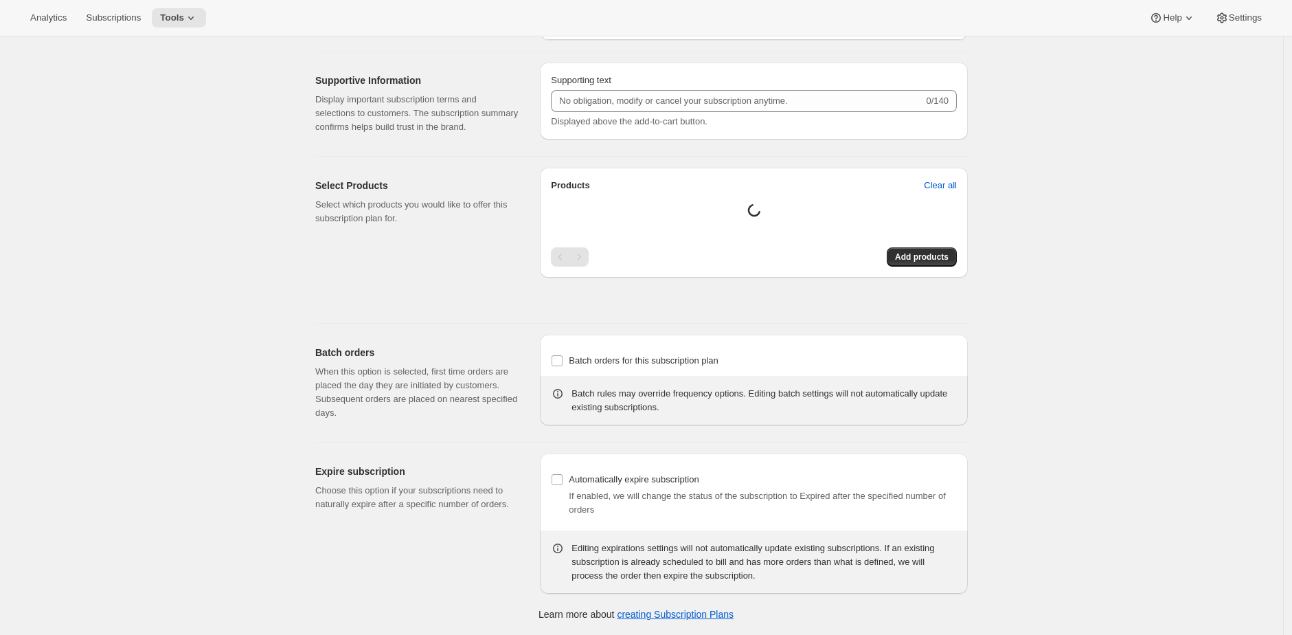
type input "4"
type input "4 months"
select select "MONTH"
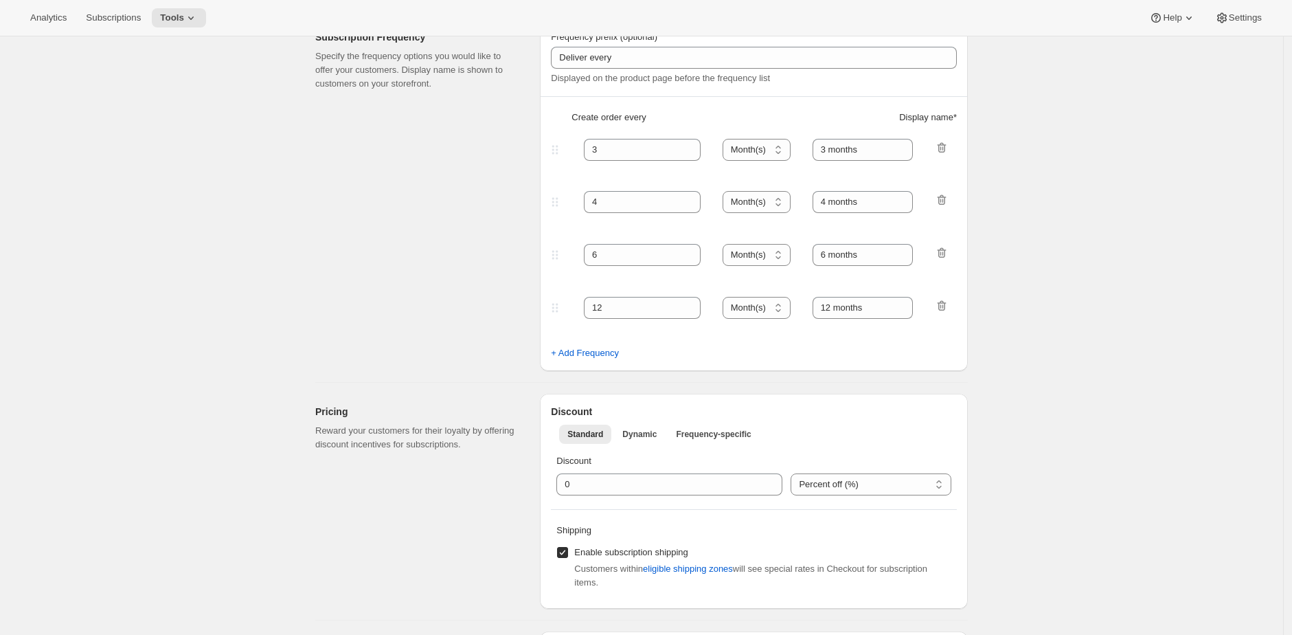
scroll to position [227, 0]
